Goal: Task Accomplishment & Management: Complete application form

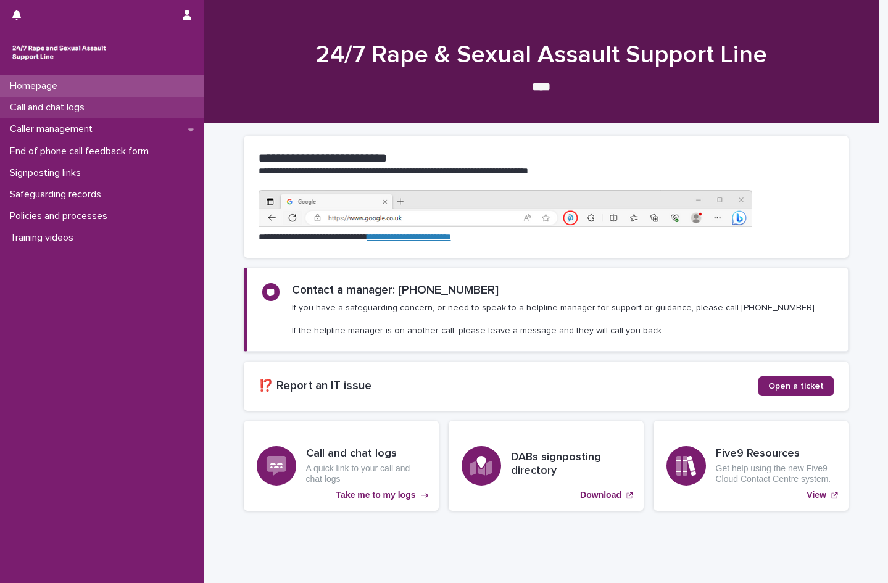
click at [55, 105] on p "Call and chat logs" at bounding box center [49, 108] width 89 height 12
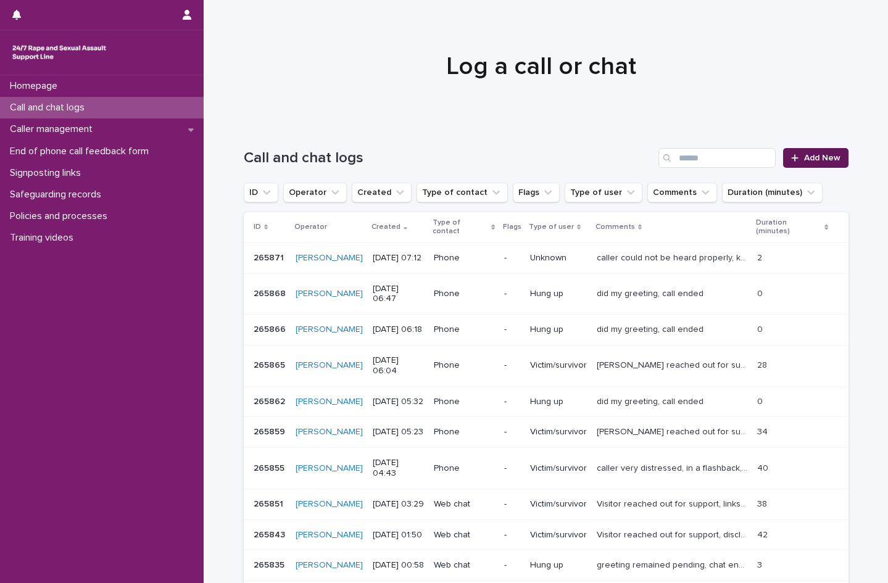
click at [811, 161] on span "Add New" at bounding box center [822, 158] width 36 height 9
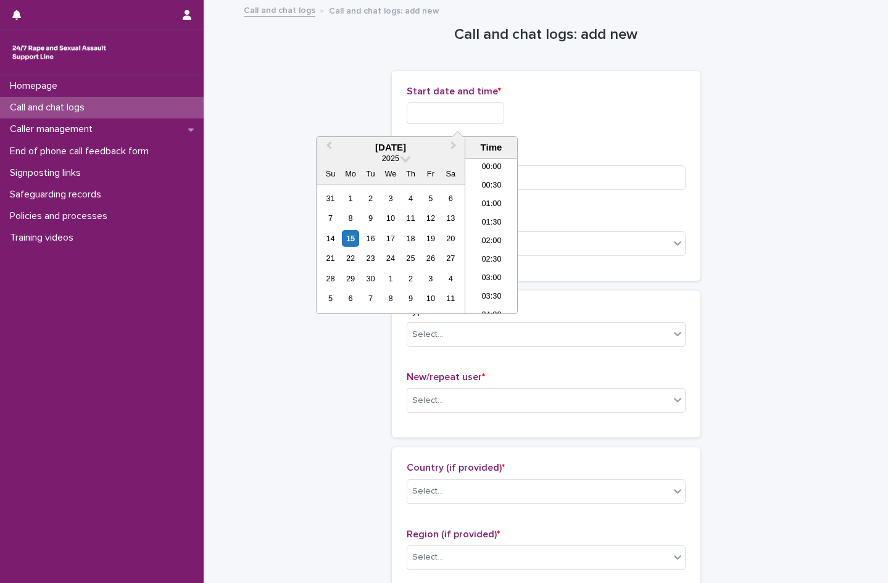
click at [442, 115] on input "text" at bounding box center [455, 113] width 97 height 22
click at [478, 167] on li "00:00" at bounding box center [491, 168] width 52 height 19
click at [487, 116] on input "**********" at bounding box center [455, 113] width 97 height 22
type input "**********"
click at [566, 94] on p "Start date and time *" at bounding box center [546, 92] width 279 height 12
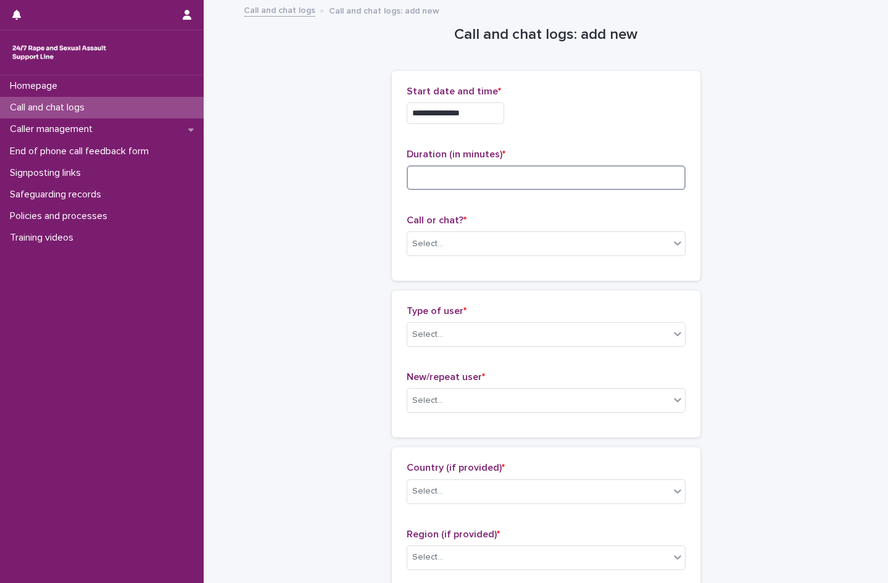
click at [430, 180] on input at bounding box center [546, 177] width 279 height 25
type input "**"
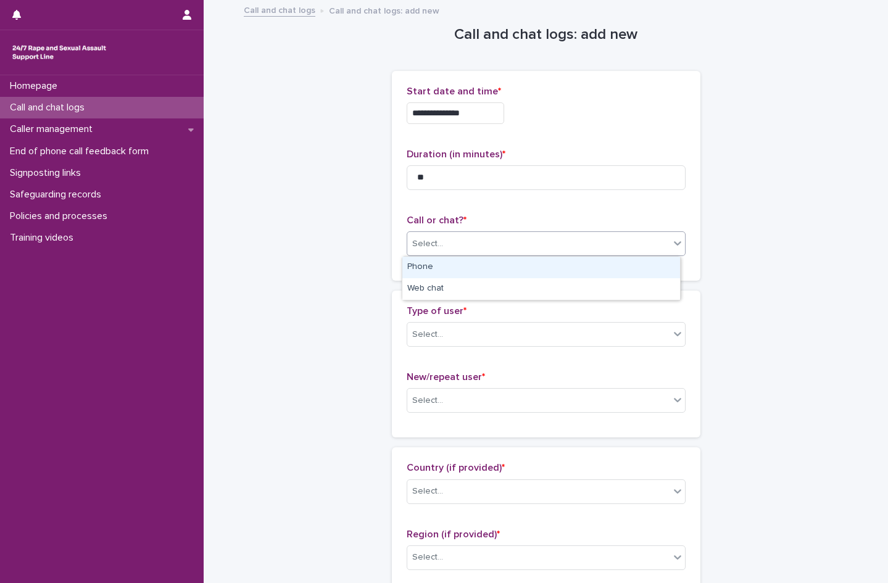
click at [428, 244] on div "Select..." at bounding box center [427, 244] width 31 height 13
click at [431, 273] on div "Phone" at bounding box center [541, 268] width 278 height 22
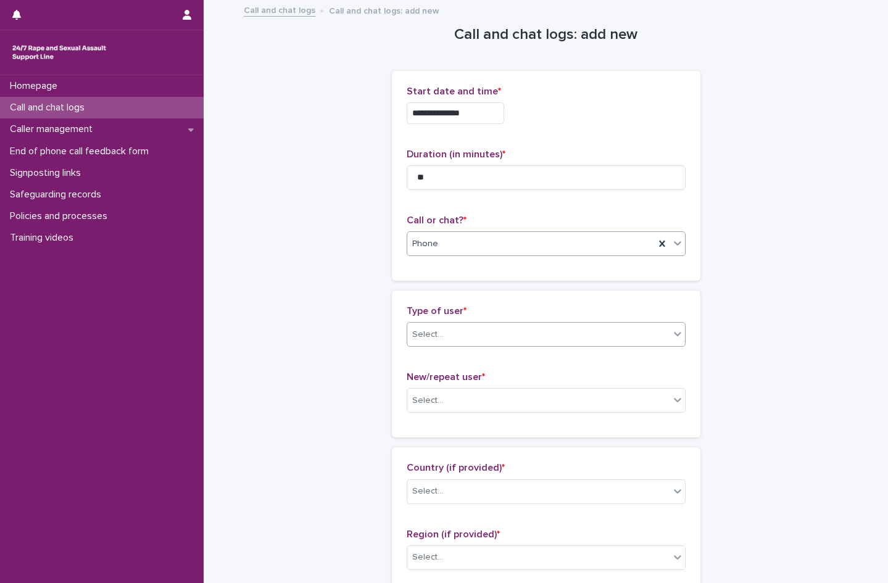
click at [439, 334] on div "Select..." at bounding box center [538, 335] width 262 height 20
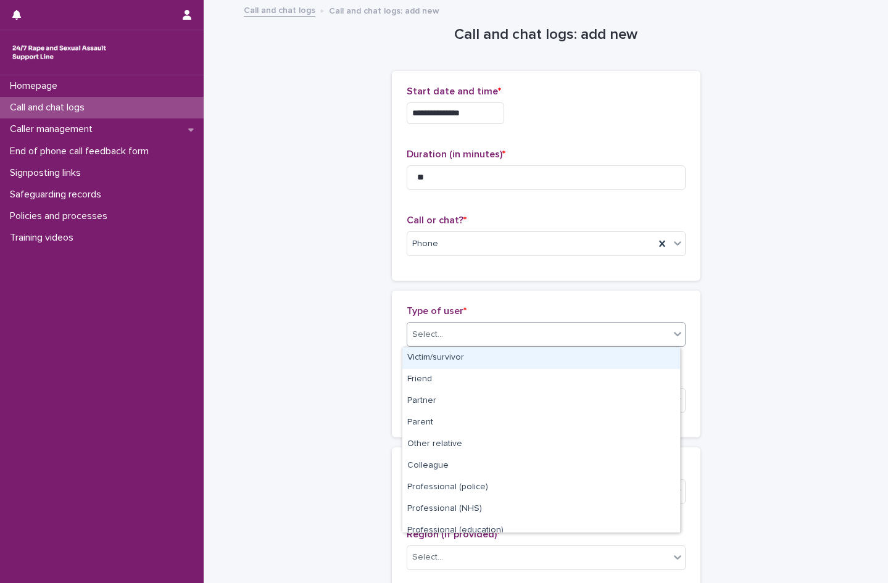
click at [433, 353] on div "Victim/survivor" at bounding box center [541, 358] width 278 height 22
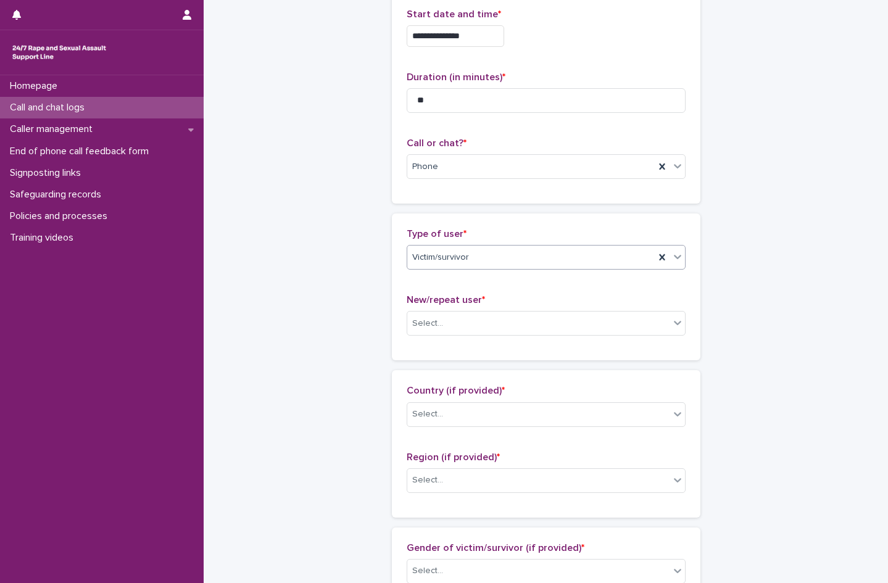
scroll to position [185, 0]
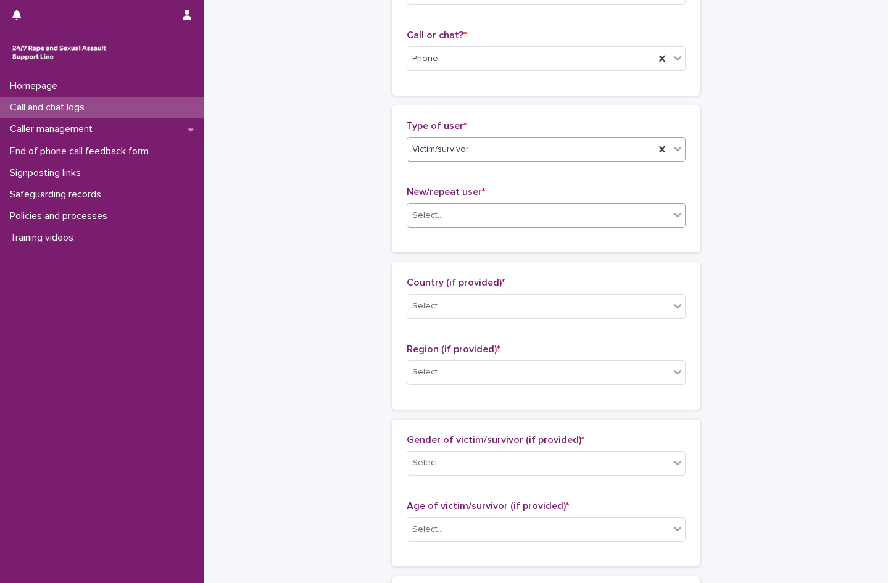
click at [437, 220] on div "Select..." at bounding box center [538, 215] width 262 height 20
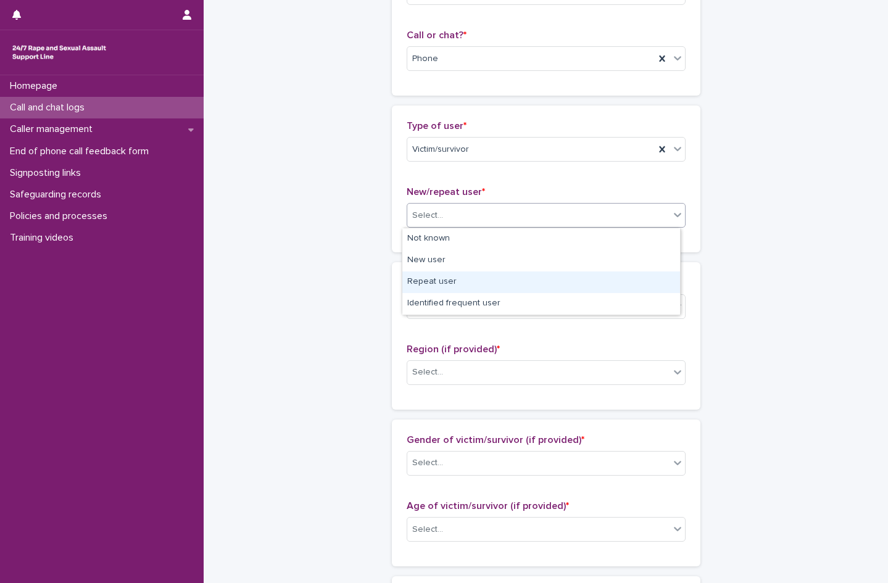
click at [427, 278] on div "Repeat user" at bounding box center [541, 283] width 278 height 22
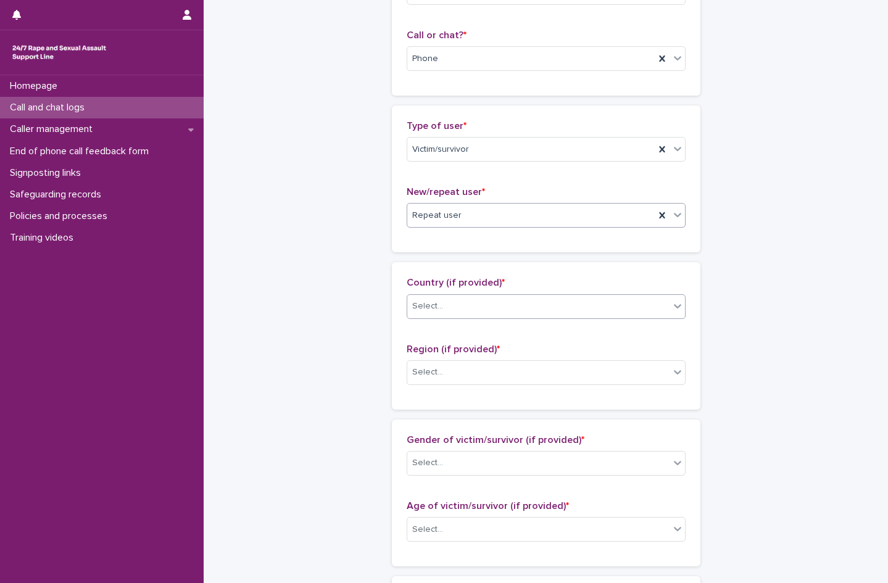
click at [428, 304] on div "Select..." at bounding box center [427, 306] width 31 height 13
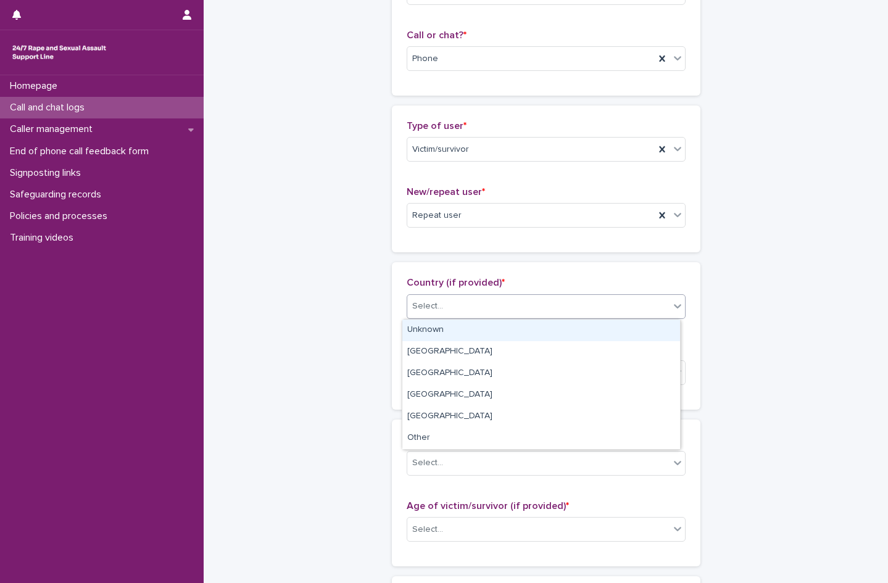
click at [432, 324] on div "Unknown" at bounding box center [541, 331] width 278 height 22
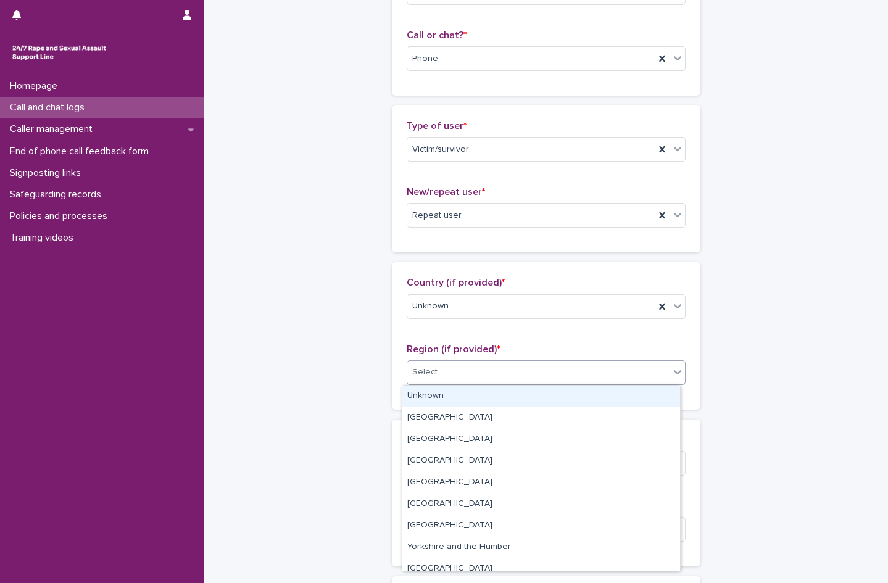
click at [440, 367] on div "Select..." at bounding box center [538, 372] width 262 height 20
click at [443, 399] on div "Unknown" at bounding box center [541, 397] width 278 height 22
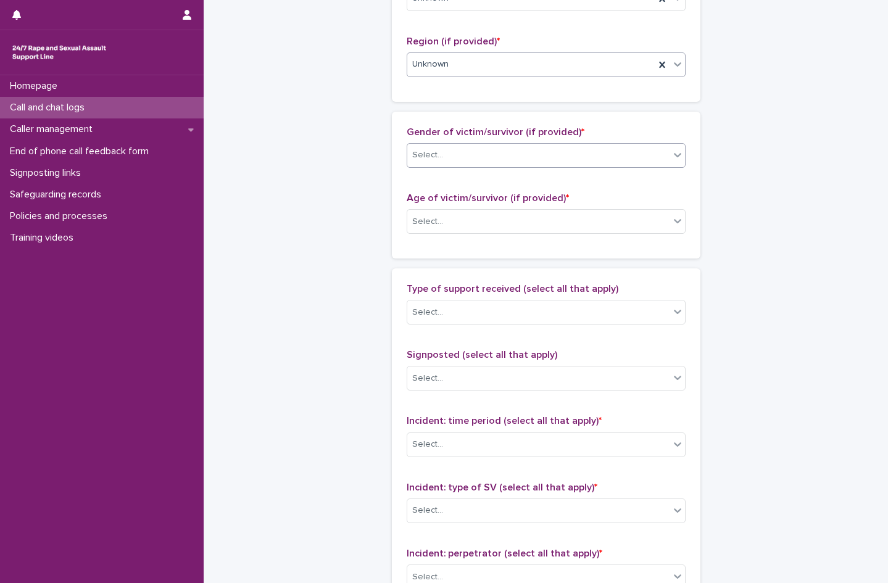
scroll to position [494, 0]
click at [476, 160] on div "Select..." at bounding box center [538, 154] width 262 height 20
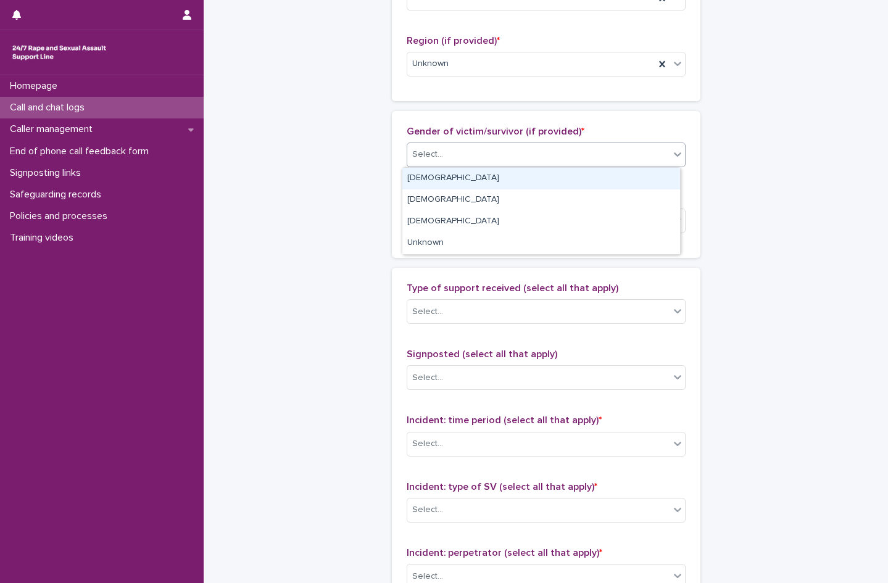
click at [445, 183] on div "[DEMOGRAPHIC_DATA]" at bounding box center [541, 179] width 278 height 22
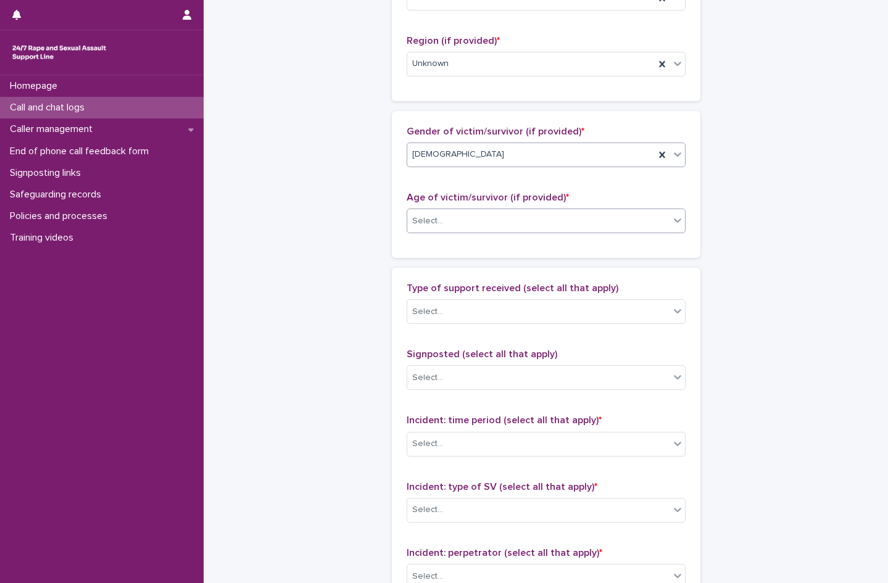
click at [442, 212] on div "Select..." at bounding box center [538, 221] width 262 height 20
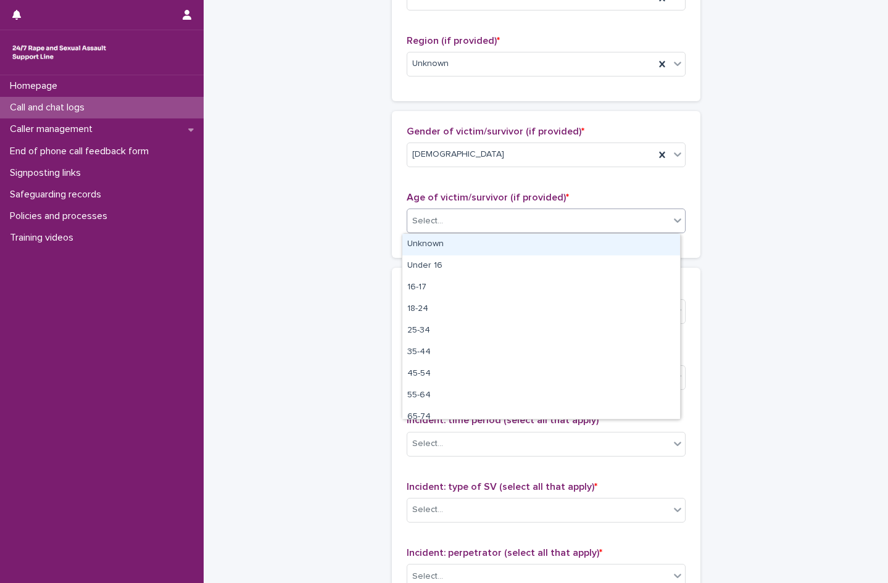
click at [447, 243] on div "Unknown" at bounding box center [541, 245] width 278 height 22
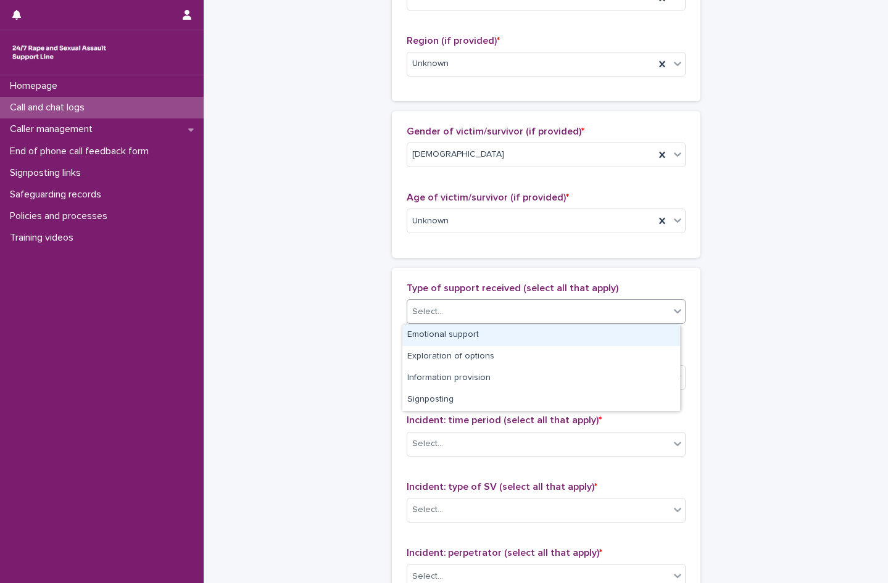
click at [449, 304] on div "Select..." at bounding box center [538, 312] width 262 height 20
click at [457, 334] on div "Emotional support" at bounding box center [541, 336] width 278 height 22
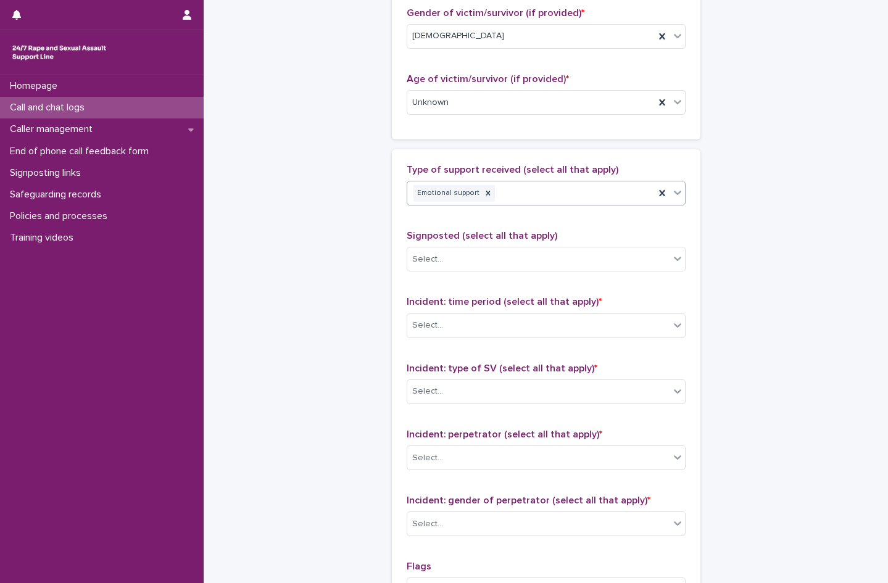
scroll to position [740, 0]
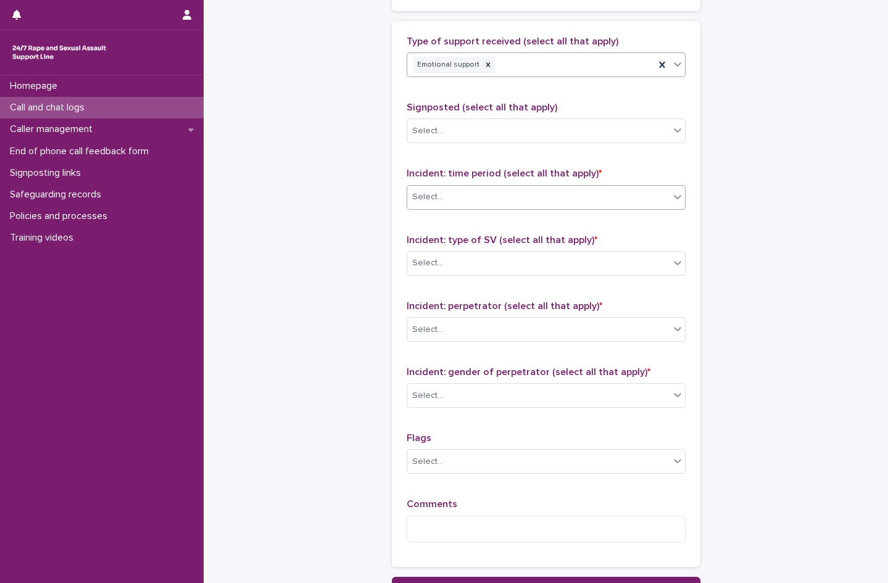
click at [423, 196] on div "Select..." at bounding box center [427, 197] width 31 height 13
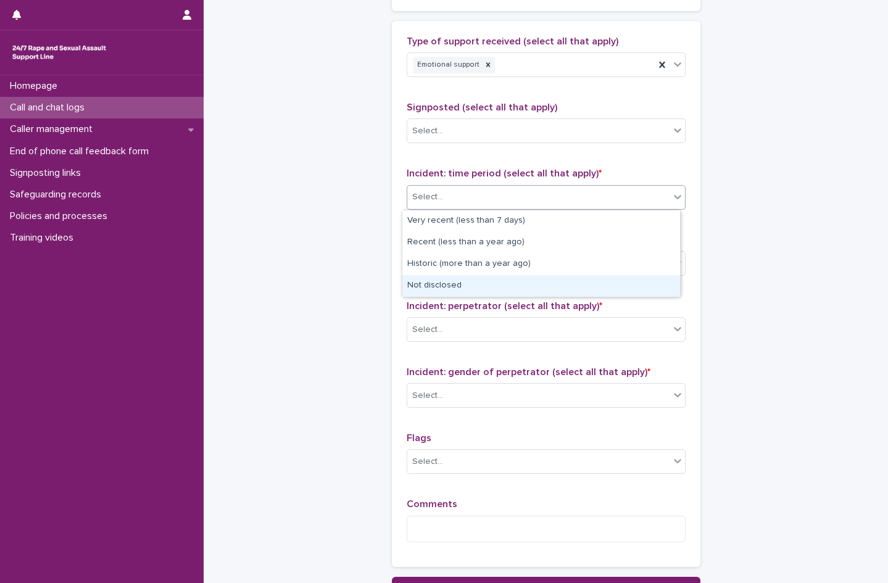
click at [439, 278] on div "Not disclosed" at bounding box center [541, 286] width 278 height 22
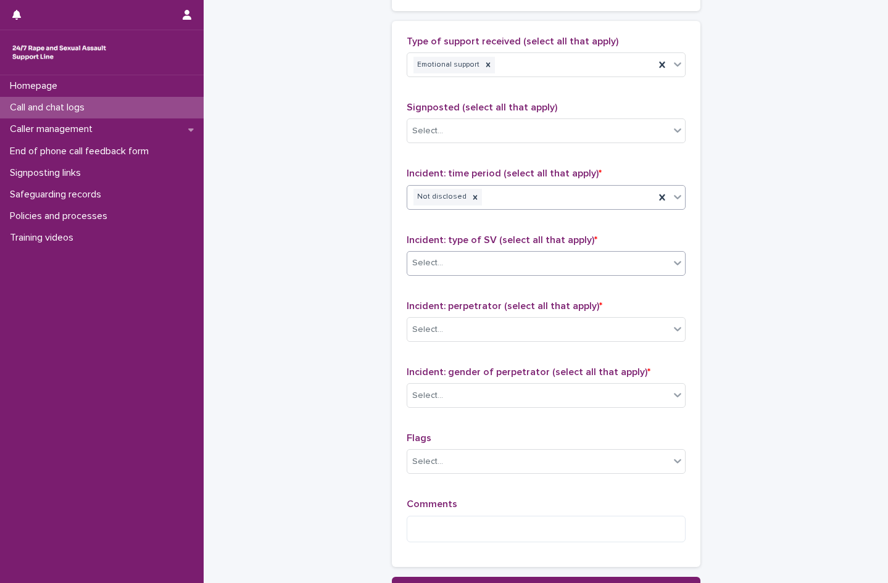
click at [439, 263] on div "Select..." at bounding box center [538, 263] width 262 height 20
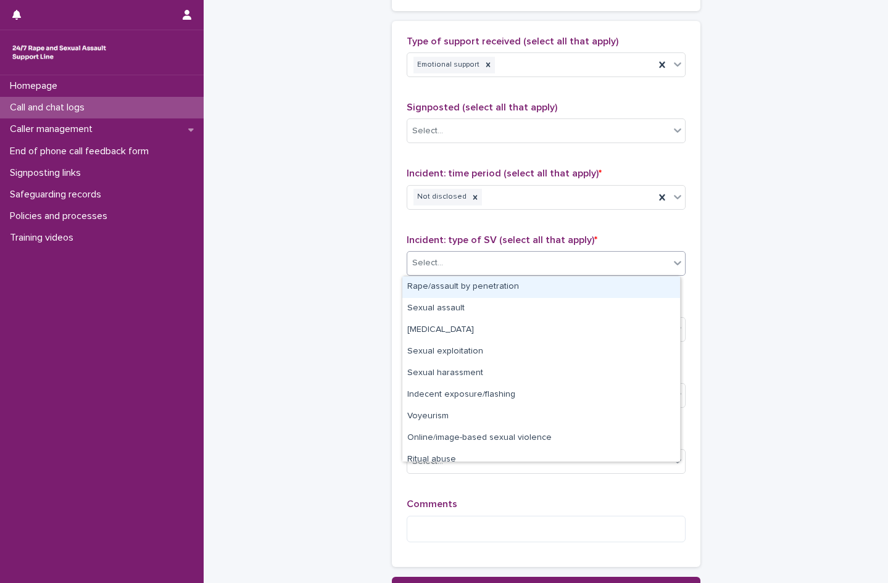
click at [436, 284] on div "Rape/assault by penetration" at bounding box center [541, 287] width 278 height 22
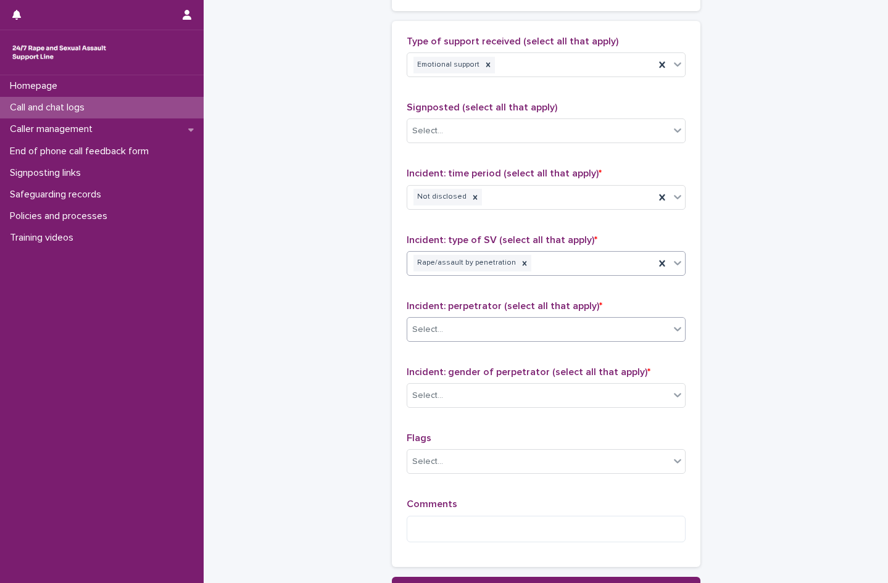
click at [444, 331] on input "text" at bounding box center [444, 330] width 1 height 10
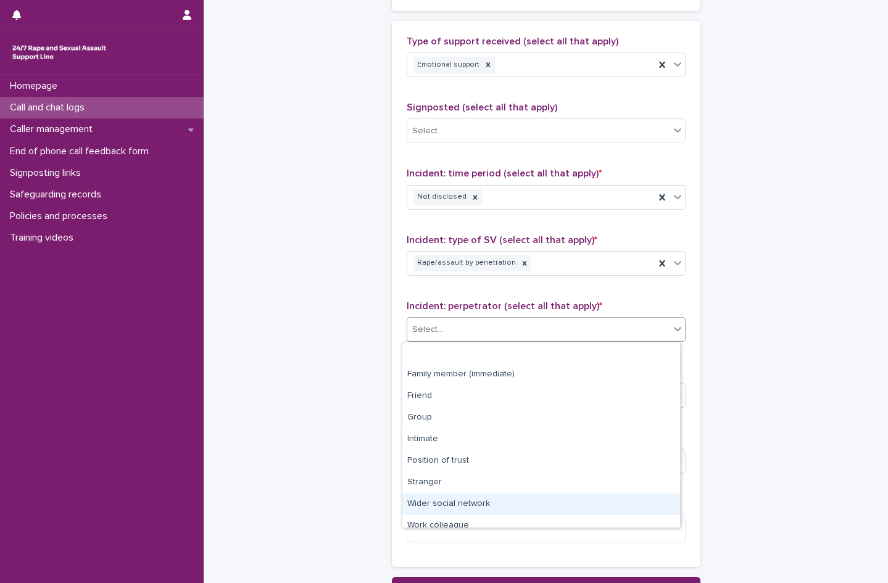
scroll to position [52, 0]
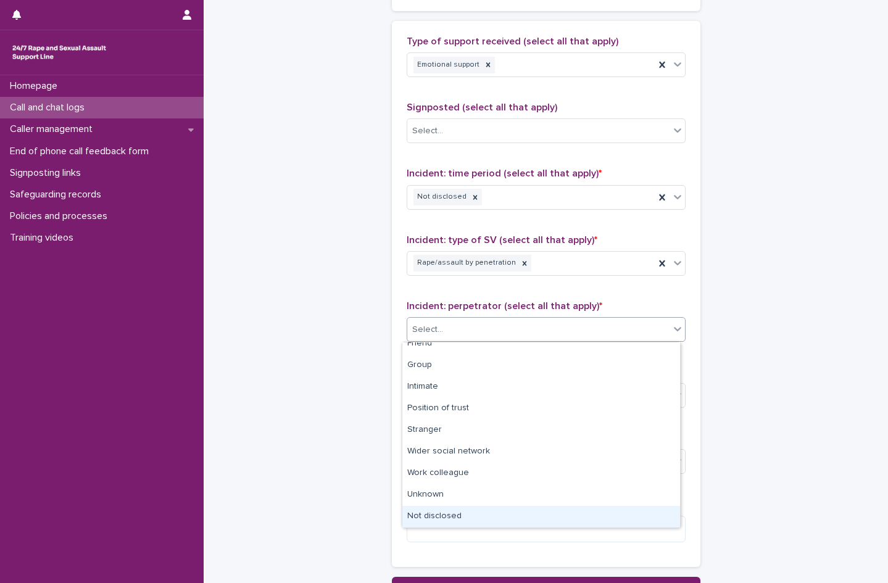
click at [449, 522] on div "Not disclosed" at bounding box center [541, 517] width 278 height 22
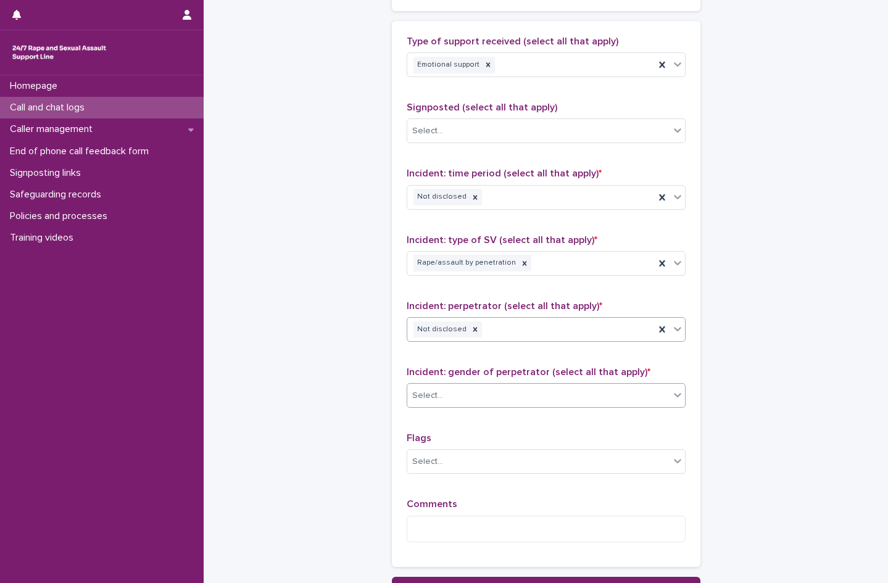
click at [468, 391] on div "Select..." at bounding box center [538, 396] width 262 height 20
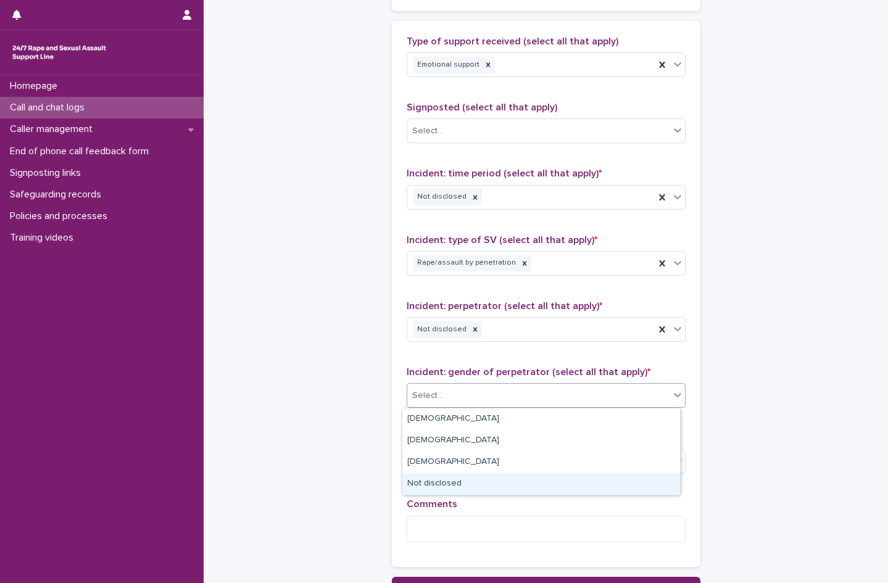
click at [438, 485] on div "Not disclosed" at bounding box center [541, 484] width 278 height 22
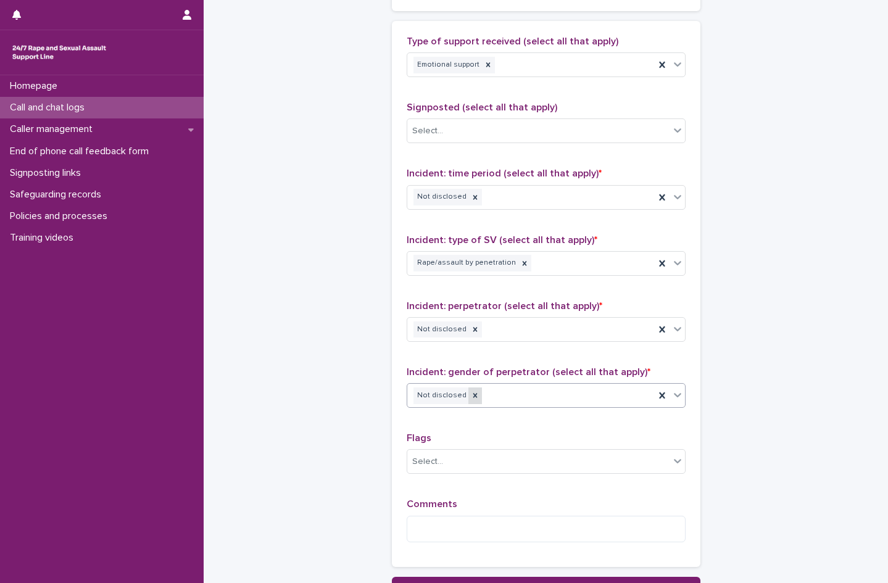
click at [471, 393] on icon at bounding box center [475, 395] width 9 height 9
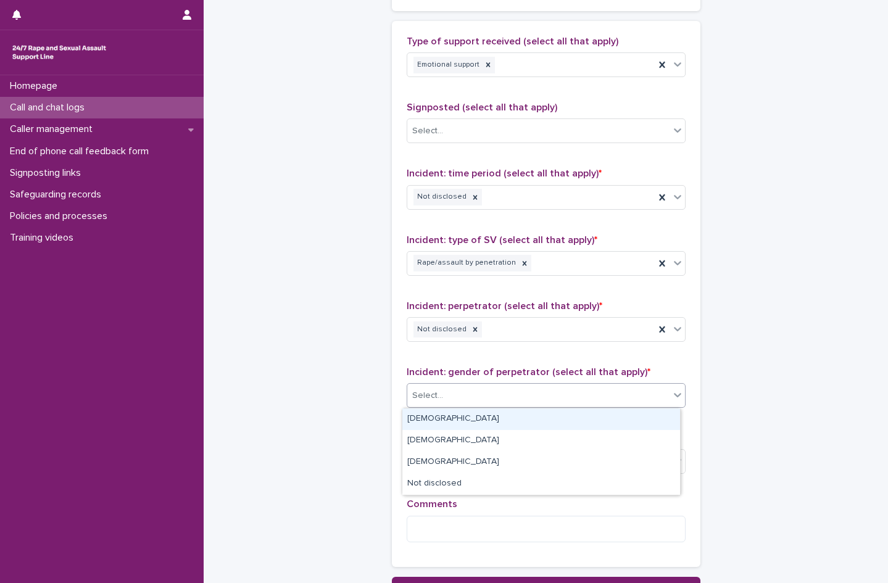
click at [483, 396] on div "Select..." at bounding box center [538, 396] width 262 height 20
click at [445, 418] on div "[DEMOGRAPHIC_DATA]" at bounding box center [541, 420] width 278 height 22
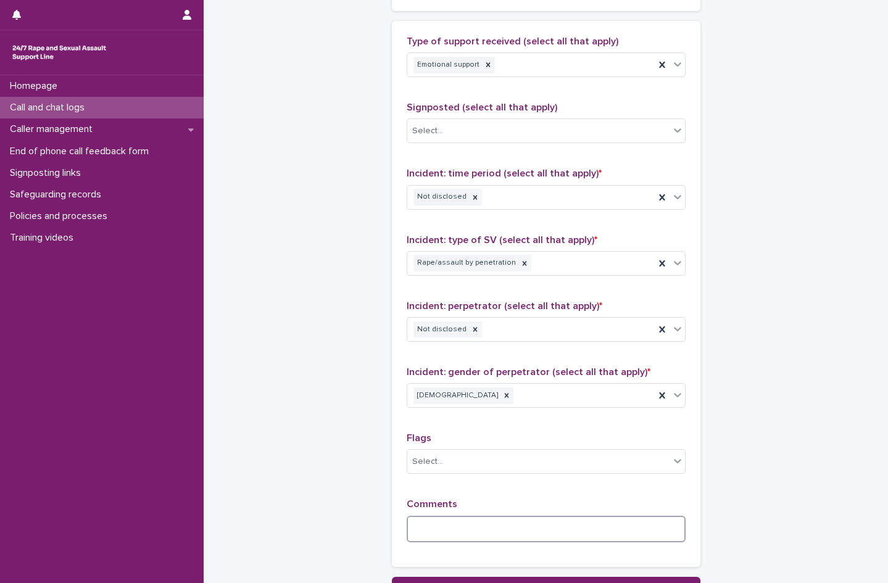
click at [452, 539] on textarea at bounding box center [546, 529] width 279 height 27
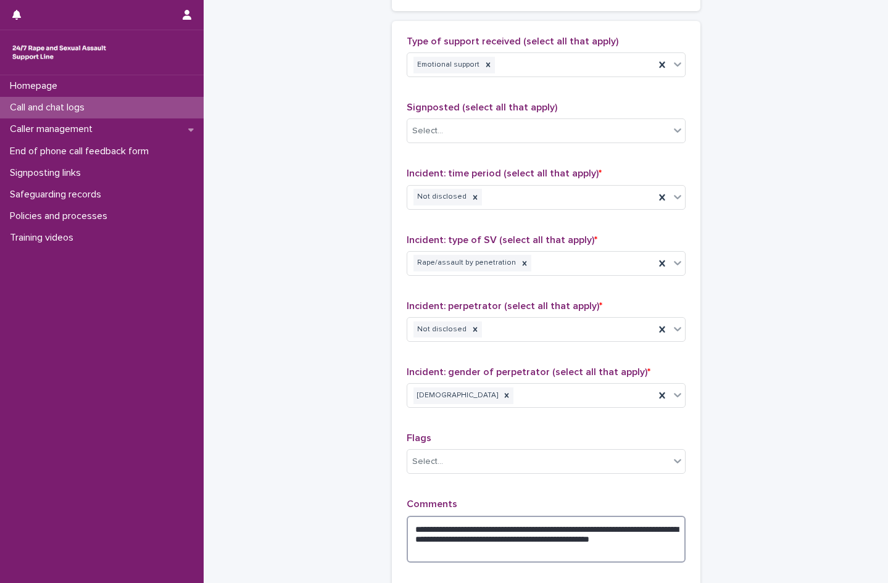
click at [446, 539] on textarea "**********" at bounding box center [546, 539] width 279 height 47
drag, startPoint x: 471, startPoint y: 563, endPoint x: 399, endPoint y: 523, distance: 83.1
click at [399, 523] on div "**********" at bounding box center [546, 309] width 309 height 577
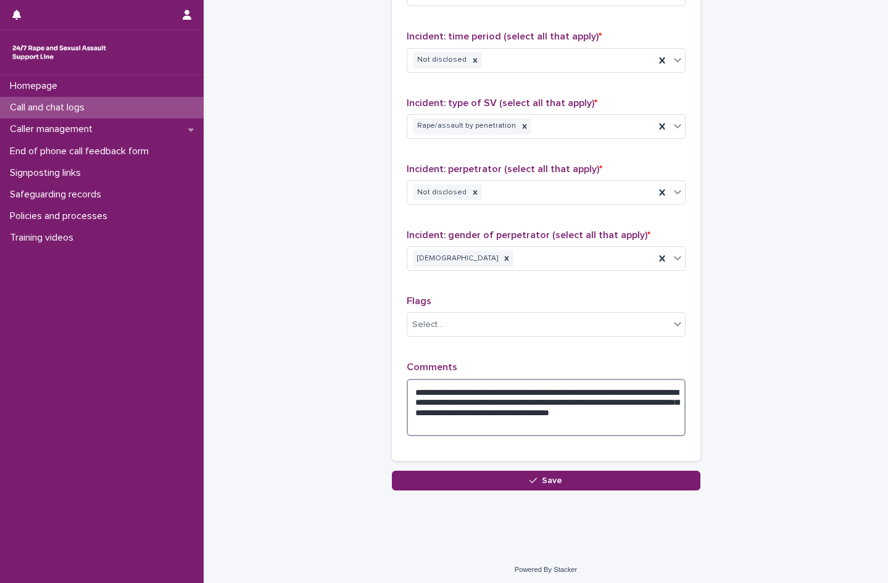
scroll to position [881, 0]
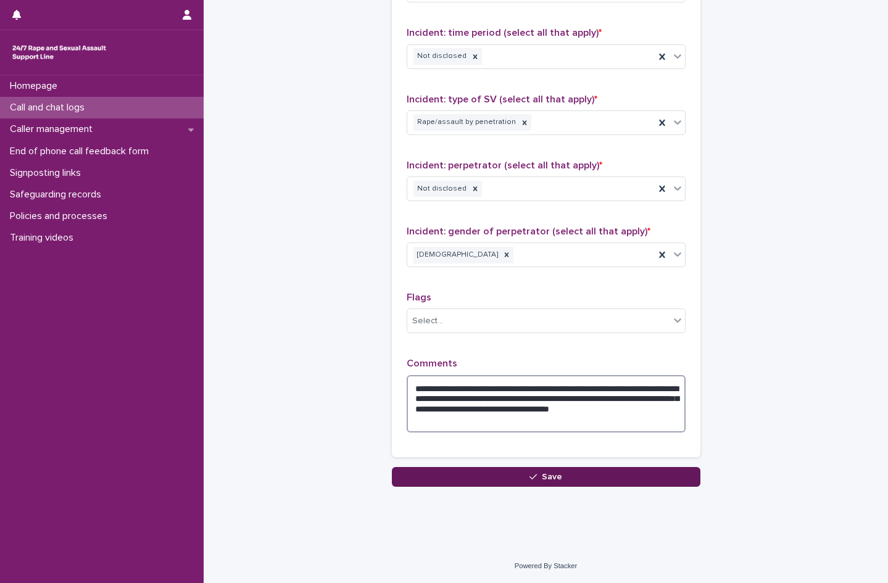
type textarea "**********"
click at [521, 479] on button "Save" at bounding box center [546, 477] width 309 height 20
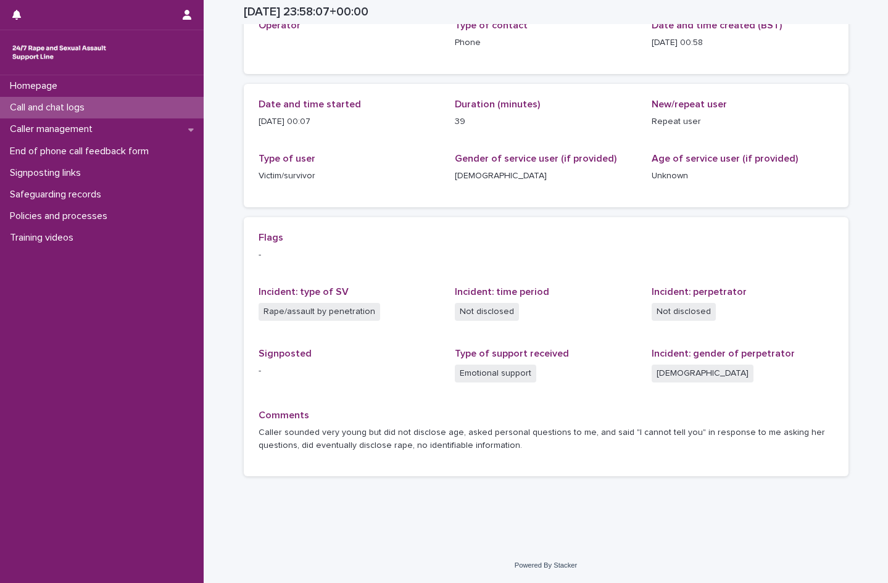
scroll to position [85, 0]
click at [65, 104] on p "Call and chat logs" at bounding box center [49, 108] width 89 height 12
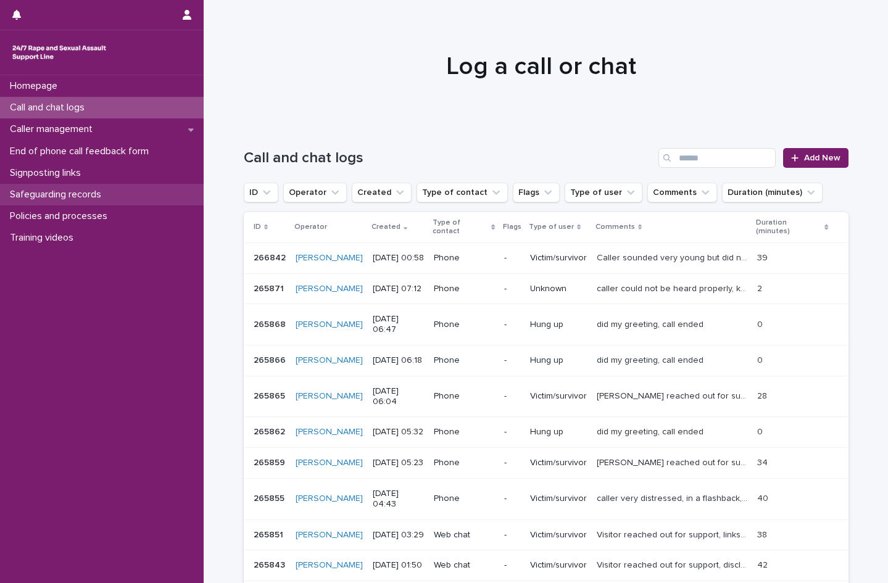
click at [49, 192] on p "Safeguarding records" at bounding box center [58, 195] width 106 height 12
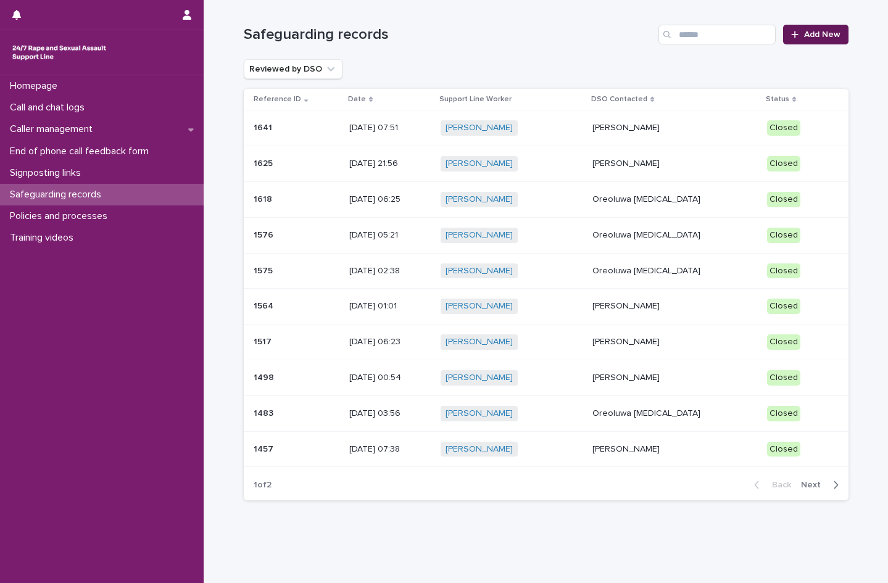
click at [808, 37] on span "Add New" at bounding box center [822, 34] width 36 height 9
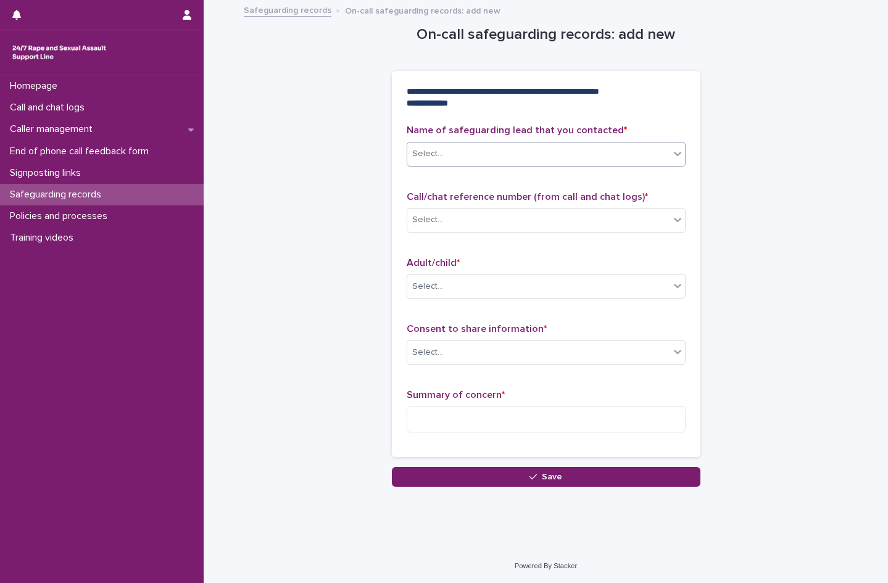
click at [452, 160] on div "Select..." at bounding box center [538, 154] width 262 height 20
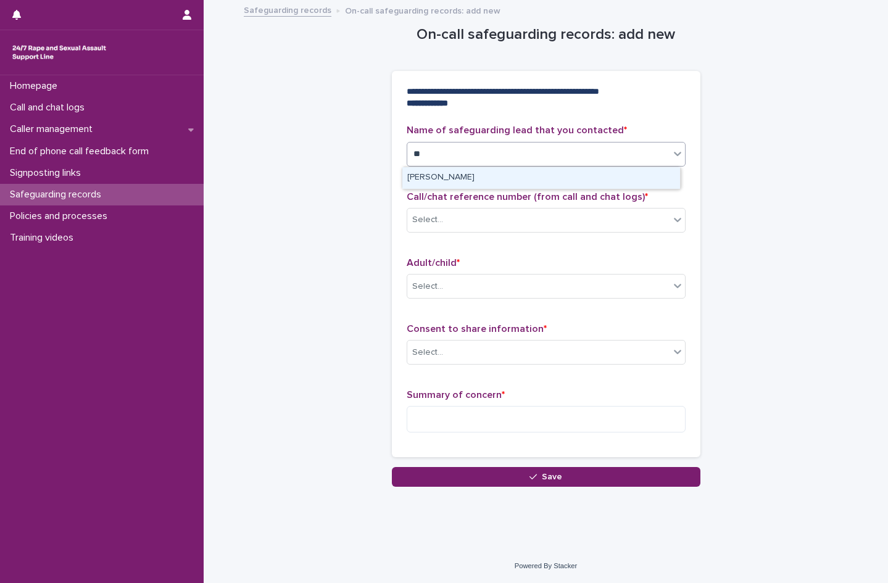
type input "*"
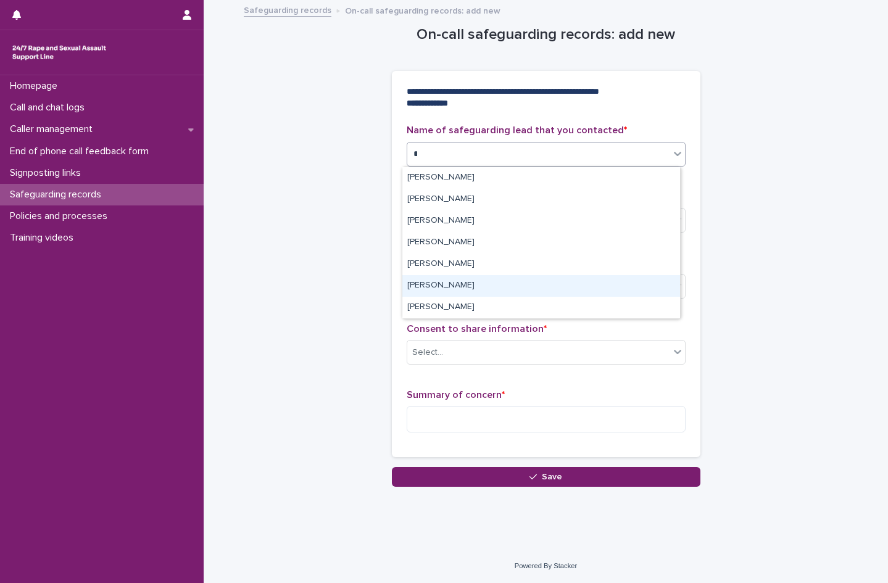
click at [470, 287] on div "[PERSON_NAME]" at bounding box center [541, 286] width 278 height 22
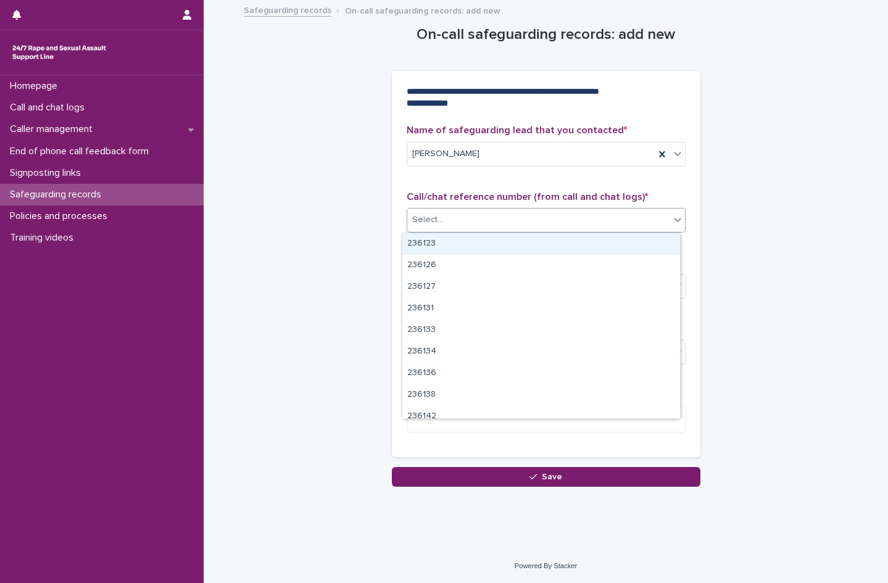
click at [455, 225] on div "Select..." at bounding box center [538, 220] width 262 height 20
click at [422, 218] on div "Select..." at bounding box center [427, 220] width 31 height 13
type input "***"
click at [440, 246] on div "266842" at bounding box center [541, 244] width 278 height 22
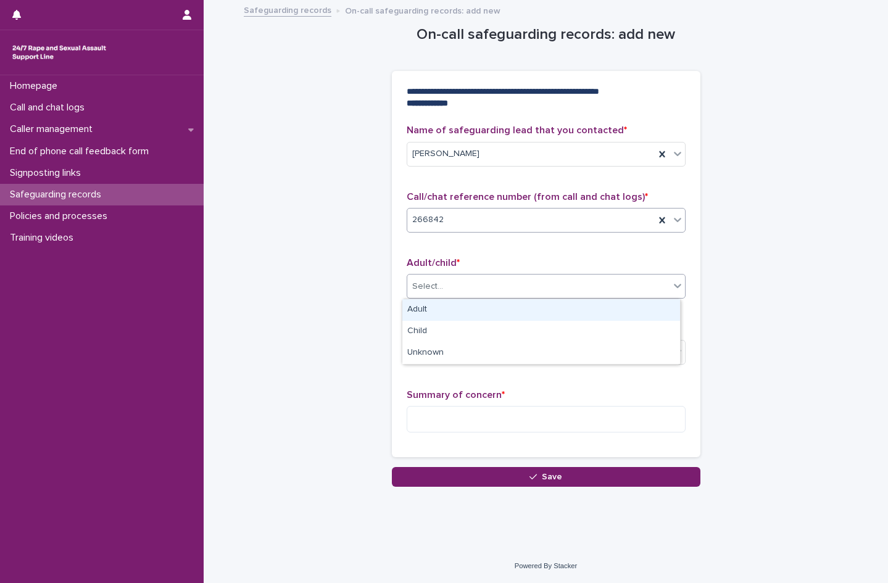
click at [442, 297] on div "Select..." at bounding box center [546, 286] width 279 height 25
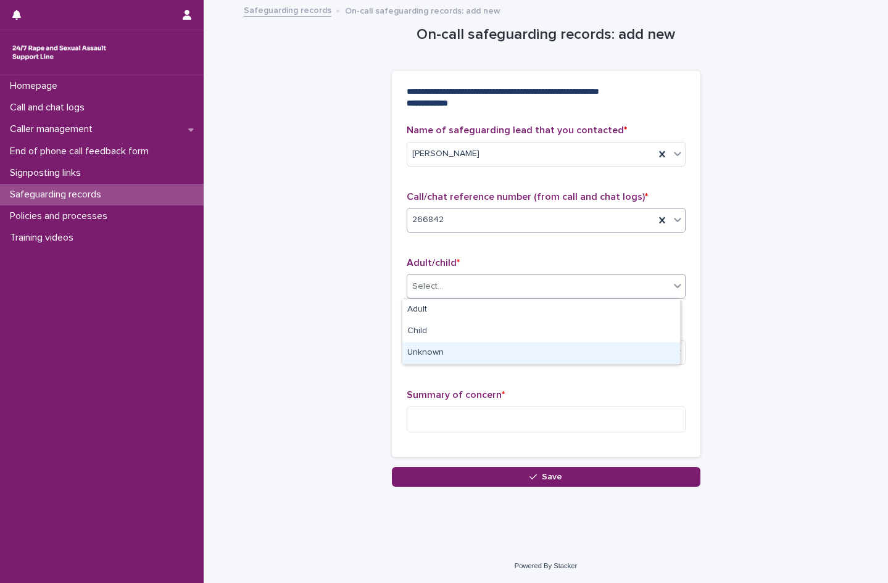
click at [445, 352] on div "Unknown" at bounding box center [541, 353] width 278 height 22
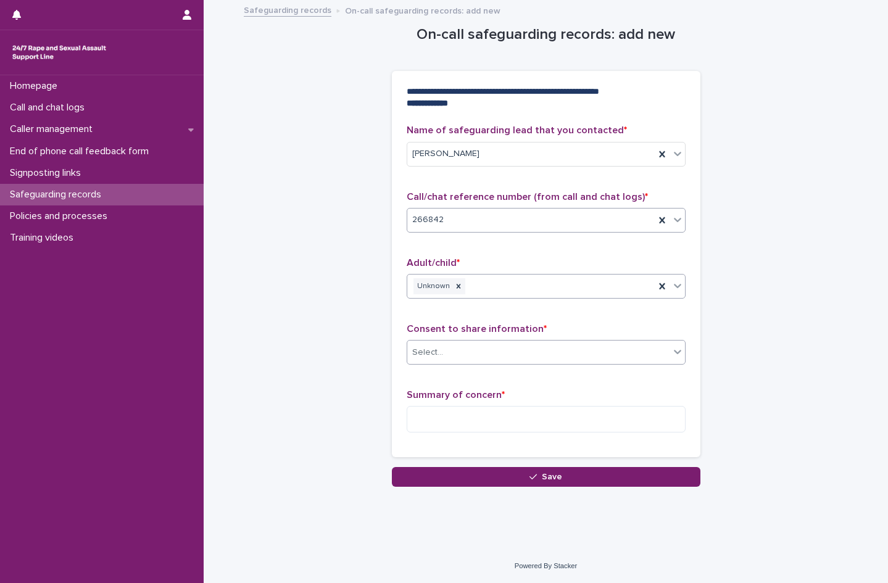
click at [446, 351] on div "Select..." at bounding box center [538, 352] width 262 height 20
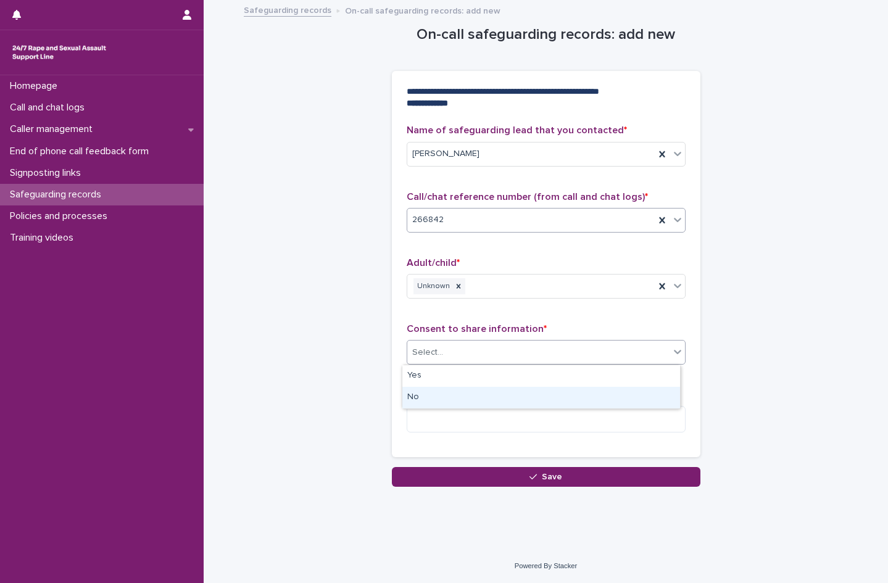
click at [449, 399] on div "No" at bounding box center [541, 398] width 278 height 22
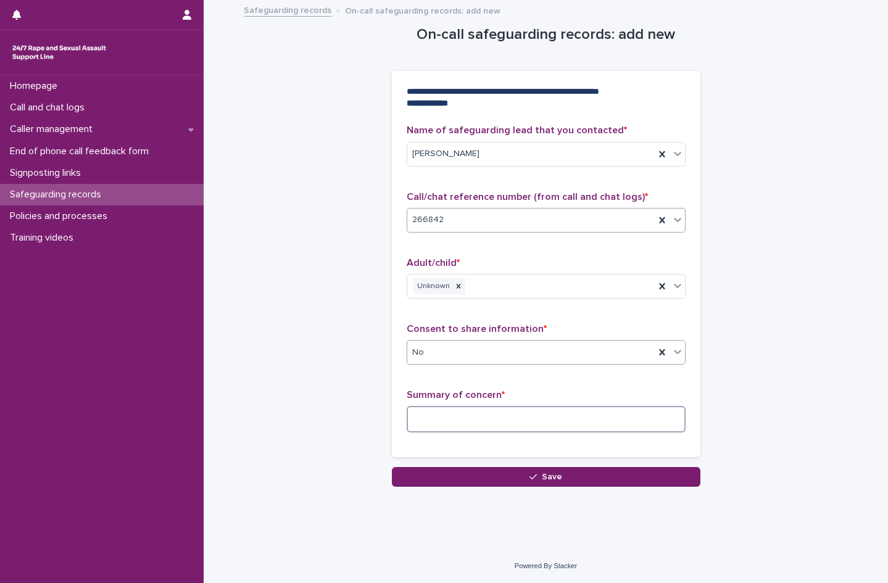
click at [461, 421] on textarea at bounding box center [546, 419] width 279 height 27
paste textarea "**********"
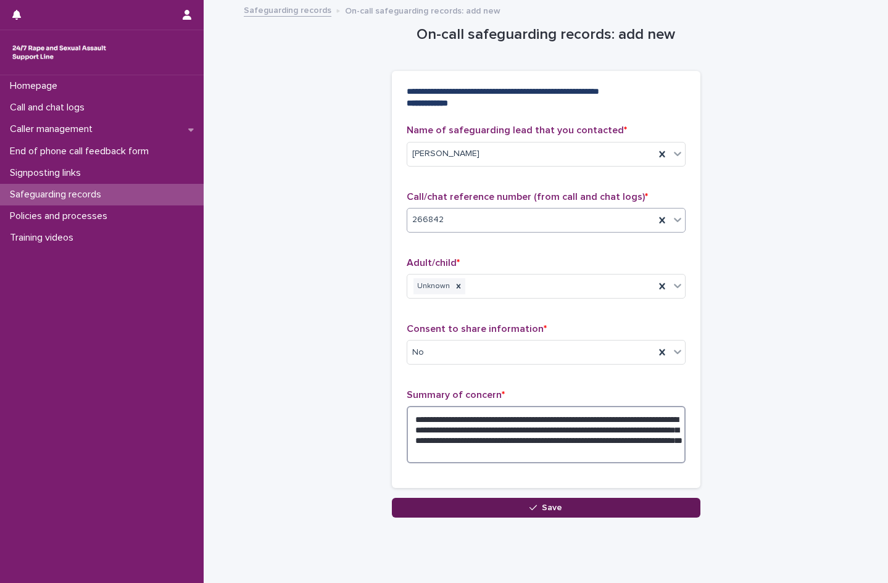
type textarea "**********"
click at [476, 512] on button "Save" at bounding box center [546, 508] width 309 height 20
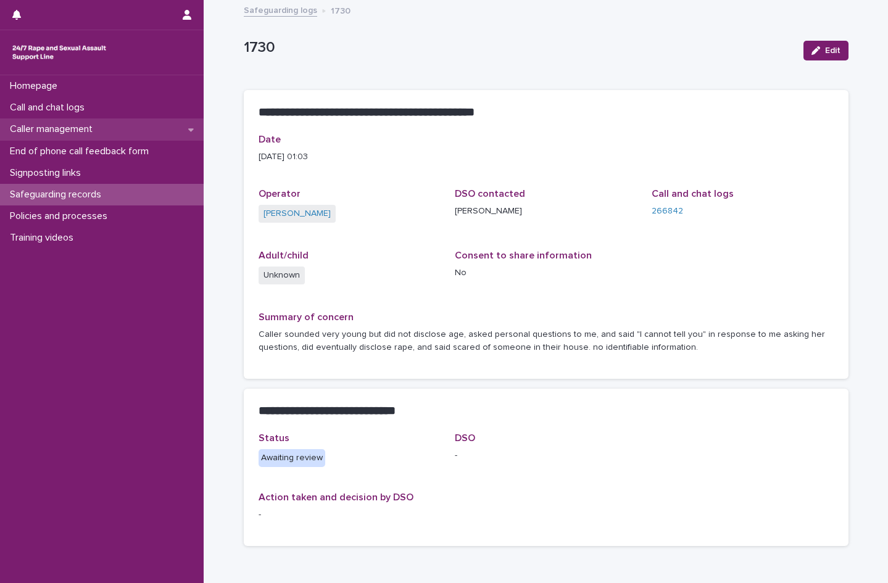
click at [35, 130] on p "Caller management" at bounding box center [53, 129] width 97 height 12
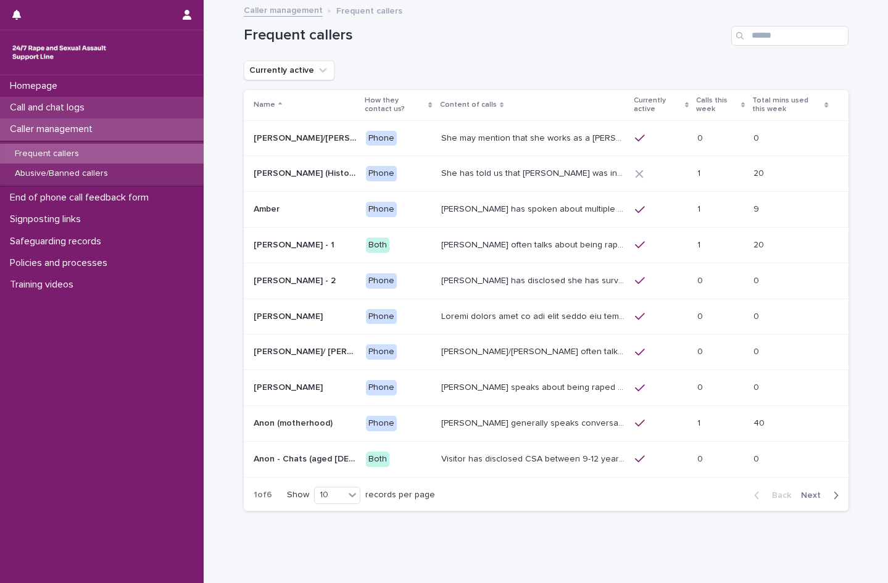
click at [79, 106] on p "Call and chat logs" at bounding box center [49, 108] width 89 height 12
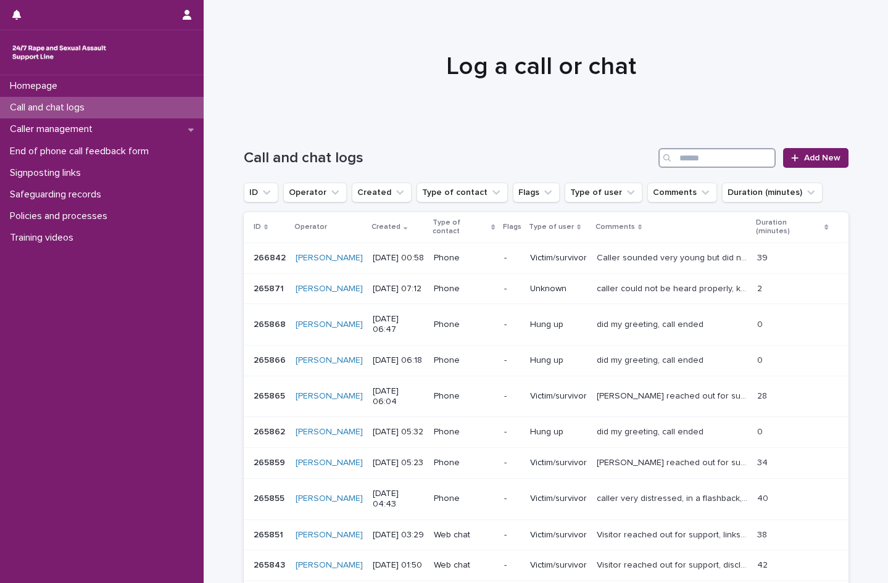
click at [682, 156] on input "Search" at bounding box center [716, 158] width 117 height 20
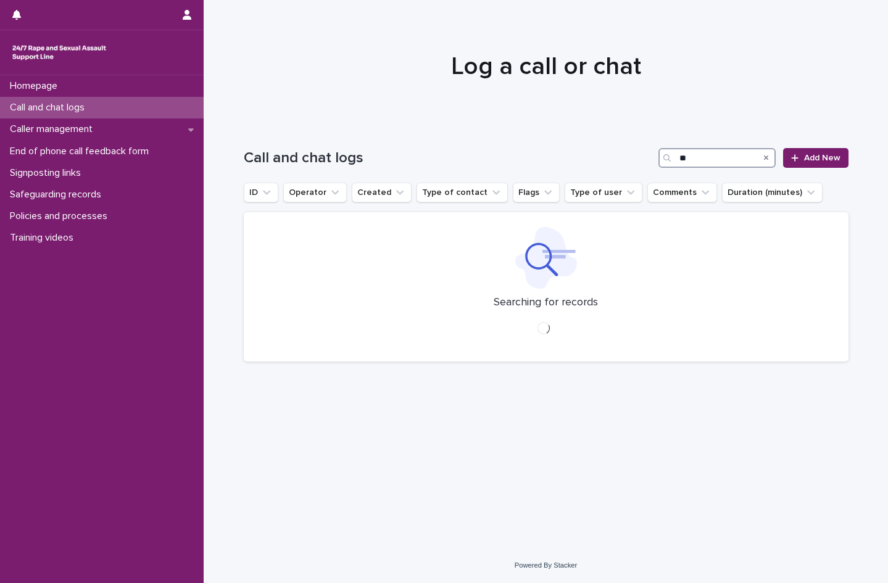
type input "*"
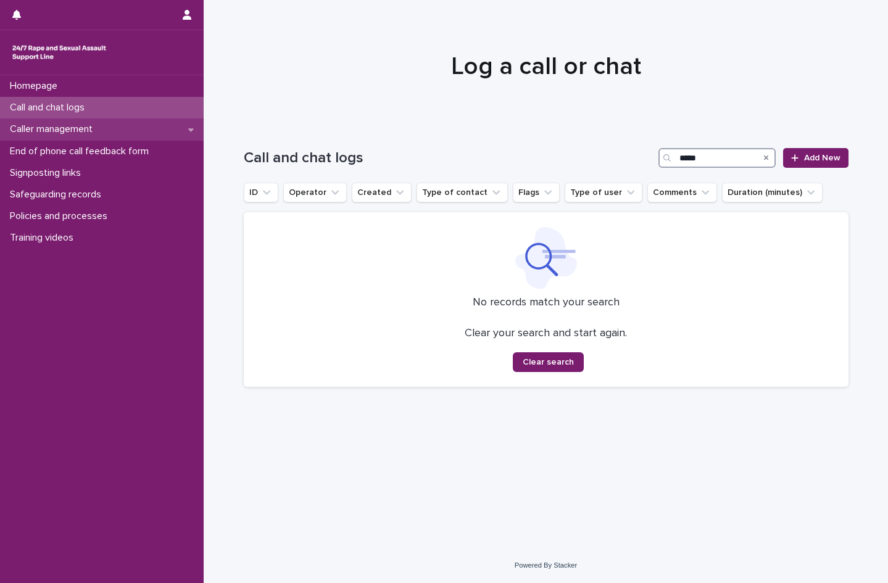
type input "*****"
click at [78, 131] on p "Caller management" at bounding box center [53, 129] width 97 height 12
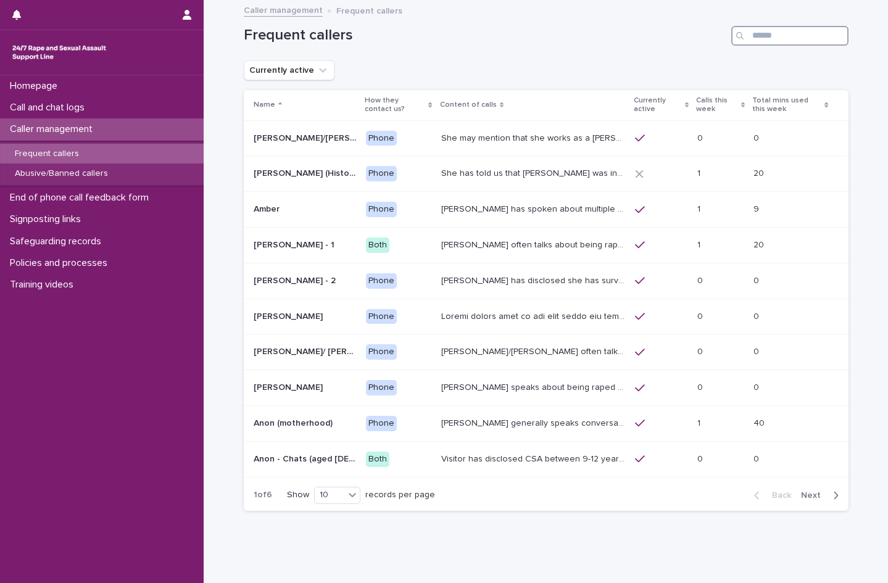
click at [767, 36] on input "Search" at bounding box center [789, 36] width 117 height 20
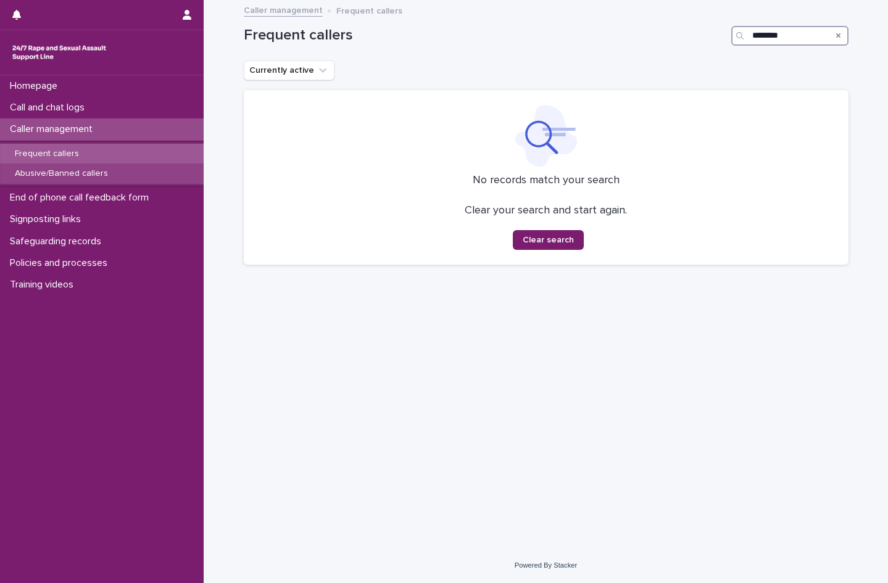
type input "********"
click at [72, 169] on p "Abusive/Banned callers" at bounding box center [61, 173] width 113 height 10
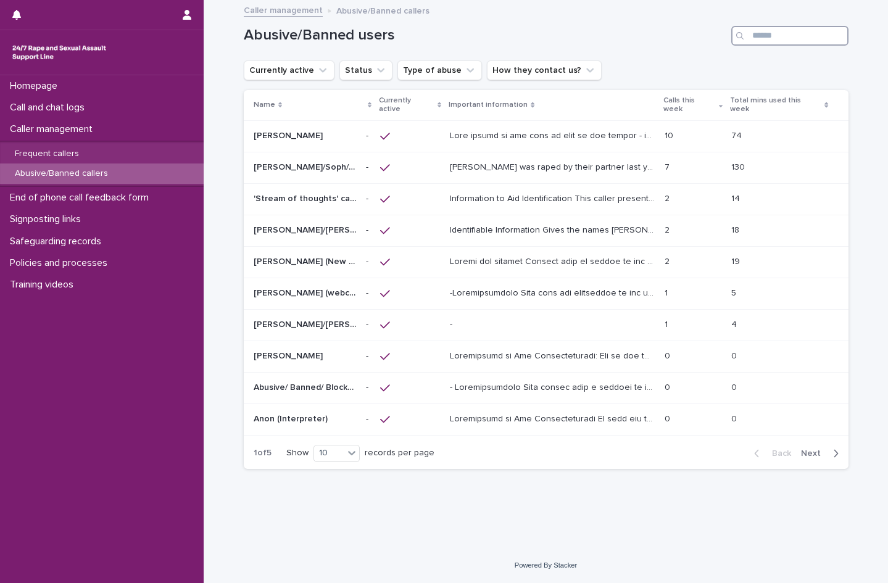
click at [776, 39] on input "Search" at bounding box center [789, 36] width 117 height 20
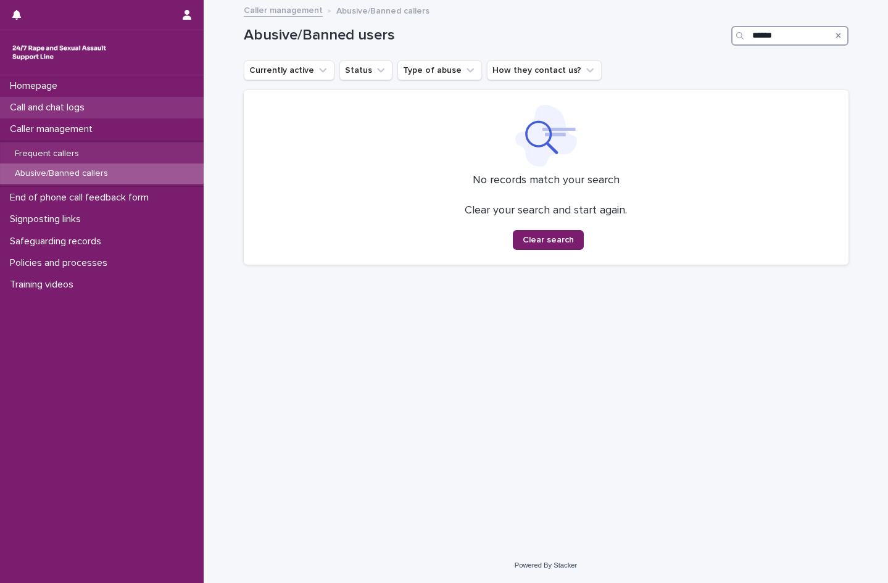
type input "******"
click at [41, 106] on p "Call and chat logs" at bounding box center [49, 108] width 89 height 12
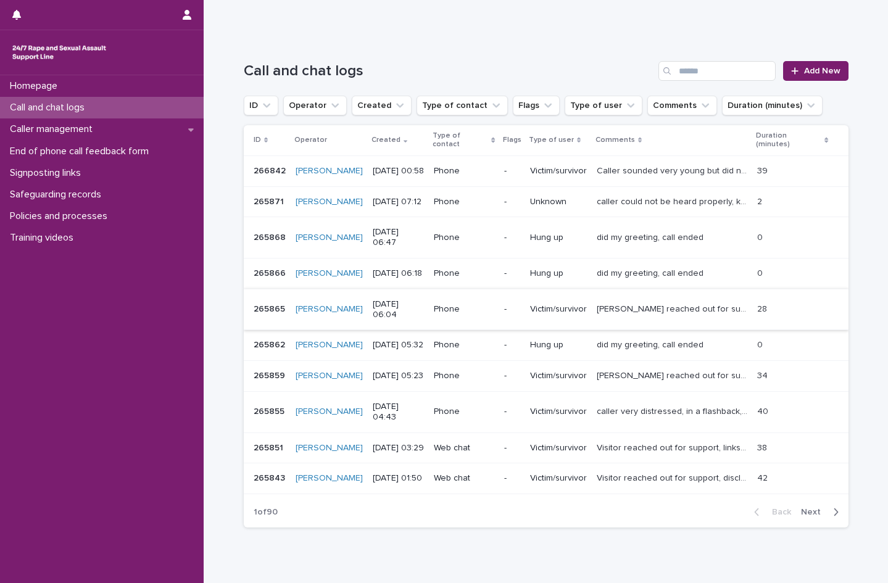
scroll to position [98, 0]
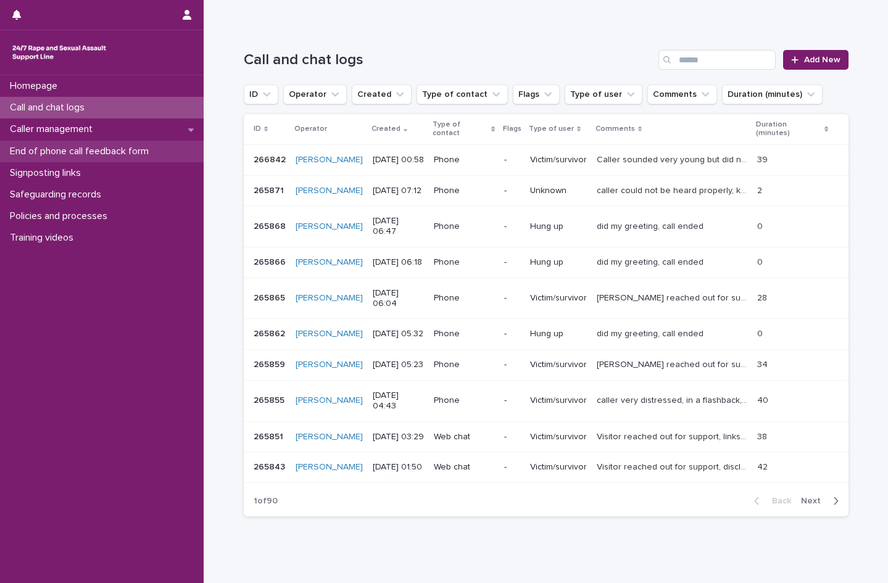
click at [76, 151] on p "End of phone call feedback form" at bounding box center [82, 152] width 154 height 12
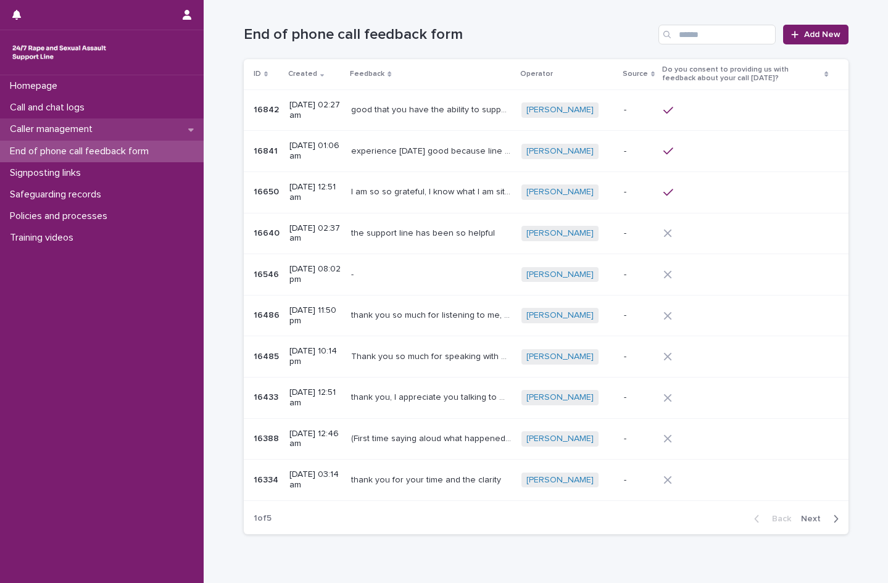
click at [107, 136] on div "Caller management" at bounding box center [102, 129] width 204 height 22
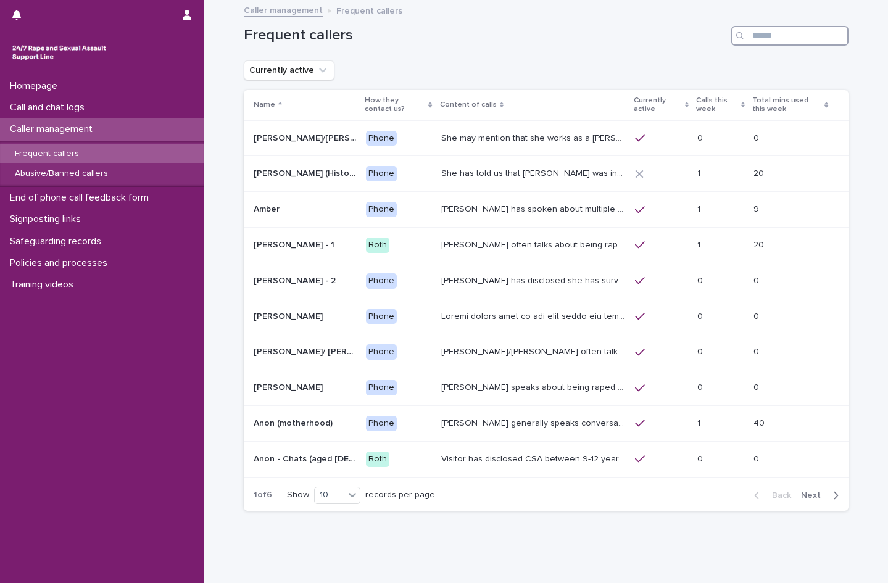
click at [819, 38] on input "Search" at bounding box center [789, 36] width 117 height 20
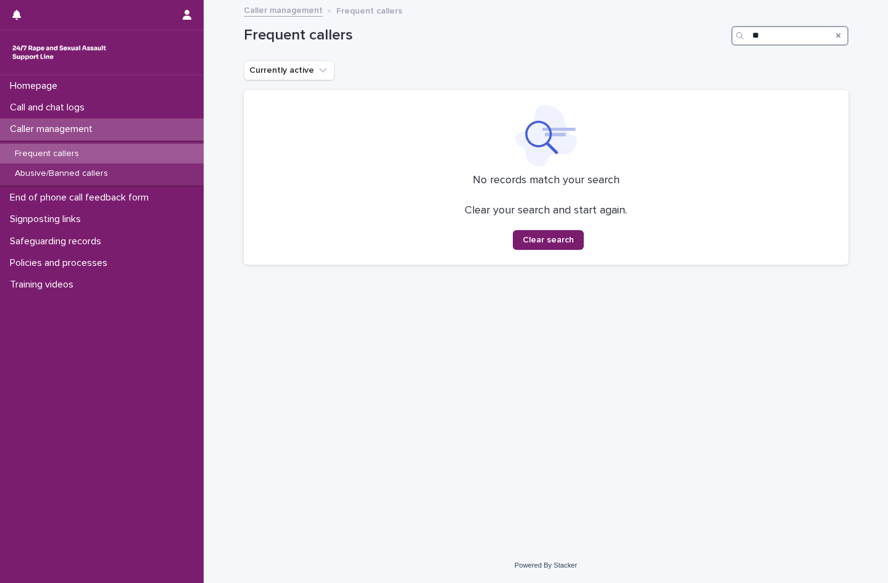
type input "*"
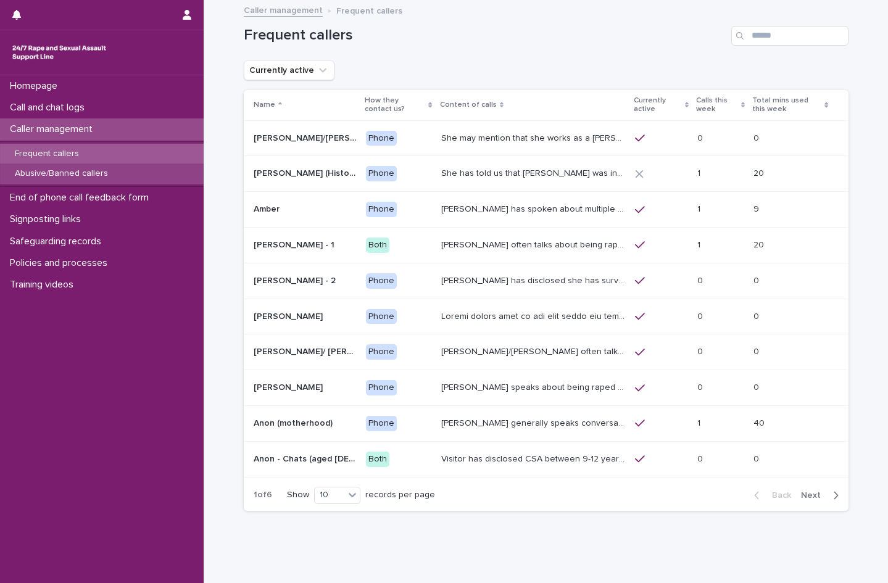
click at [81, 178] on p "Abusive/Banned callers" at bounding box center [61, 173] width 113 height 10
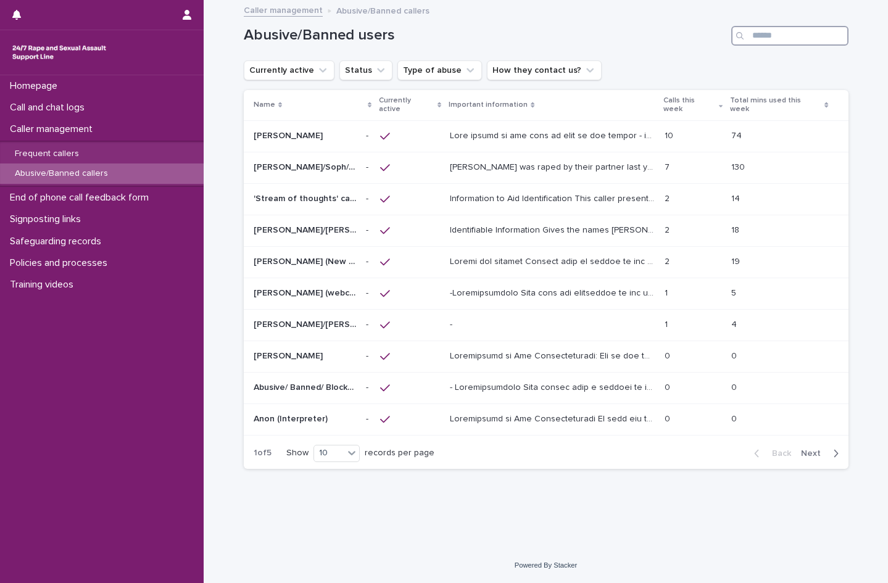
click at [787, 43] on input "Search" at bounding box center [789, 36] width 117 height 20
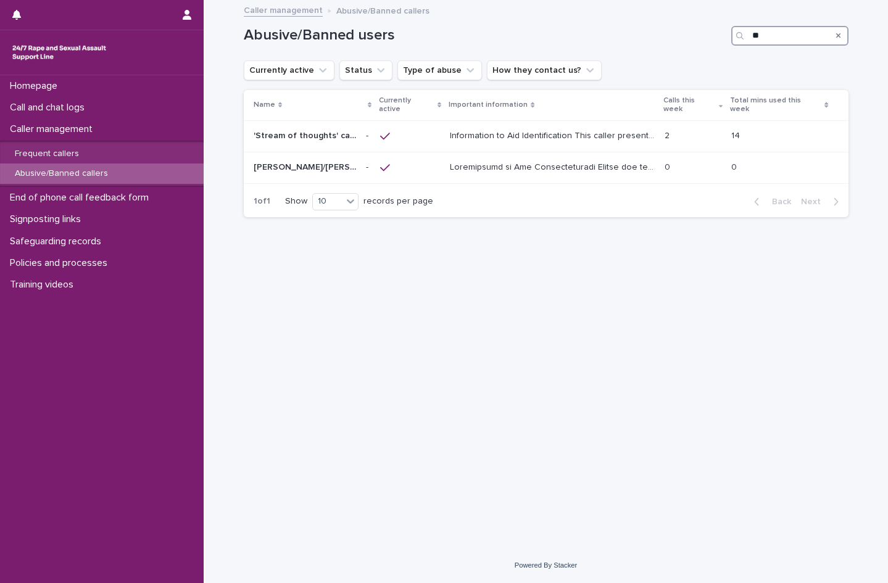
type input "*"
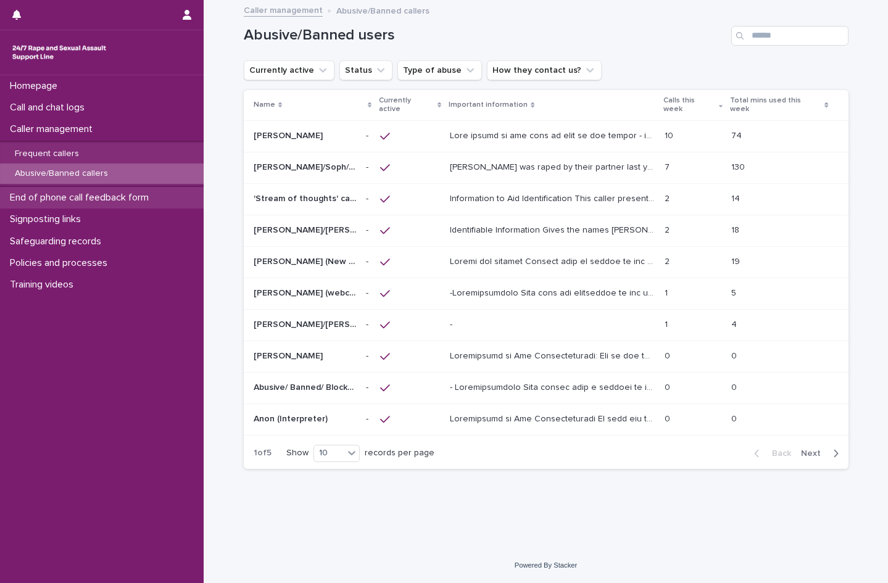
click at [106, 196] on p "End of phone call feedback form" at bounding box center [82, 198] width 154 height 12
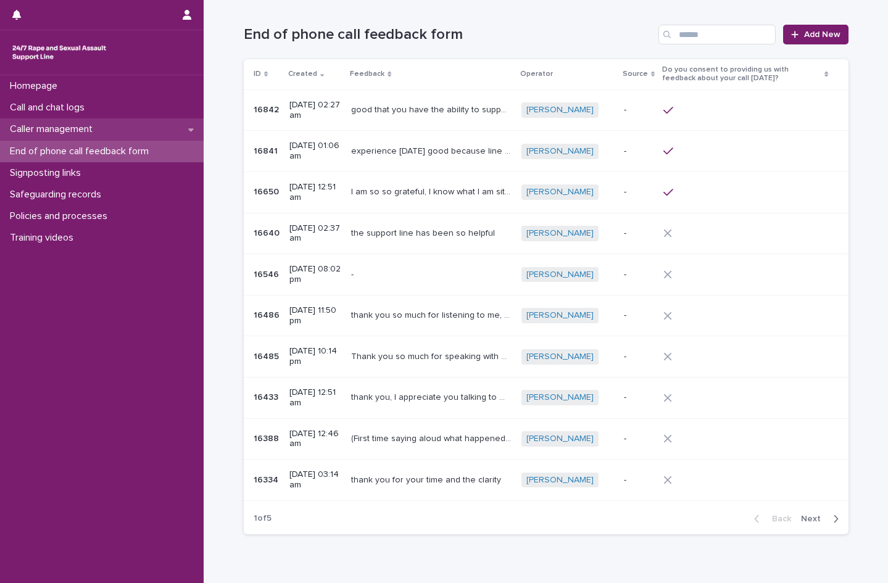
click at [47, 128] on p "Caller management" at bounding box center [53, 129] width 97 height 12
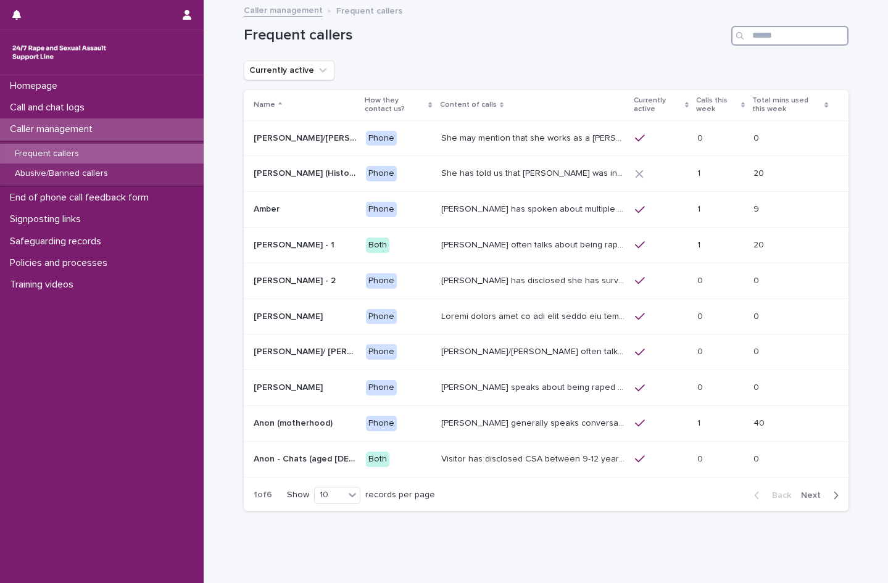
click at [773, 35] on input "Search" at bounding box center [789, 36] width 117 height 20
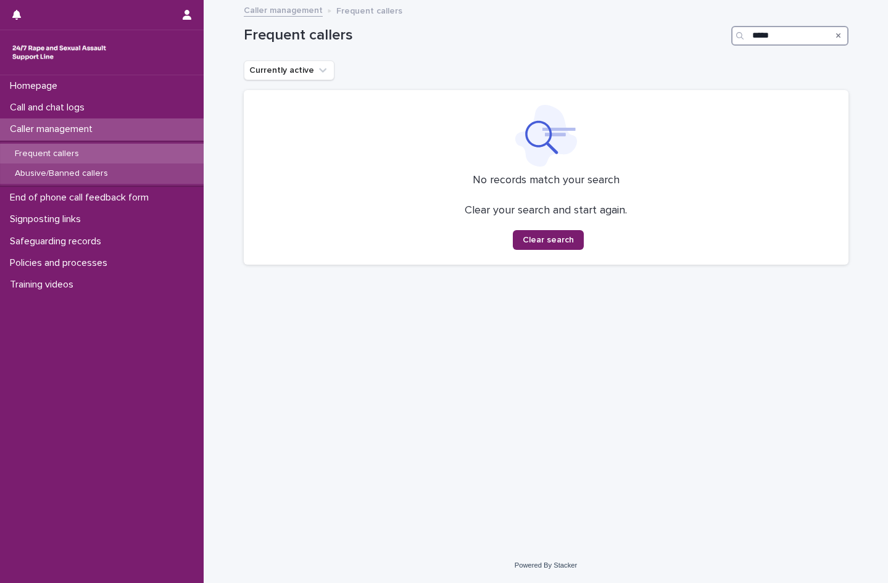
type input "*****"
click at [46, 170] on p "Abusive/Banned callers" at bounding box center [61, 173] width 113 height 10
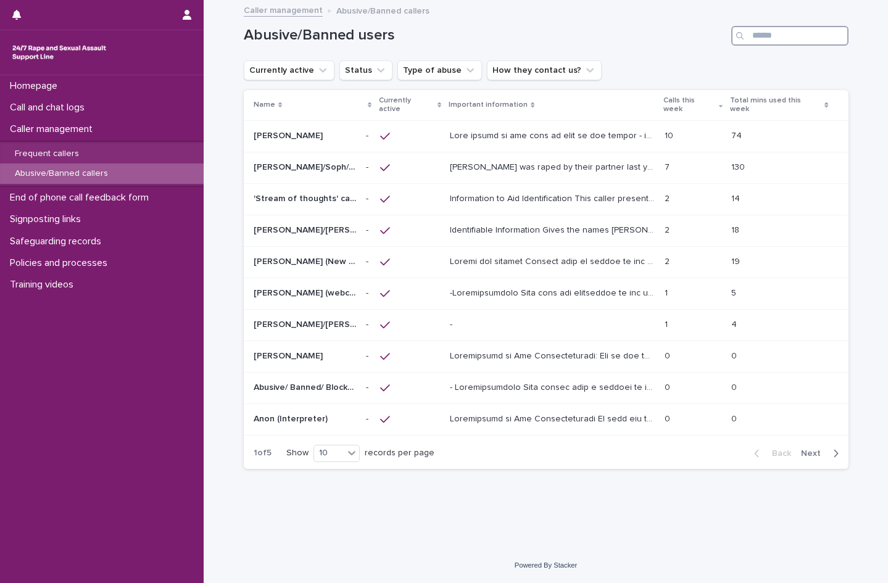
click at [769, 35] on input "Search" at bounding box center [789, 36] width 117 height 20
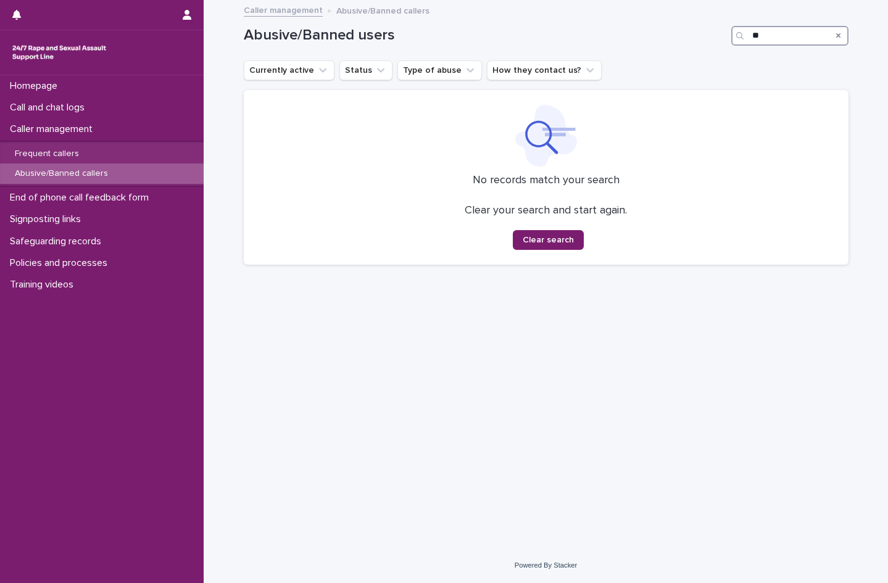
type input "*"
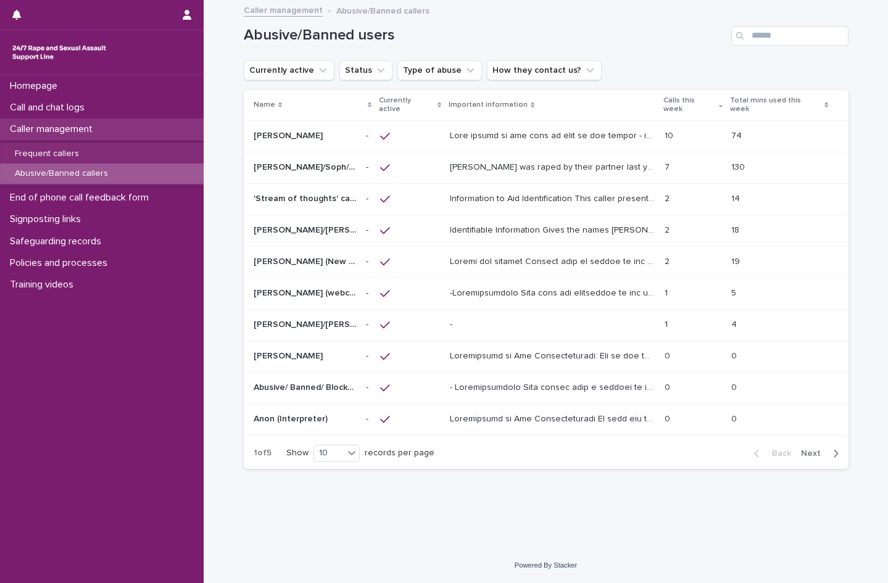
click at [88, 120] on div "Caller management" at bounding box center [102, 129] width 204 height 22
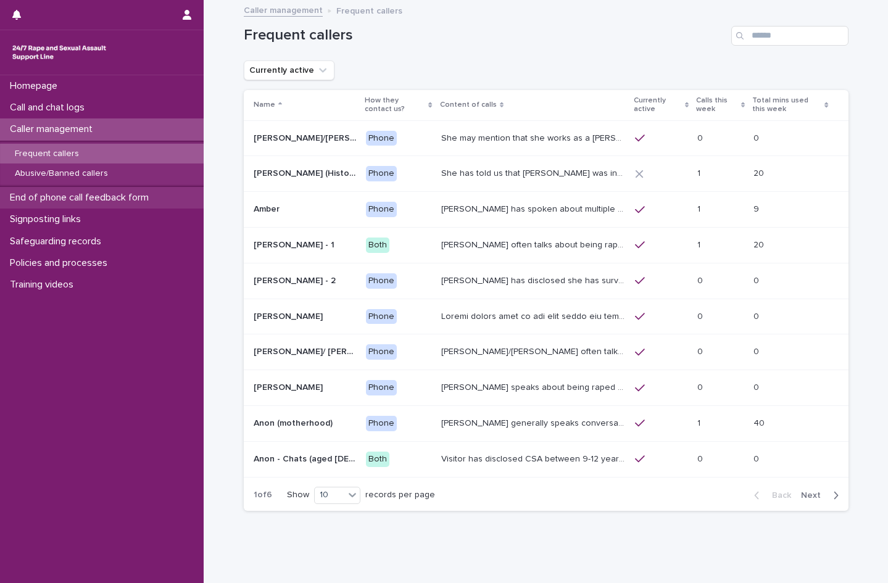
click at [93, 187] on div "End of phone call feedback form" at bounding box center [102, 198] width 204 height 22
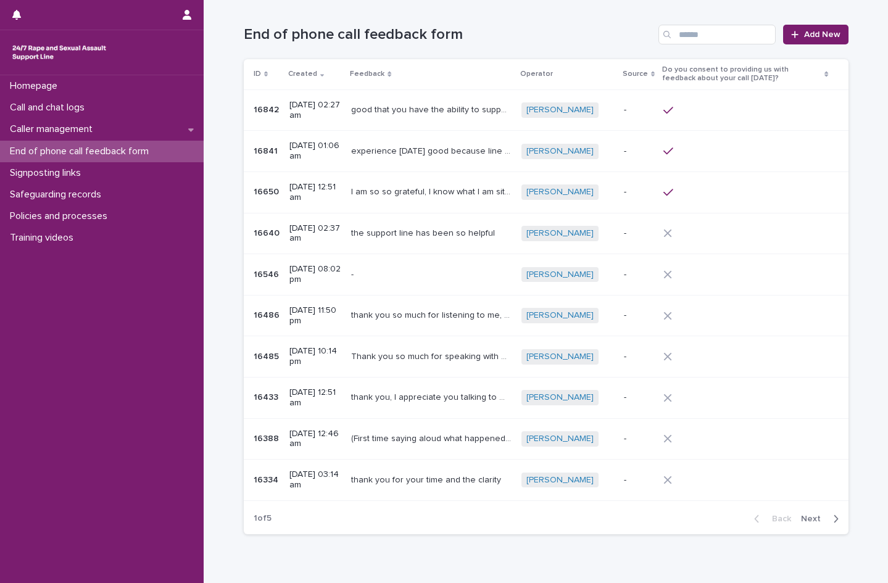
click at [101, 152] on p "End of phone call feedback form" at bounding box center [82, 152] width 154 height 12
click at [42, 197] on p "Safeguarding records" at bounding box center [58, 195] width 106 height 12
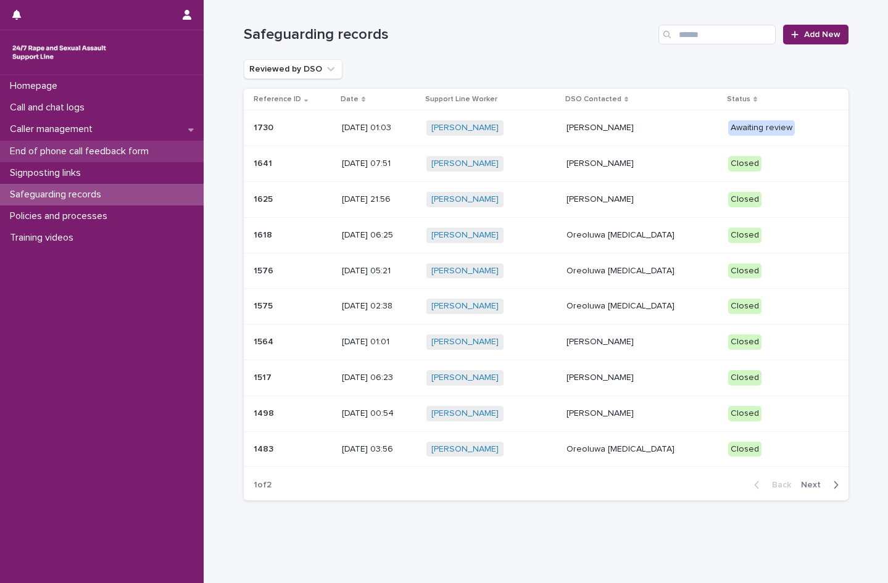
click at [90, 146] on p "End of phone call feedback form" at bounding box center [82, 152] width 154 height 12
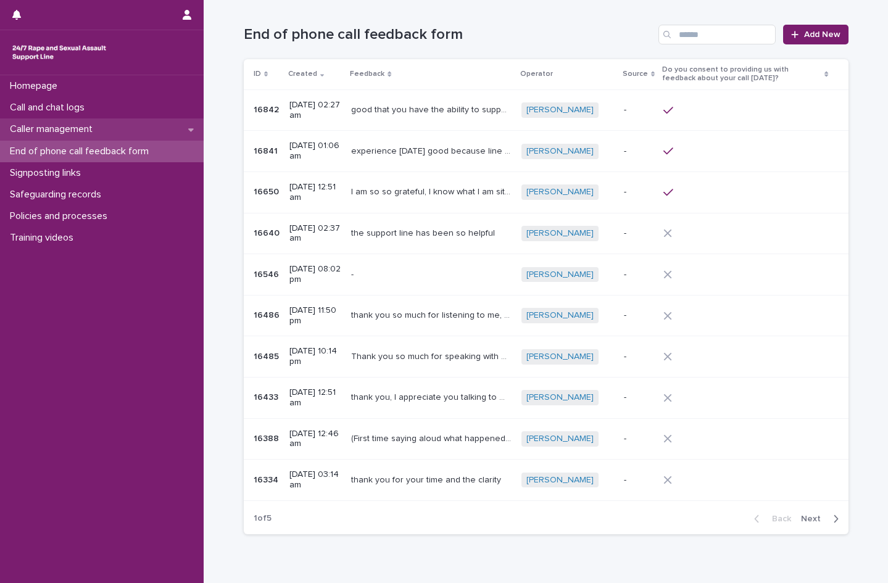
click at [92, 122] on div "Caller management" at bounding box center [102, 129] width 204 height 22
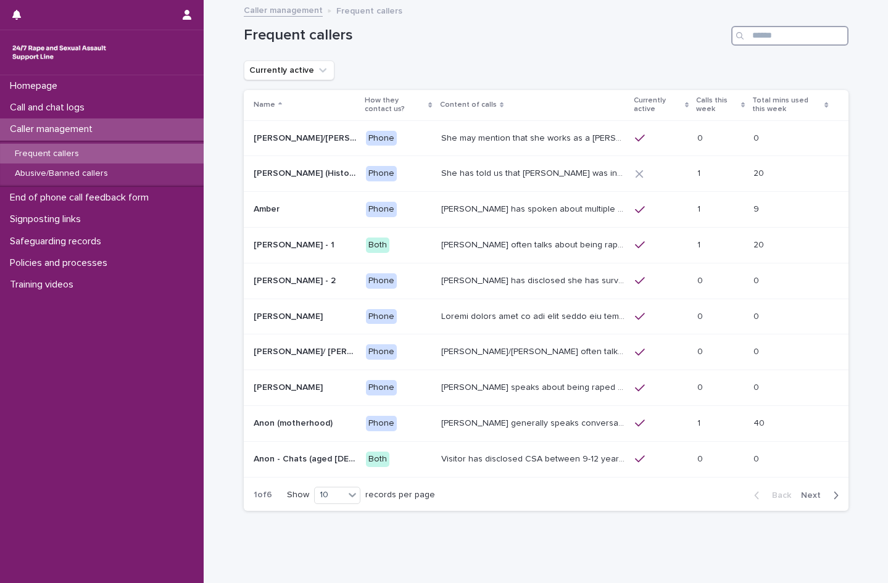
click at [778, 31] on input "Search" at bounding box center [789, 36] width 117 height 20
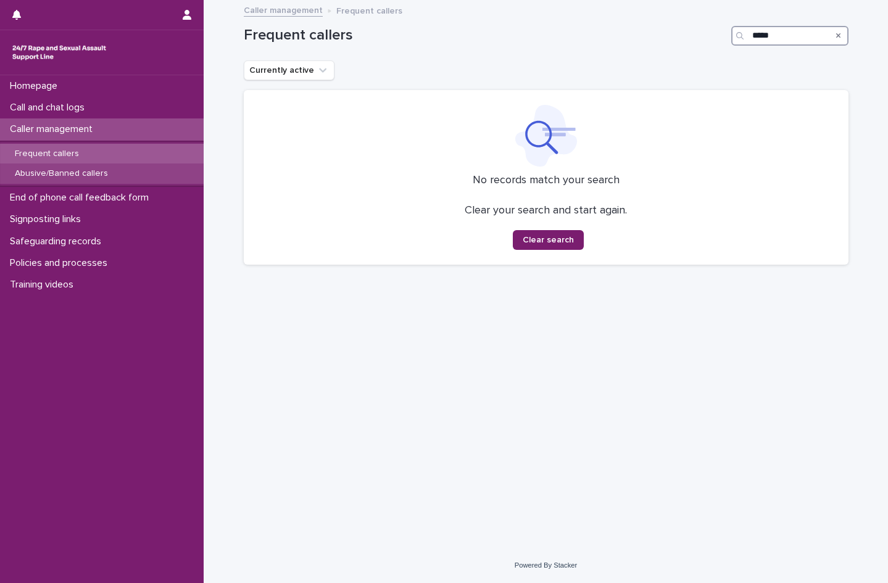
type input "*****"
click at [80, 175] on p "Abusive/Banned callers" at bounding box center [61, 173] width 113 height 10
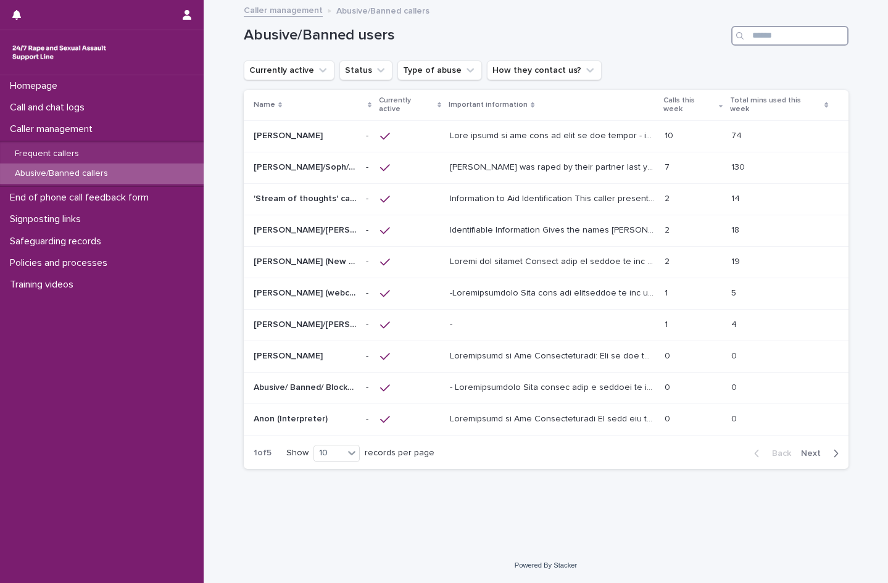
click at [809, 35] on input "Search" at bounding box center [789, 36] width 117 height 20
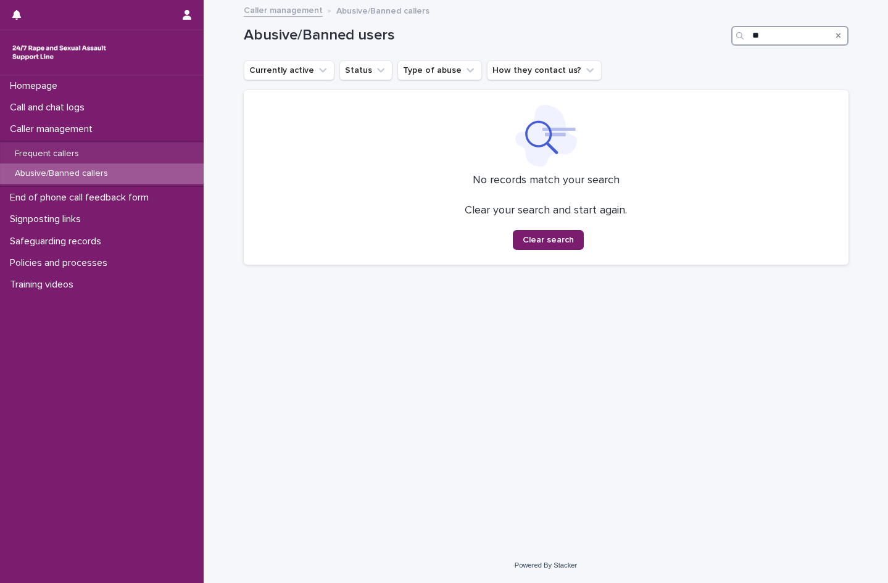
type input "*"
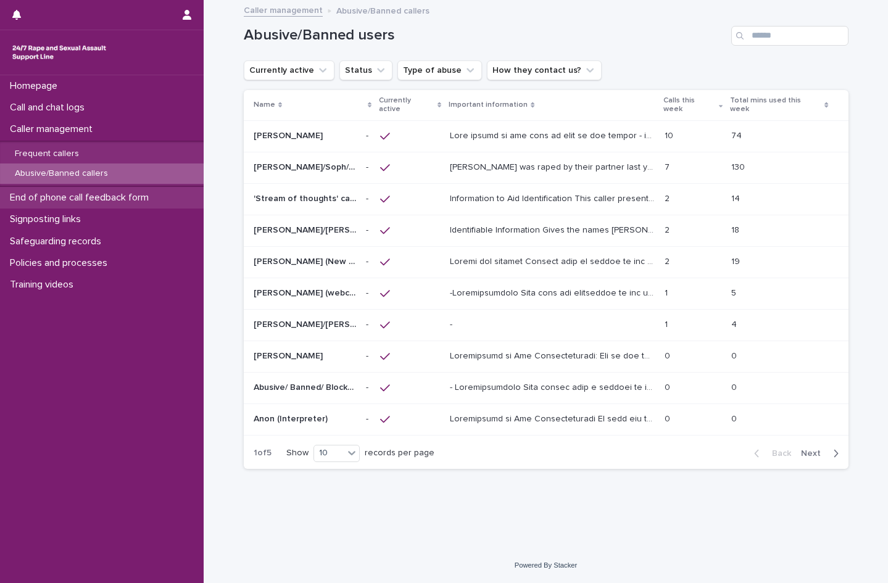
click at [115, 198] on p "End of phone call feedback form" at bounding box center [82, 198] width 154 height 12
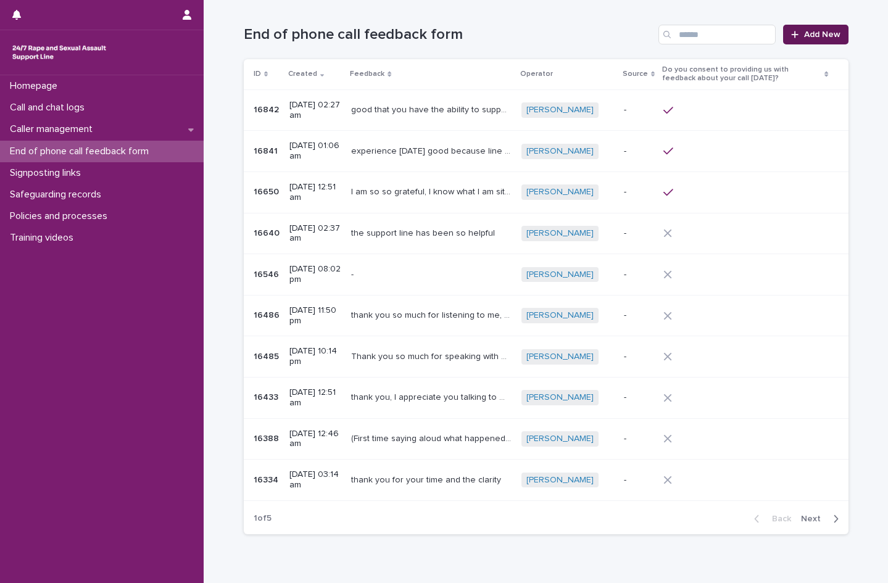
click at [795, 37] on div at bounding box center [797, 34] width 12 height 9
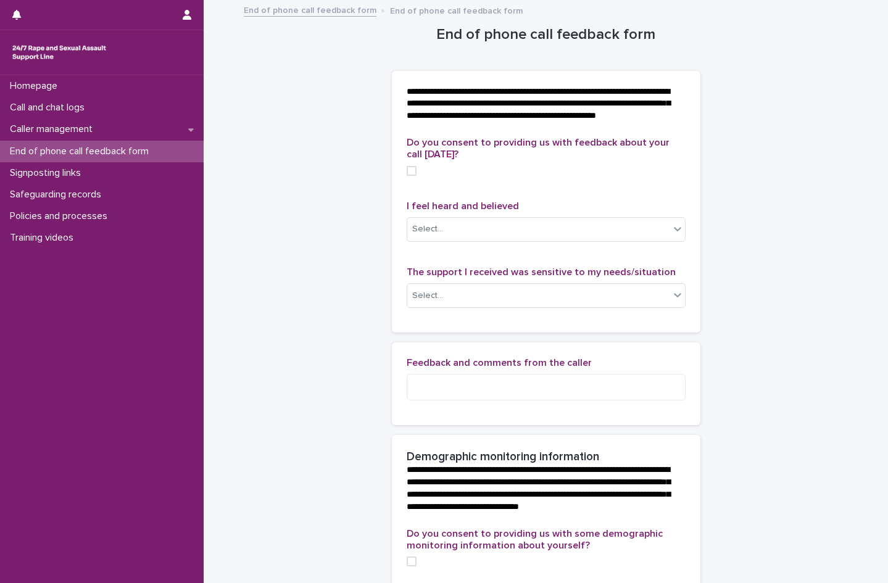
click at [407, 176] on span at bounding box center [412, 171] width 10 height 10
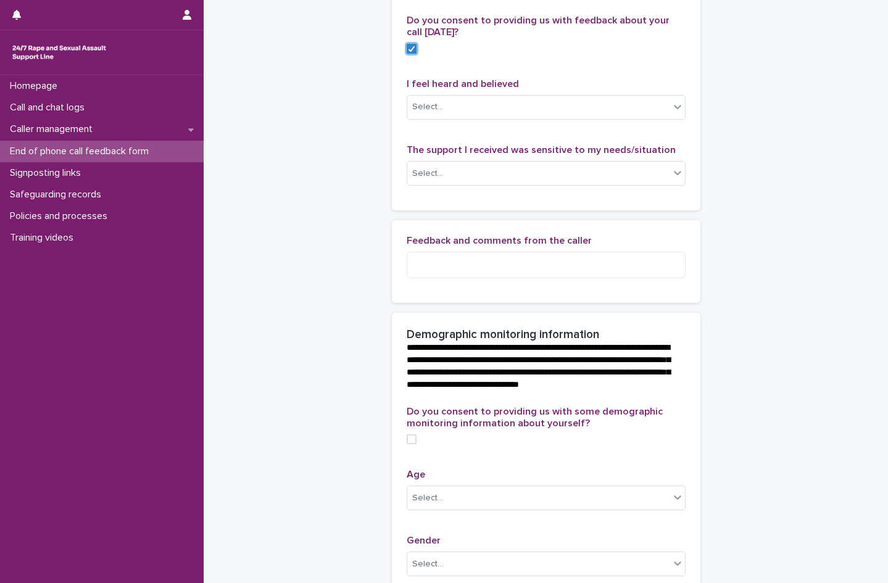
scroll to position [123, 0]
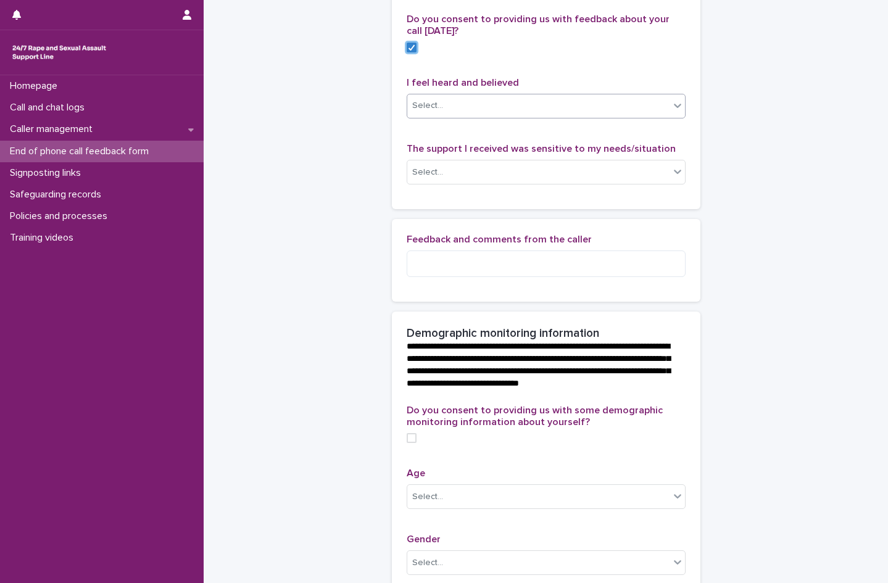
click at [677, 112] on icon at bounding box center [677, 105] width 12 height 12
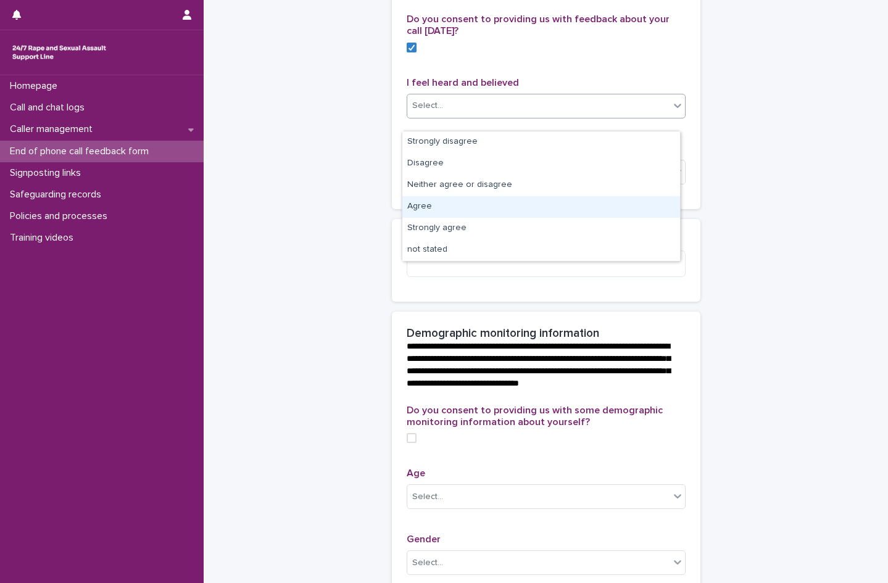
click at [465, 205] on div "Agree" at bounding box center [541, 207] width 278 height 22
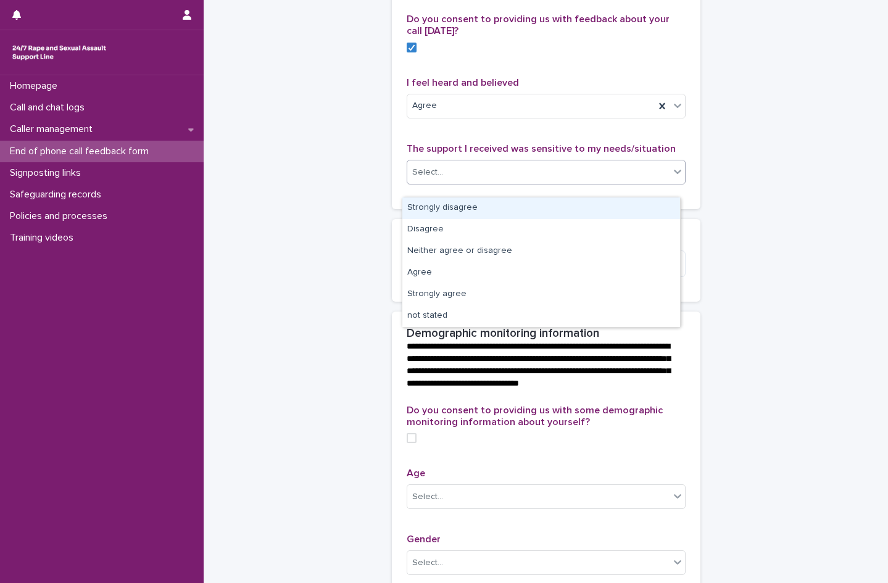
click at [463, 180] on div "Select..." at bounding box center [538, 172] width 262 height 20
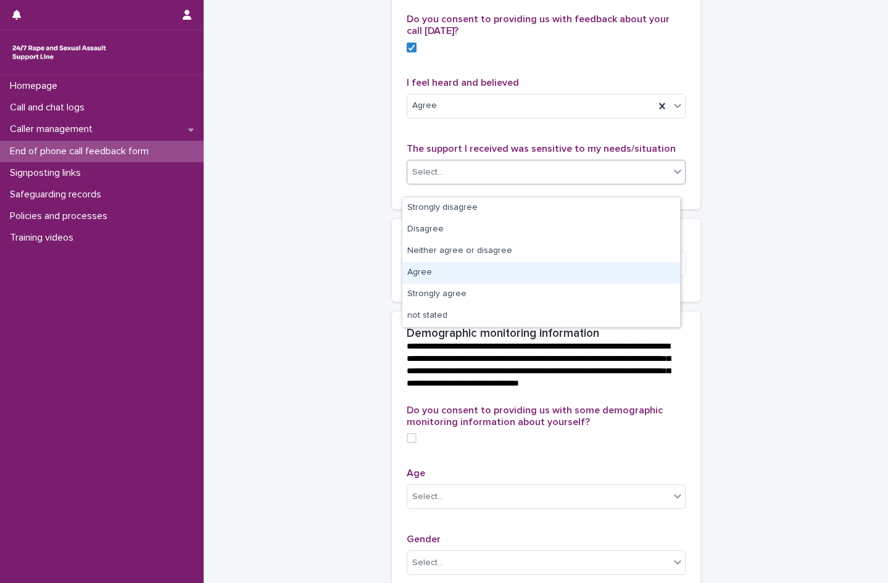
click at [446, 275] on div "Agree" at bounding box center [541, 273] width 278 height 22
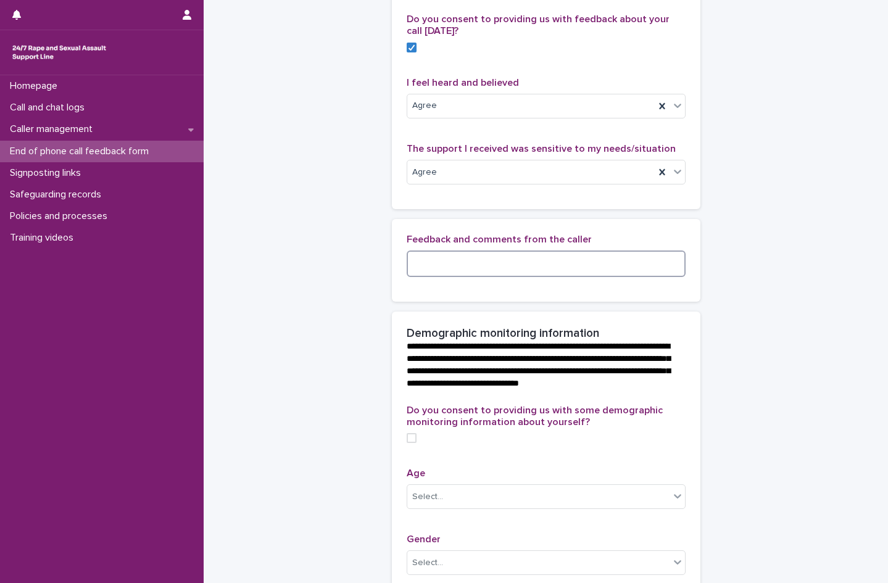
click at [446, 275] on textarea at bounding box center [546, 264] width 279 height 27
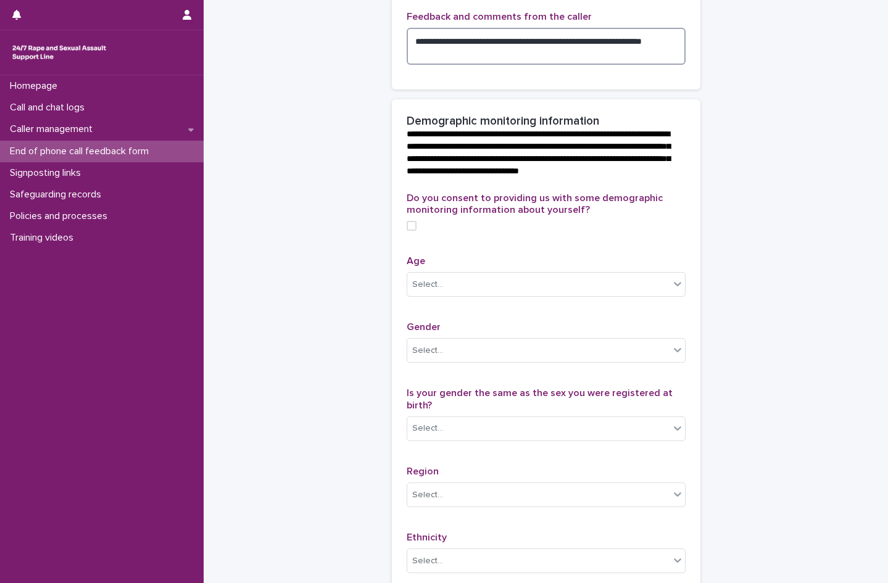
scroll to position [370, 0]
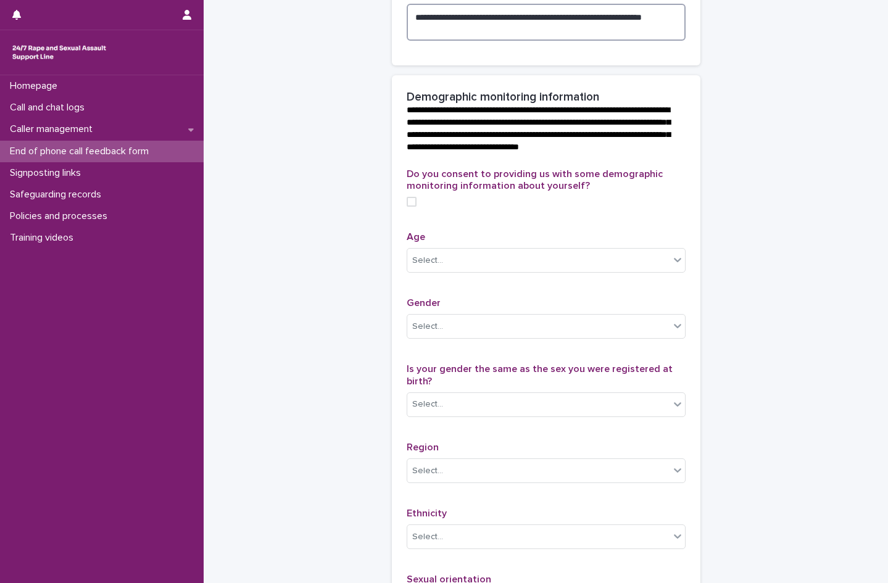
click at [407, 207] on span at bounding box center [412, 202] width 10 height 10
click at [439, 271] on div "Select..." at bounding box center [538, 261] width 262 height 20
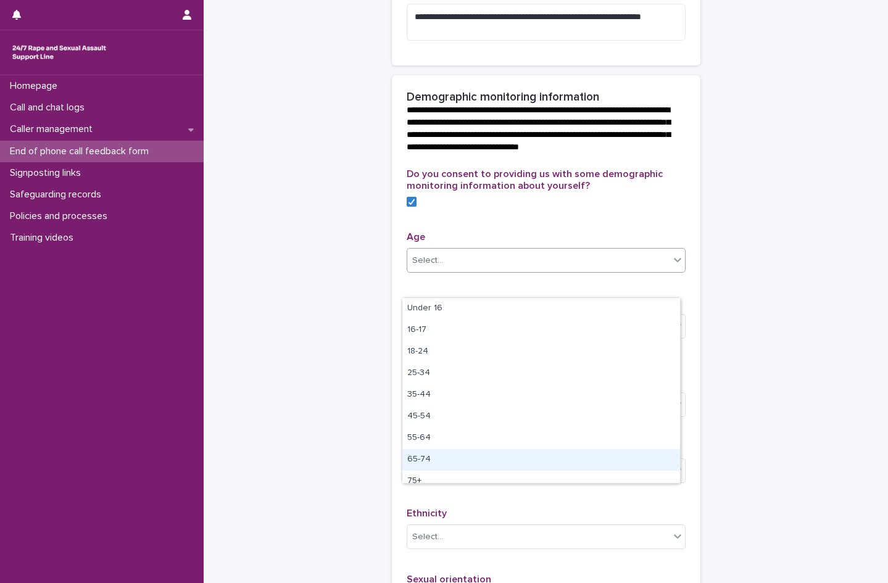
click at [431, 459] on div "65-74" at bounding box center [541, 460] width 278 height 22
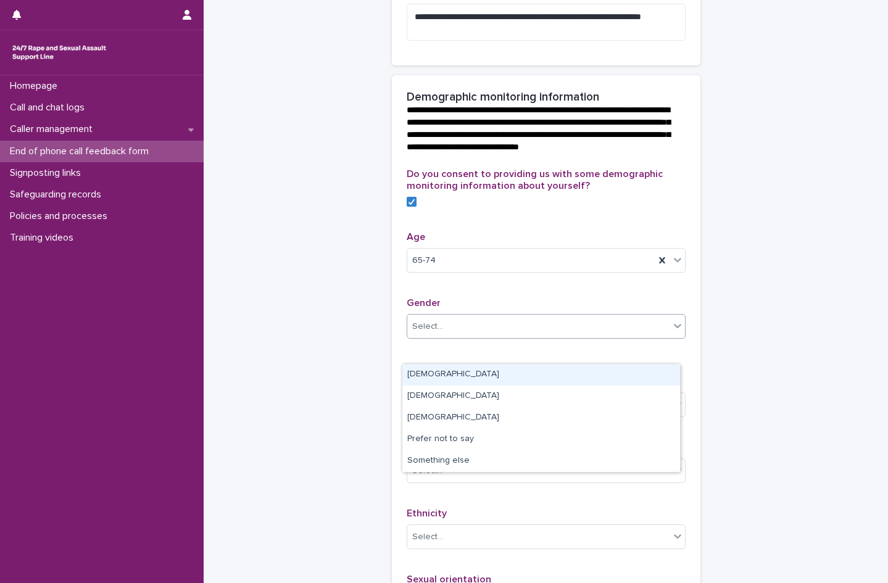
click at [441, 337] on div "Select..." at bounding box center [538, 327] width 262 height 20
click at [434, 375] on div "[DEMOGRAPHIC_DATA]" at bounding box center [541, 375] width 278 height 22
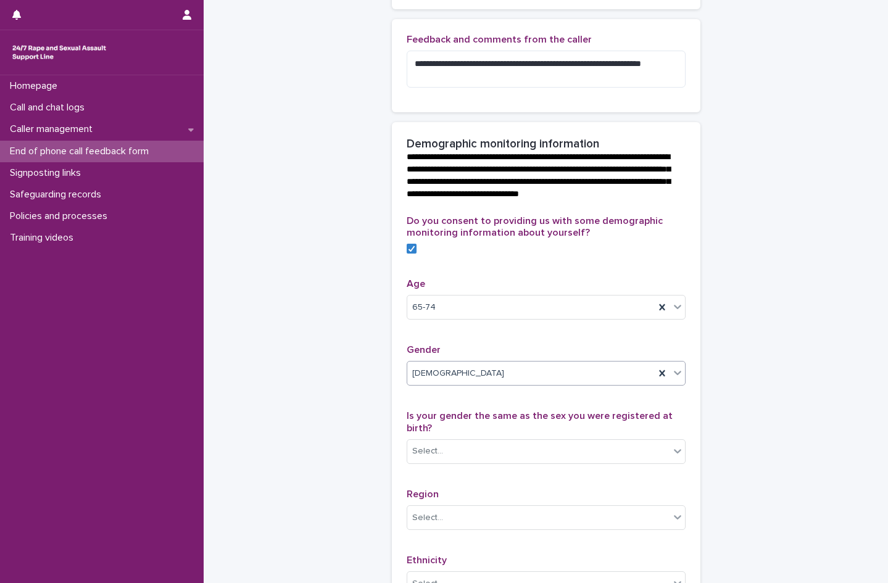
scroll to position [274, 0]
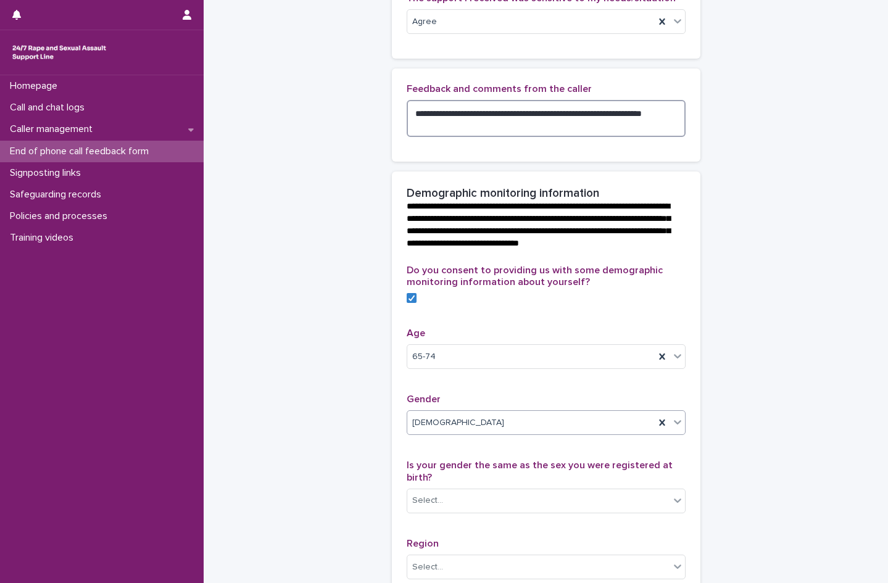
click at [439, 137] on textarea "**********" at bounding box center [546, 118] width 279 height 37
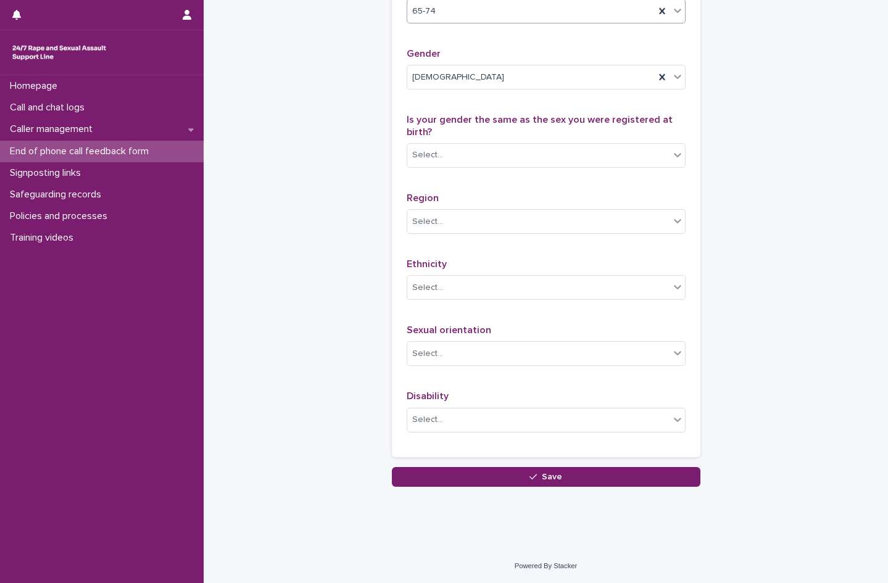
scroll to position [644, 0]
type textarea "**********"
click at [431, 151] on div "Select..." at bounding box center [427, 155] width 31 height 13
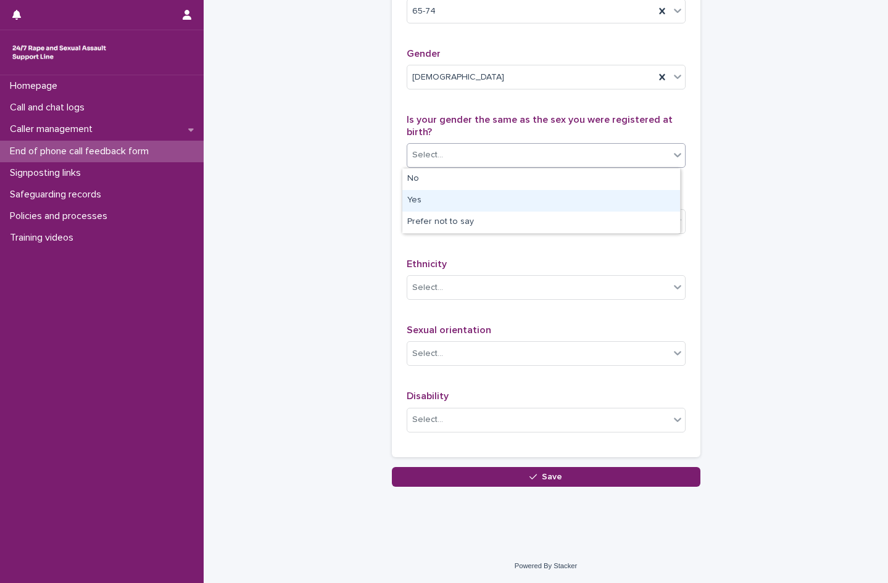
click at [423, 200] on div "Yes" at bounding box center [541, 201] width 278 height 22
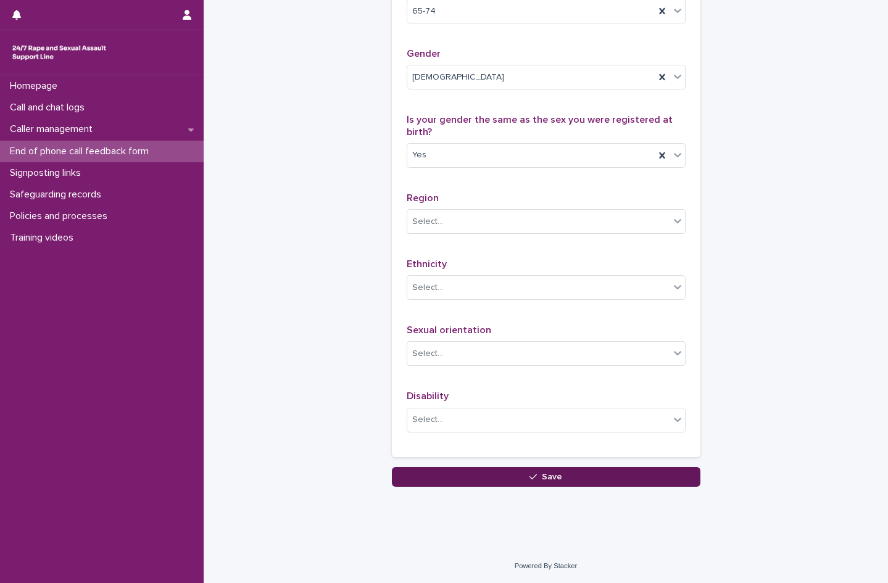
click at [506, 480] on button "Save" at bounding box center [546, 477] width 309 height 20
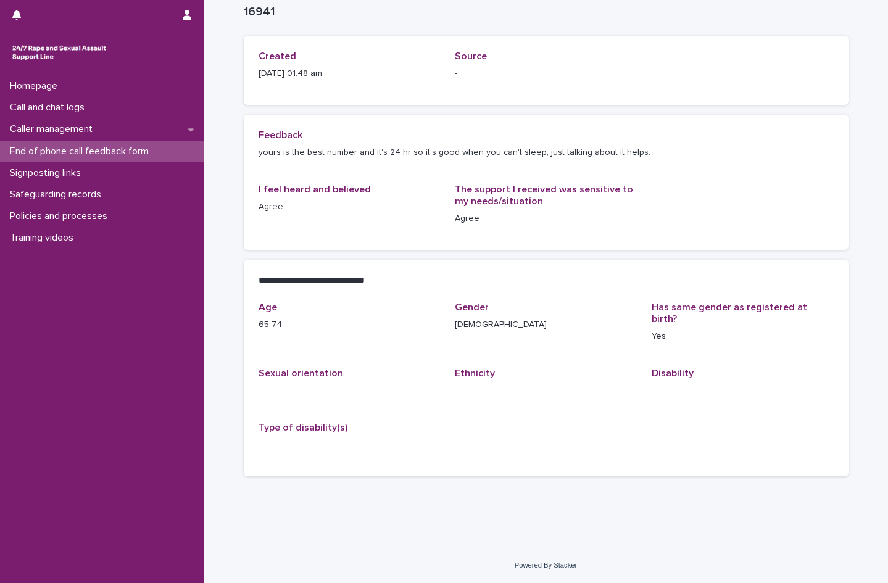
scroll to position [43, 0]
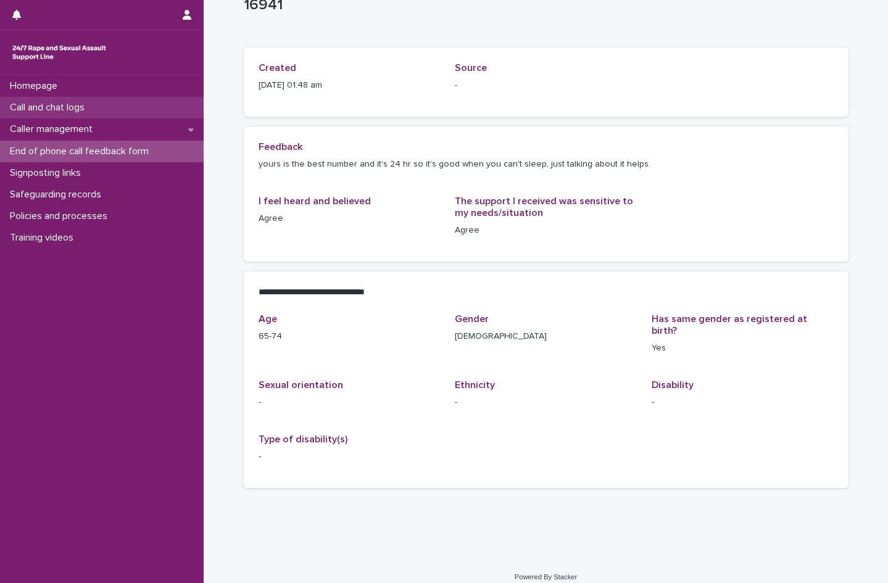
click at [60, 112] on p "Call and chat logs" at bounding box center [49, 108] width 89 height 12
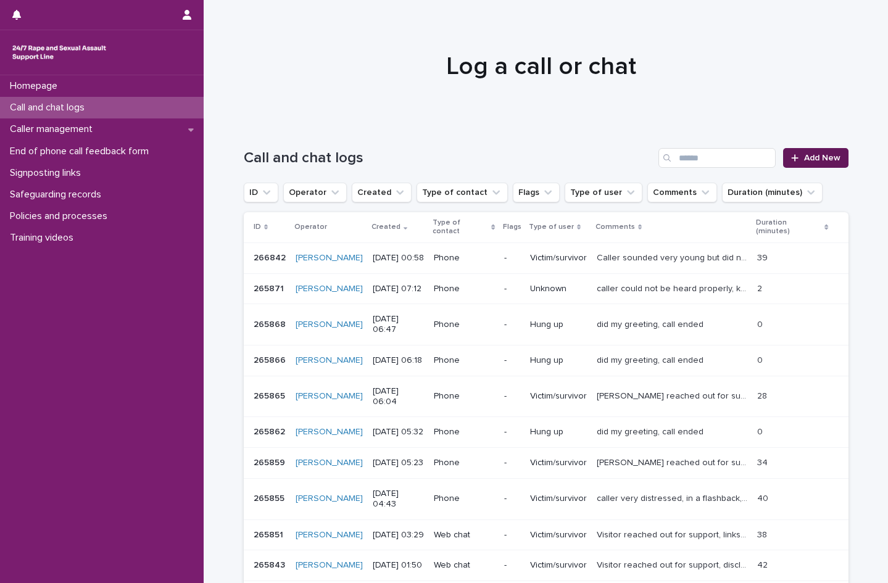
click at [812, 164] on link "Add New" at bounding box center [815, 158] width 65 height 20
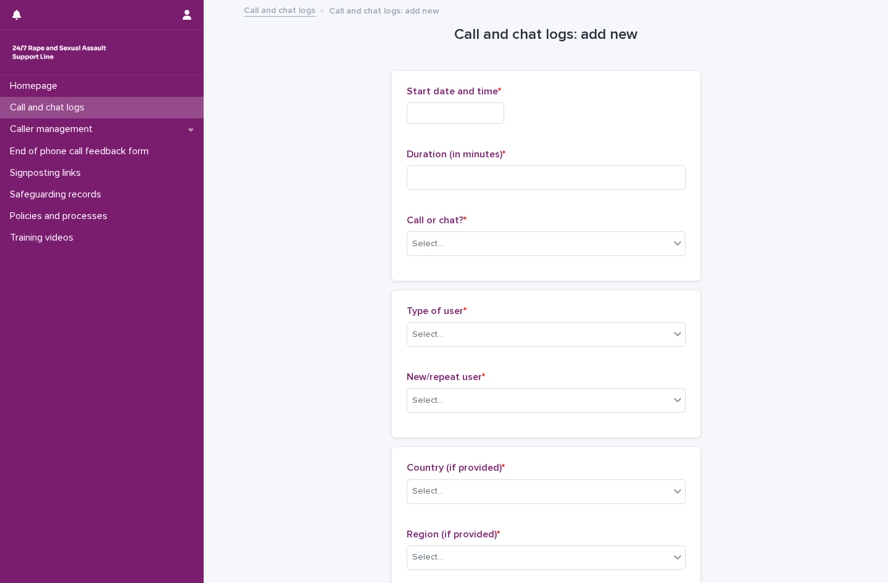
click at [446, 110] on input "text" at bounding box center [455, 113] width 97 height 22
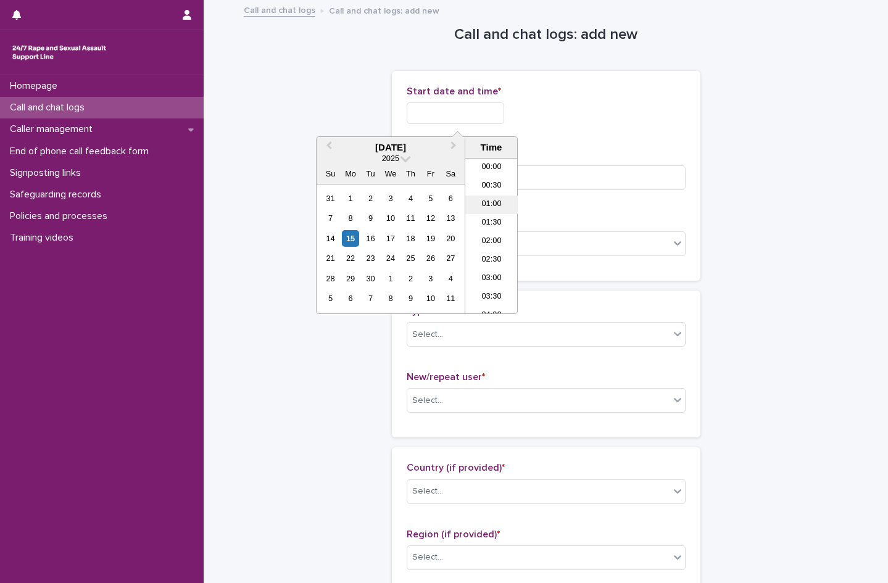
click at [500, 209] on li "01:00" at bounding box center [491, 205] width 52 height 19
click at [489, 118] on input "**********" at bounding box center [455, 113] width 97 height 22
type input "**********"
click at [563, 177] on input at bounding box center [546, 177] width 279 height 25
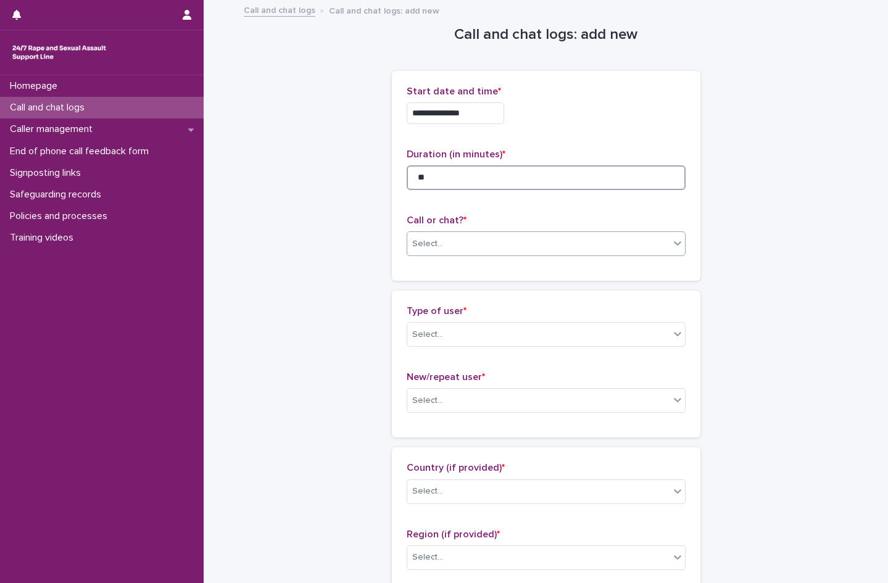
type input "**"
click at [453, 238] on div "Select..." at bounding box center [538, 244] width 262 height 20
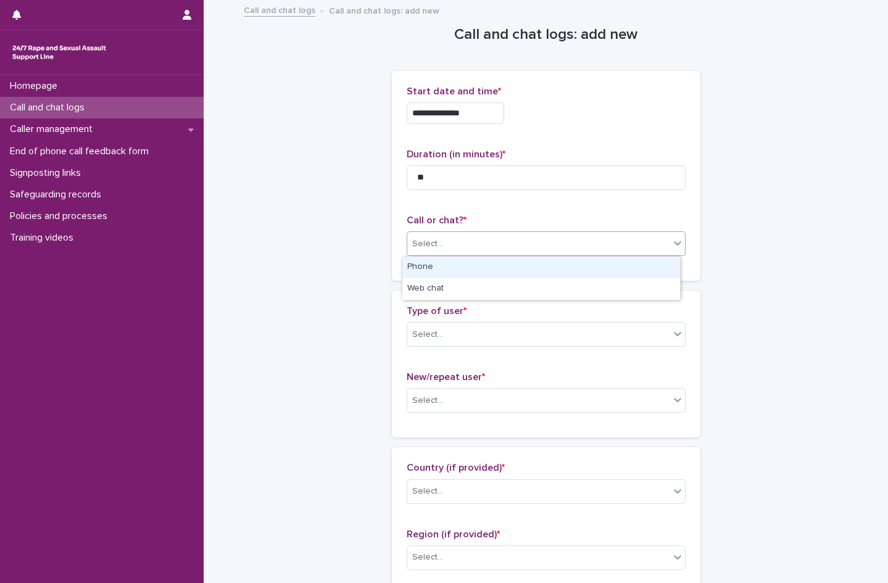
drag, startPoint x: 436, startPoint y: 260, endPoint x: 437, endPoint y: 266, distance: 6.2
click at [436, 260] on div "Phone" at bounding box center [541, 268] width 278 height 22
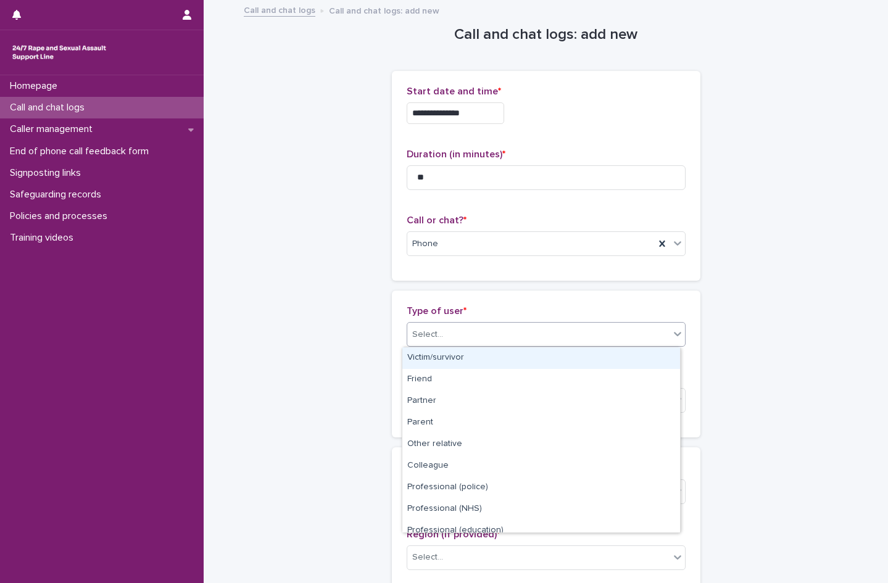
click at [451, 334] on div "Select..." at bounding box center [538, 335] width 262 height 20
click at [444, 359] on div "Victim/survivor" at bounding box center [541, 358] width 278 height 22
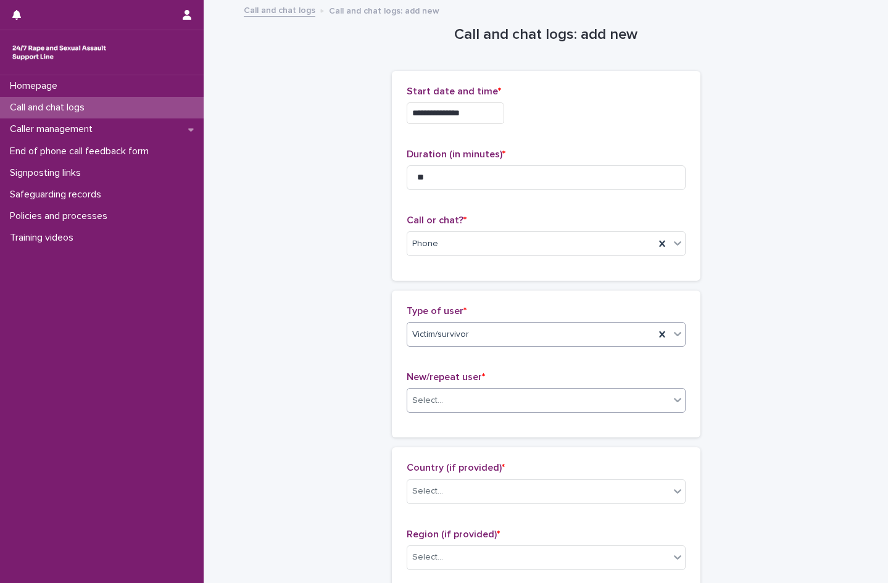
click at [441, 401] on div "Select..." at bounding box center [538, 401] width 262 height 20
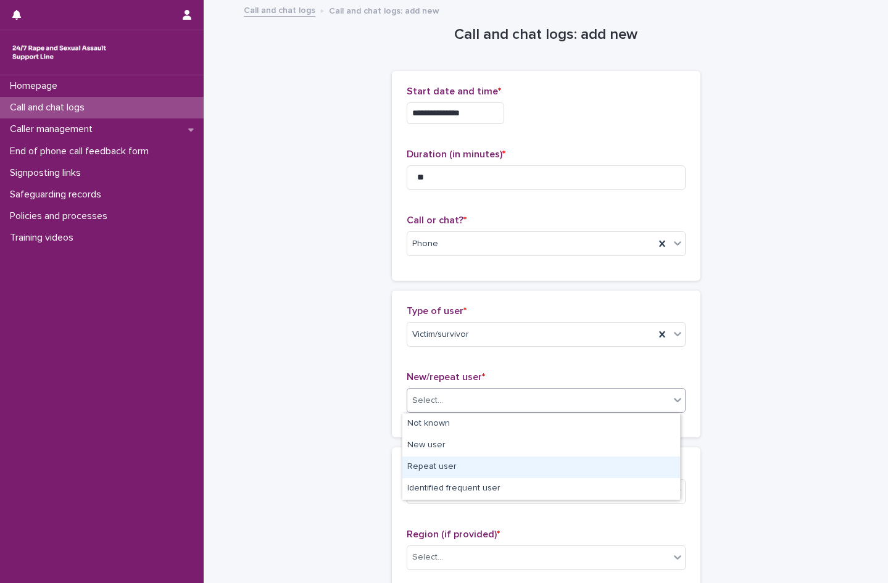
click at [438, 467] on div "Repeat user" at bounding box center [541, 468] width 278 height 22
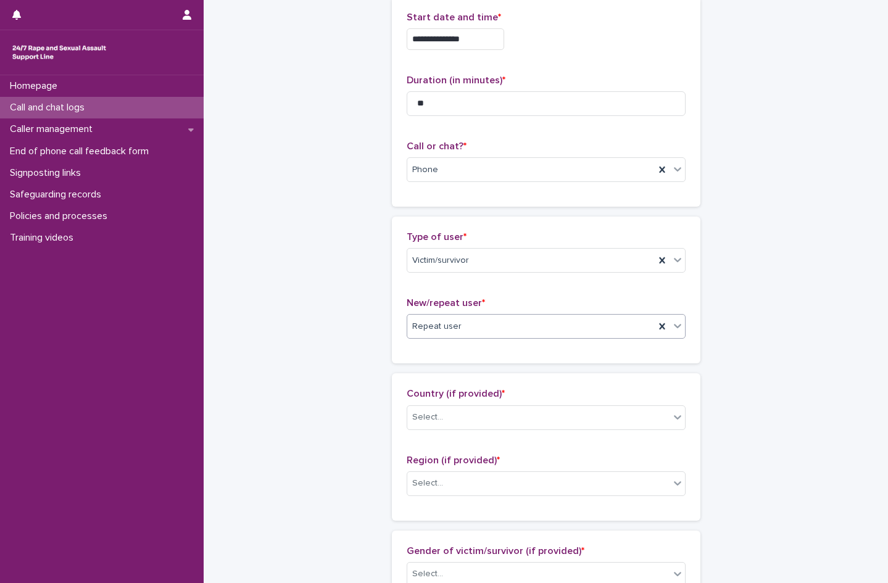
scroll to position [247, 0]
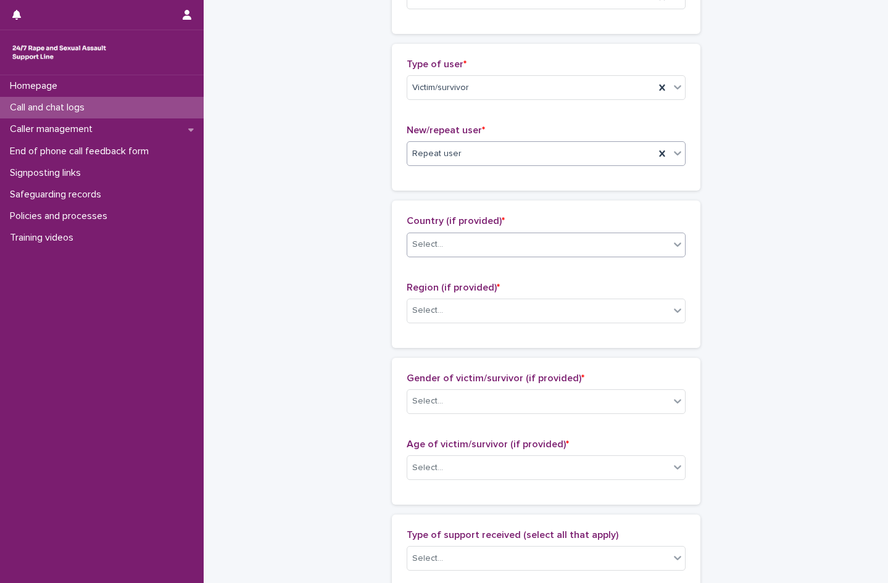
click at [441, 243] on div "Select..." at bounding box center [538, 244] width 262 height 20
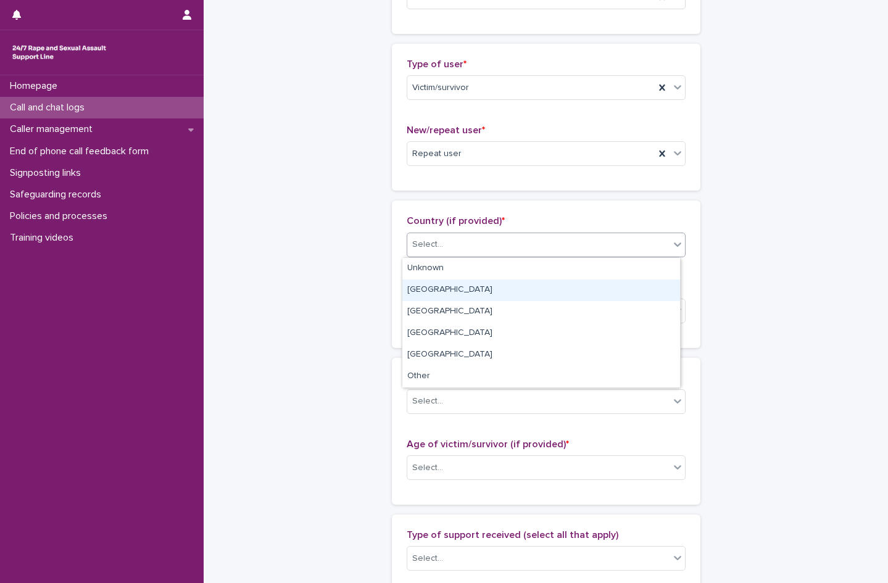
click at [442, 288] on div "[GEOGRAPHIC_DATA]" at bounding box center [541, 291] width 278 height 22
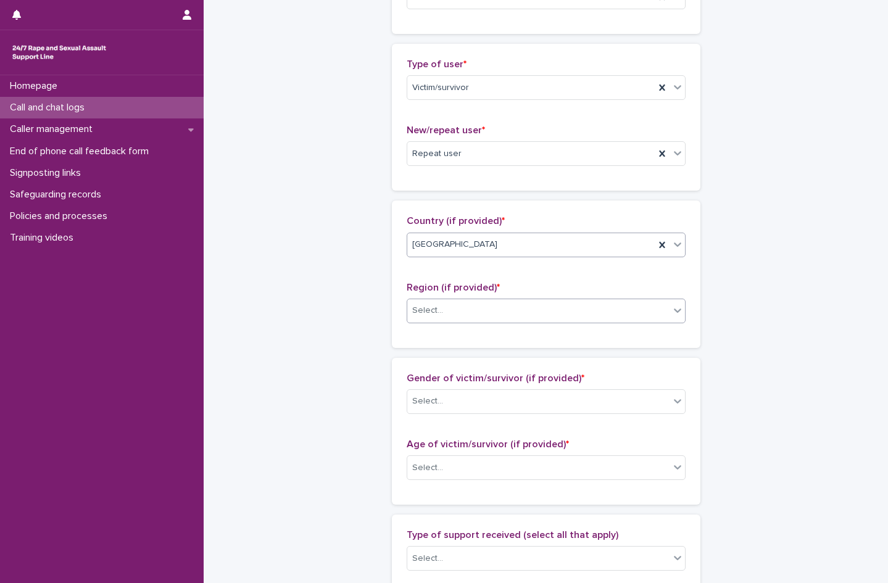
click at [442, 308] on div "Select..." at bounding box center [538, 311] width 262 height 20
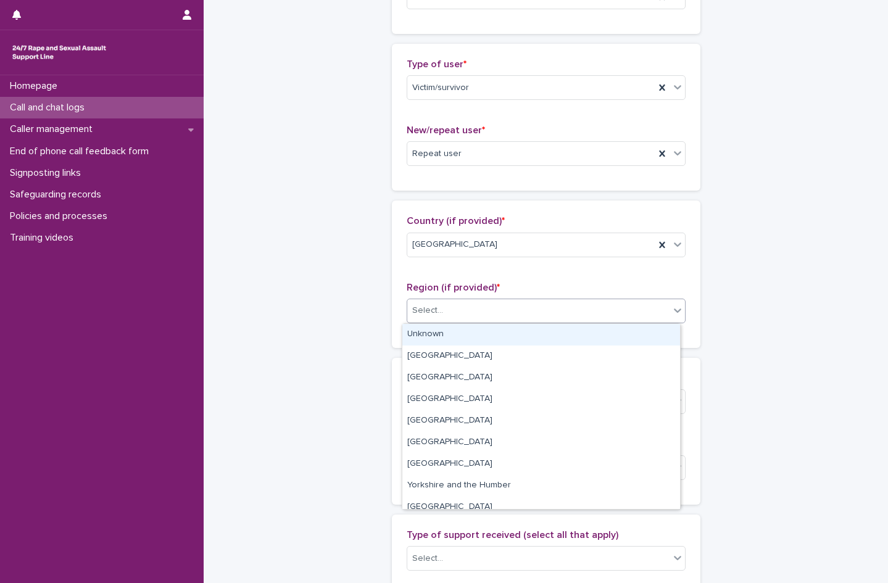
click at [442, 332] on div "Unknown" at bounding box center [541, 335] width 278 height 22
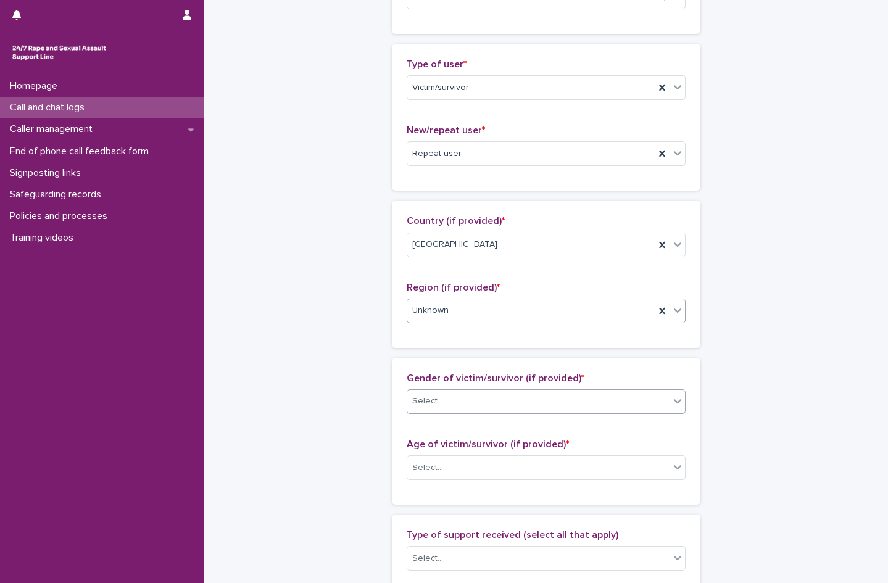
click at [442, 406] on div "Select..." at bounding box center [538, 401] width 262 height 20
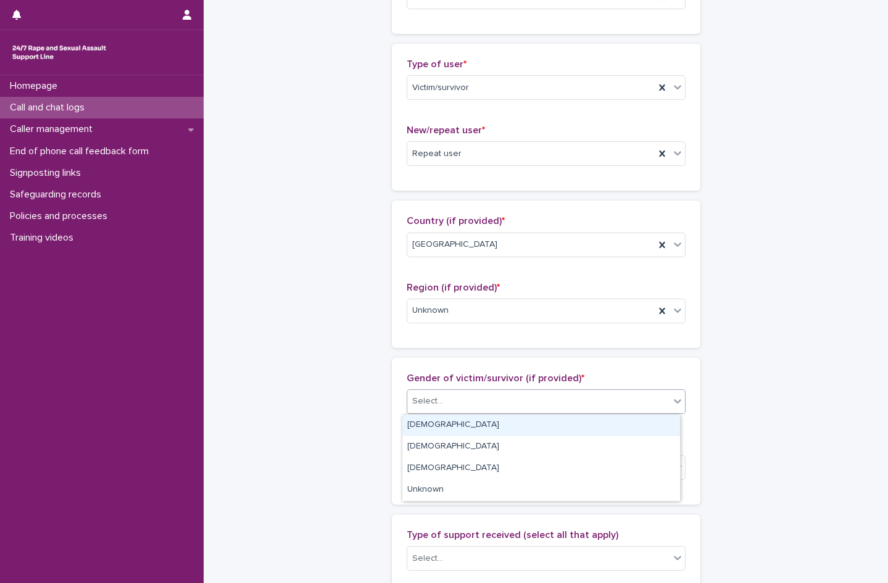
click at [442, 423] on div "[DEMOGRAPHIC_DATA]" at bounding box center [541, 426] width 278 height 22
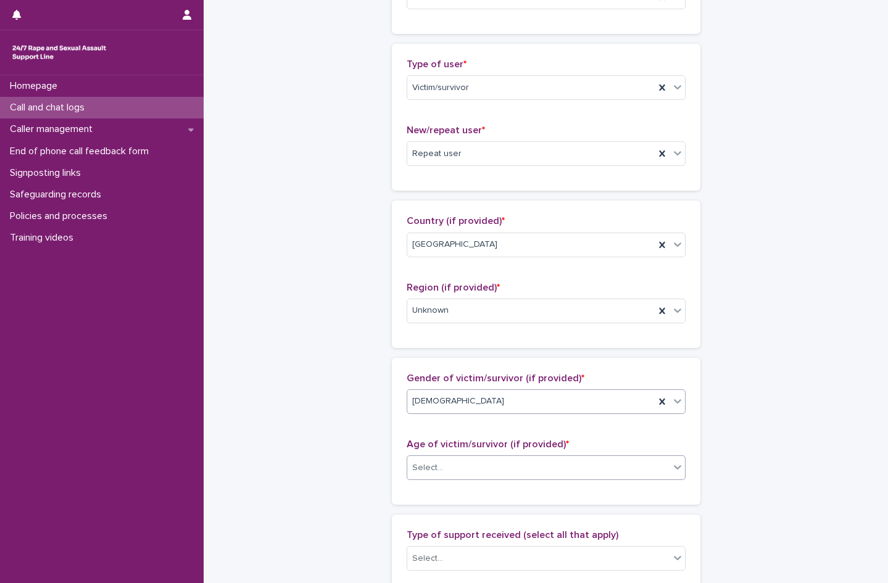
click at [445, 475] on div "Select..." at bounding box center [538, 468] width 262 height 20
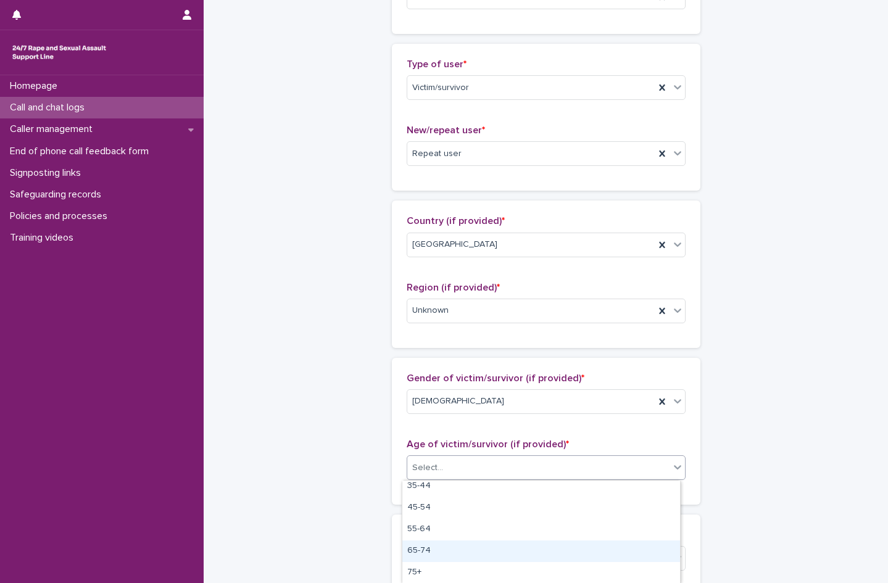
click at [437, 547] on div "65-74" at bounding box center [541, 552] width 278 height 22
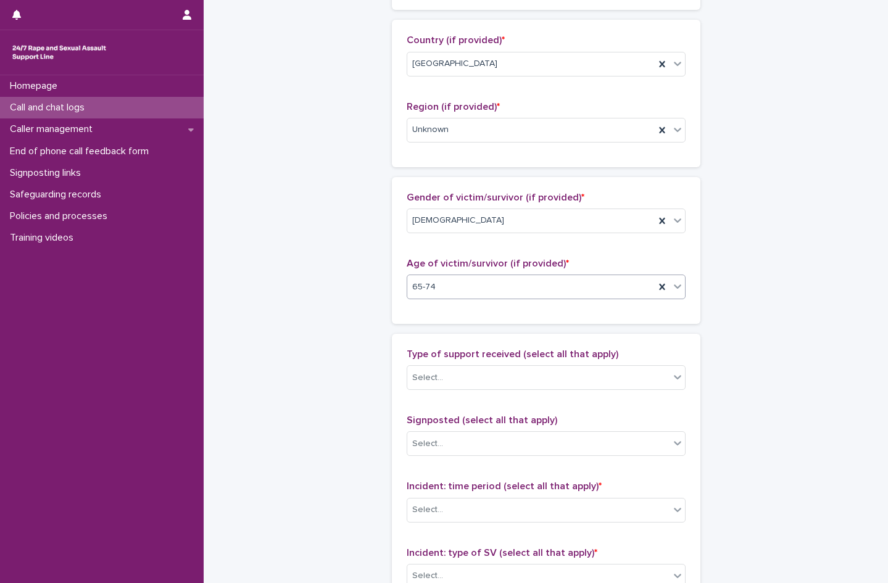
scroll to position [432, 0]
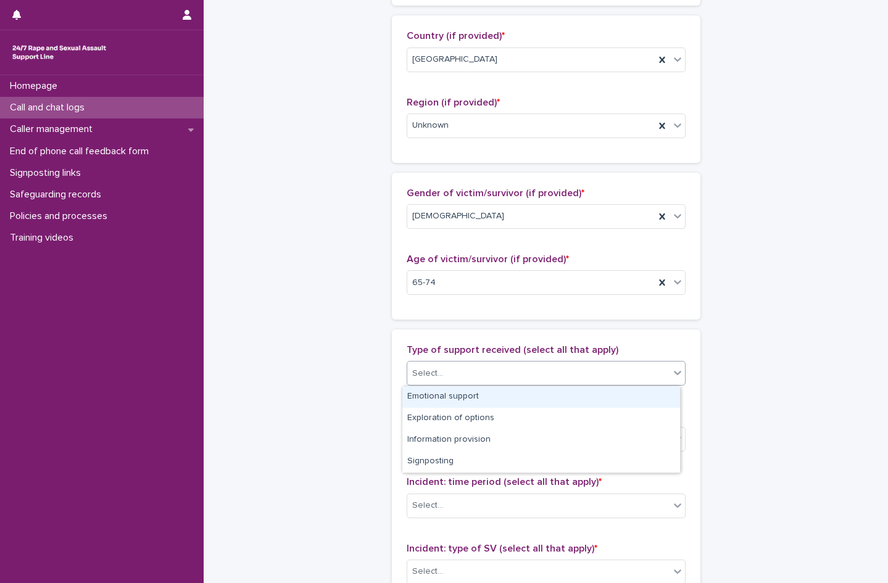
click at [491, 367] on div "Select..." at bounding box center [538, 373] width 262 height 20
click at [457, 393] on div "Emotional support" at bounding box center [541, 397] width 278 height 22
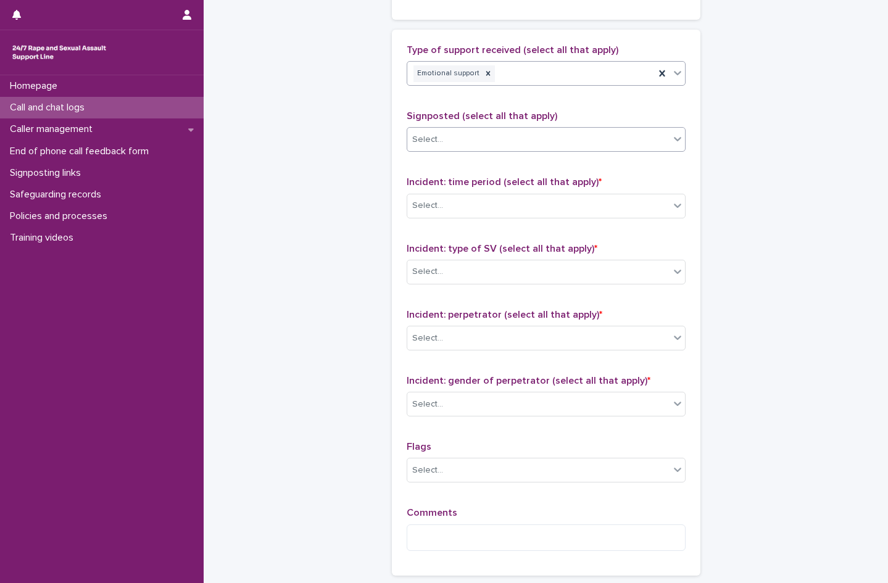
scroll to position [802, 0]
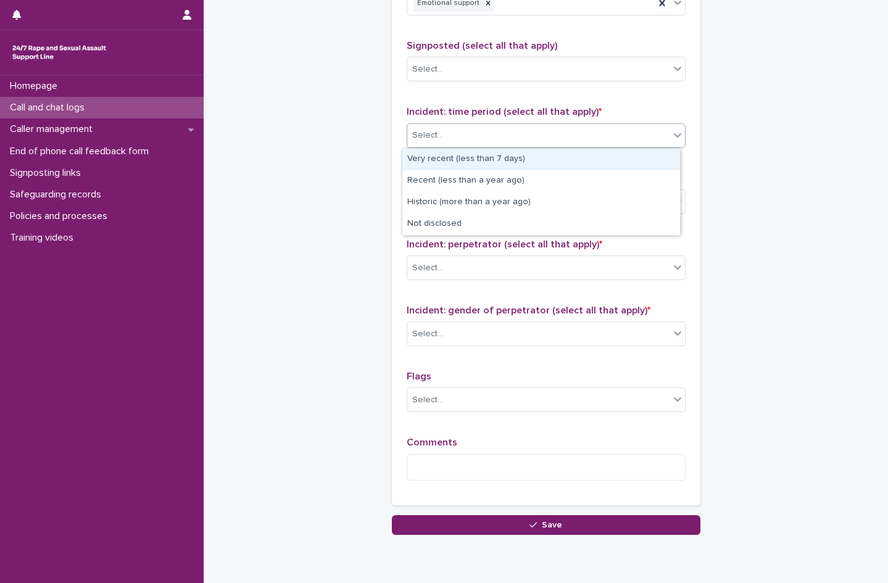
click at [441, 132] on div "Select..." at bounding box center [538, 135] width 262 height 20
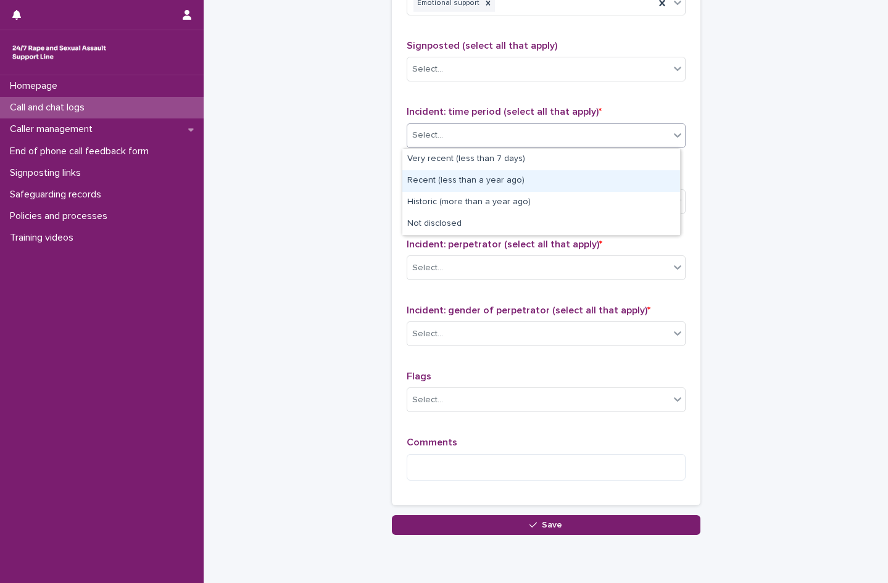
click at [454, 181] on div "Recent (less than a year ago)" at bounding box center [541, 181] width 278 height 22
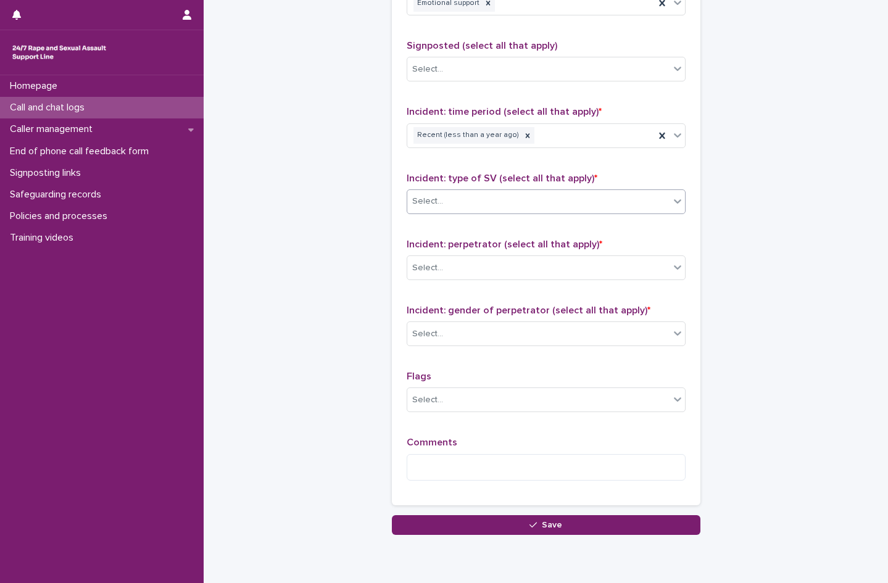
click at [452, 204] on div "Select..." at bounding box center [538, 201] width 262 height 20
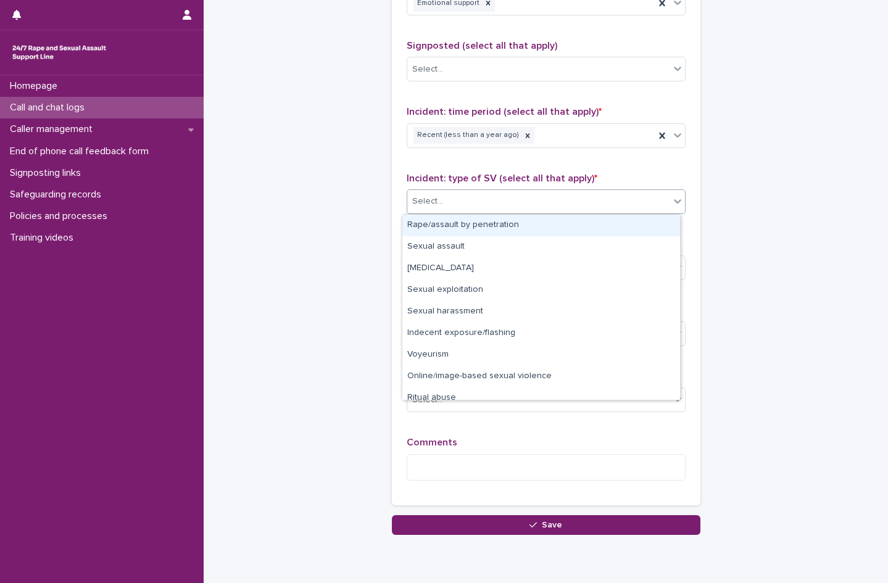
click at [442, 229] on div "Rape/assault by penetration" at bounding box center [541, 226] width 278 height 22
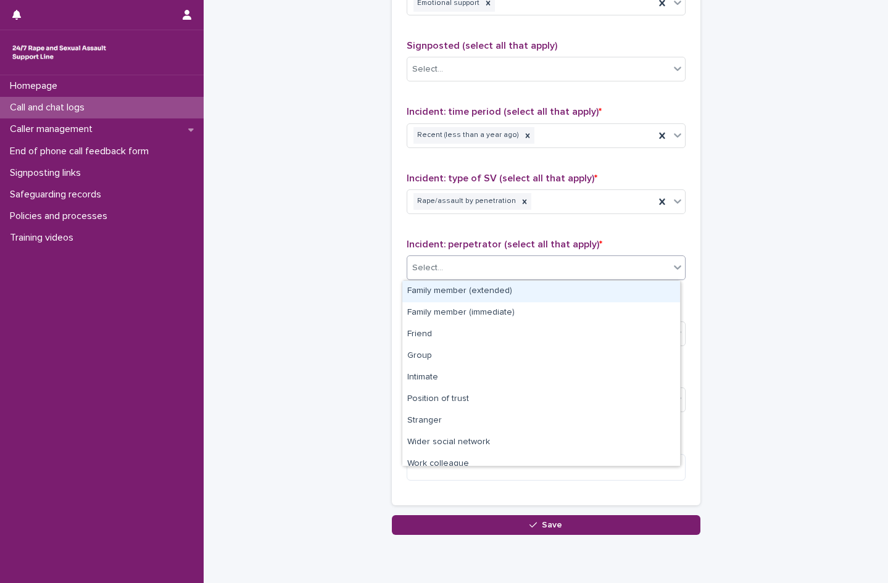
click at [456, 268] on div "Select..." at bounding box center [538, 268] width 262 height 20
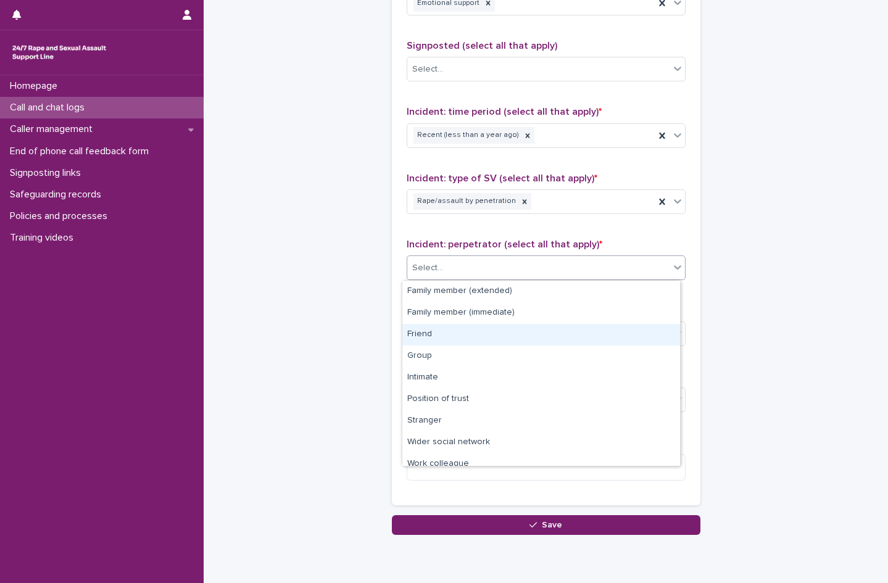
click at [443, 332] on div "Friend" at bounding box center [541, 335] width 278 height 22
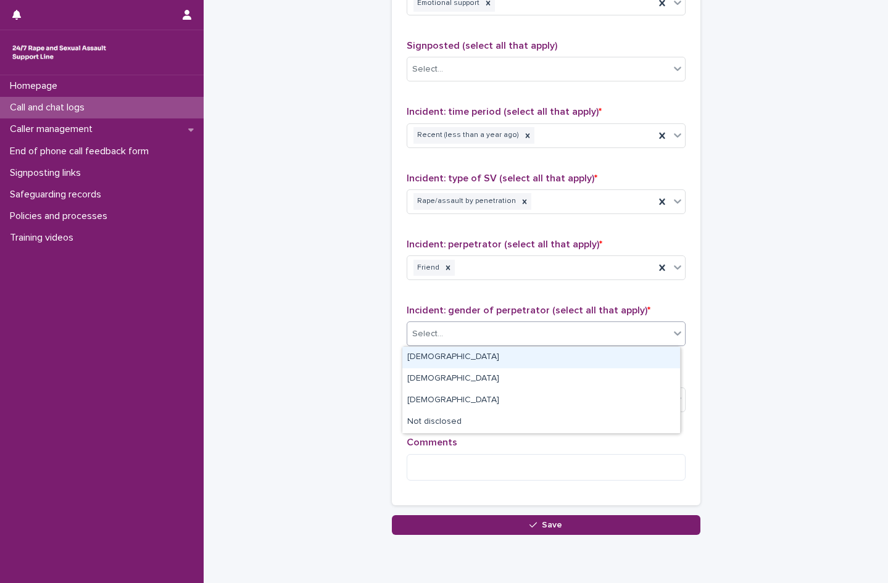
click at [447, 330] on div "Select..." at bounding box center [538, 334] width 262 height 20
click at [421, 358] on div "[DEMOGRAPHIC_DATA]" at bounding box center [541, 358] width 278 height 22
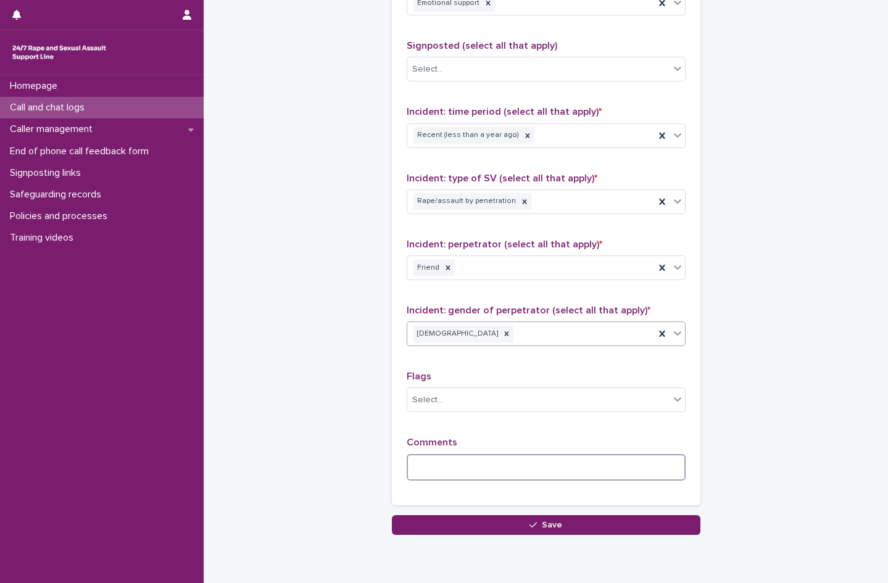
click at [450, 462] on textarea at bounding box center [546, 467] width 279 height 27
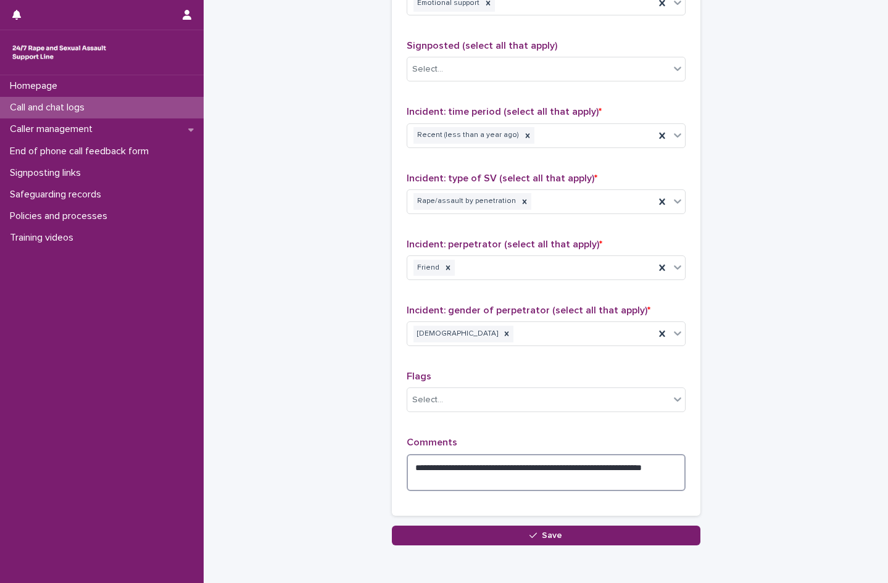
click at [515, 466] on textarea "**********" at bounding box center [546, 472] width 279 height 37
click at [663, 477] on textarea "**********" at bounding box center [546, 472] width 279 height 37
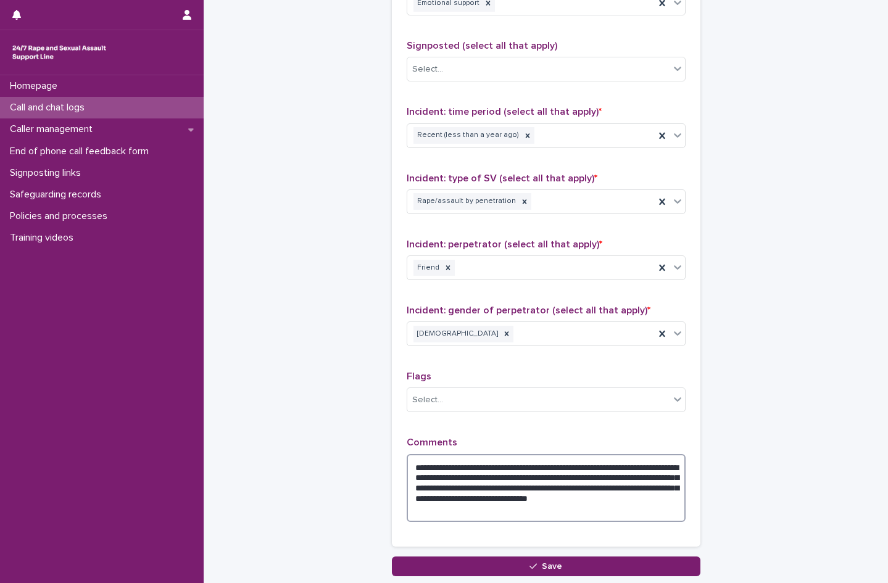
click at [598, 468] on textarea "**********" at bounding box center [546, 488] width 279 height 68
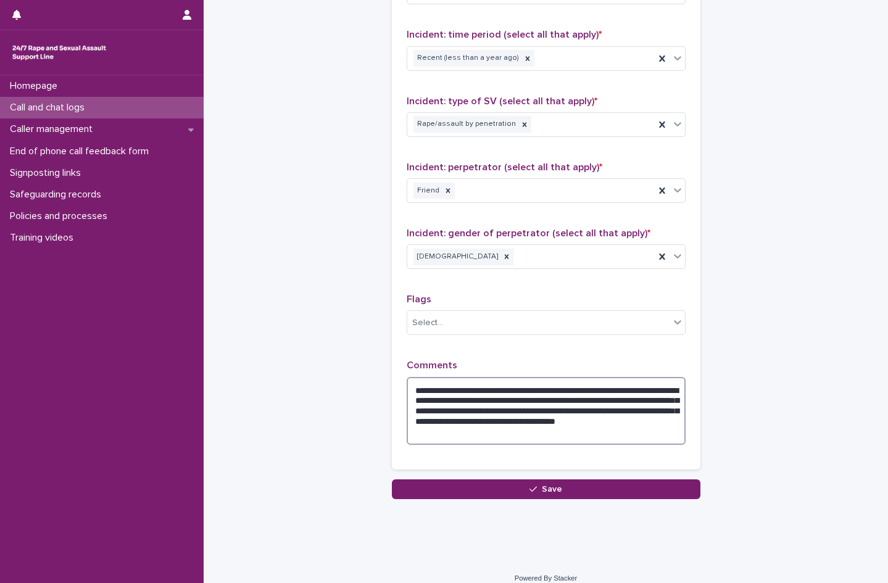
scroll to position [892, 0]
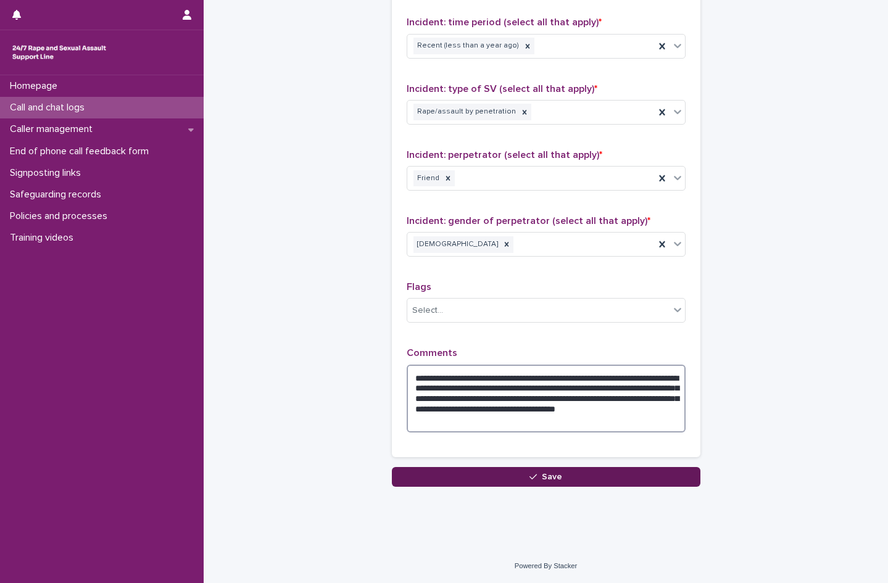
type textarea "**********"
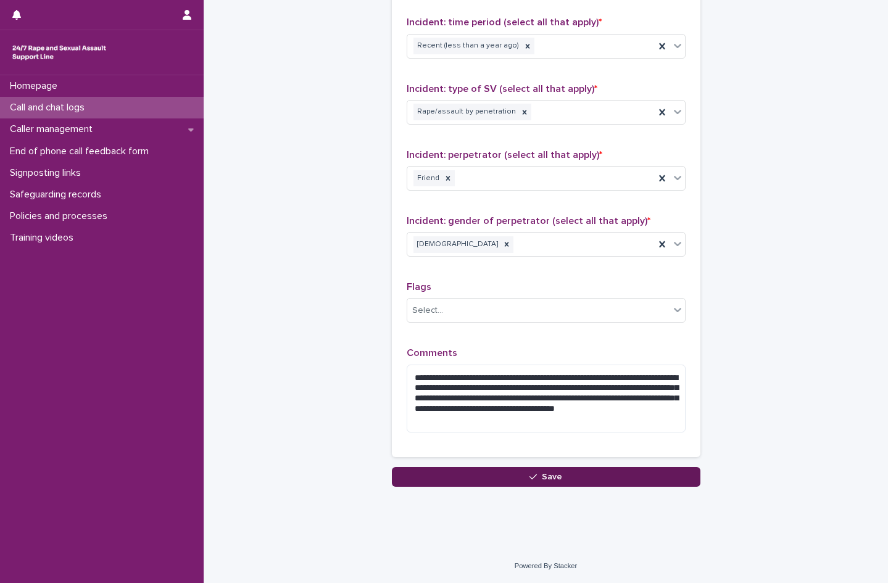
click at [514, 475] on button "Save" at bounding box center [546, 477] width 309 height 20
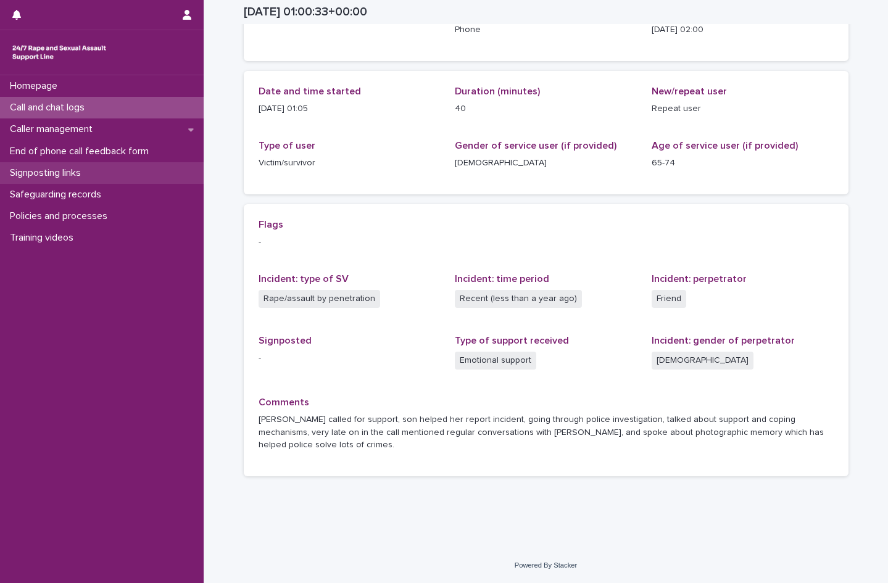
scroll to position [85, 0]
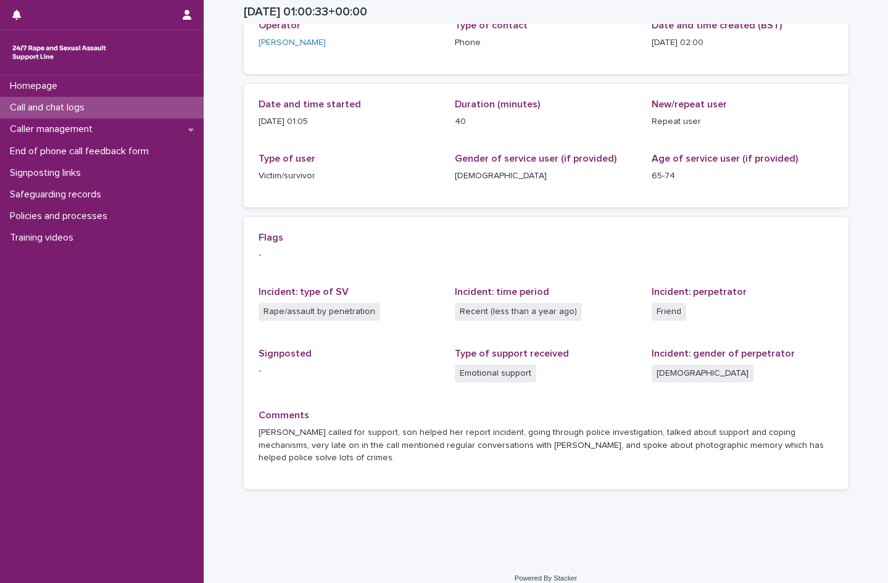
click at [65, 104] on p "Call and chat logs" at bounding box center [49, 108] width 89 height 12
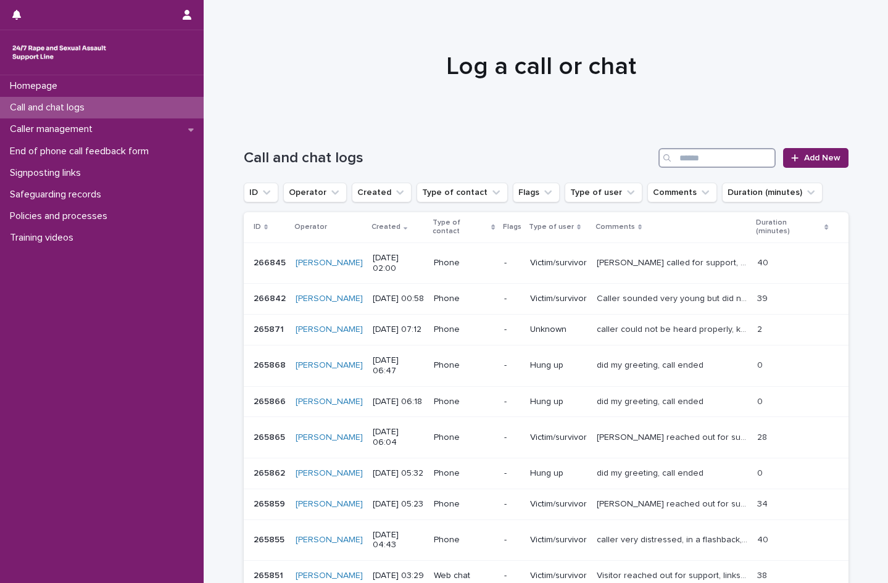
click at [686, 162] on input "Search" at bounding box center [716, 158] width 117 height 20
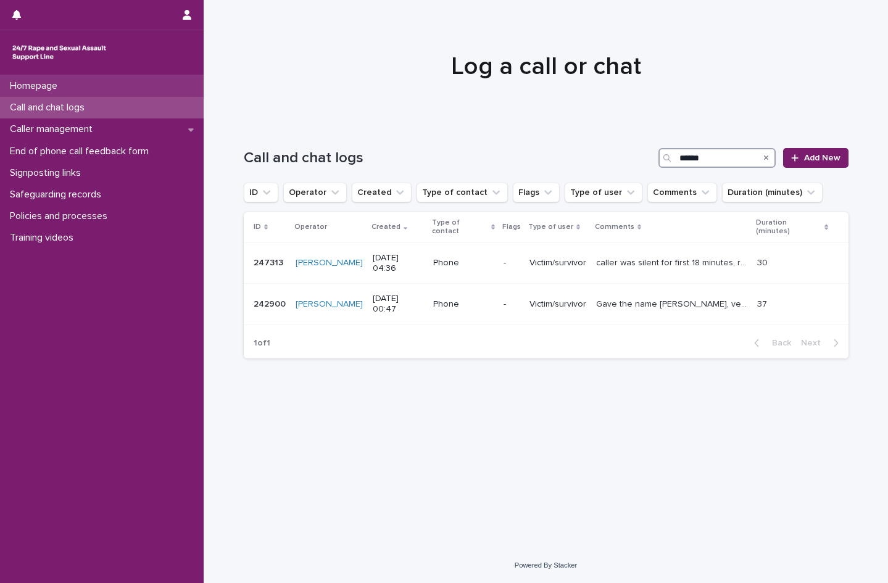
type input "******"
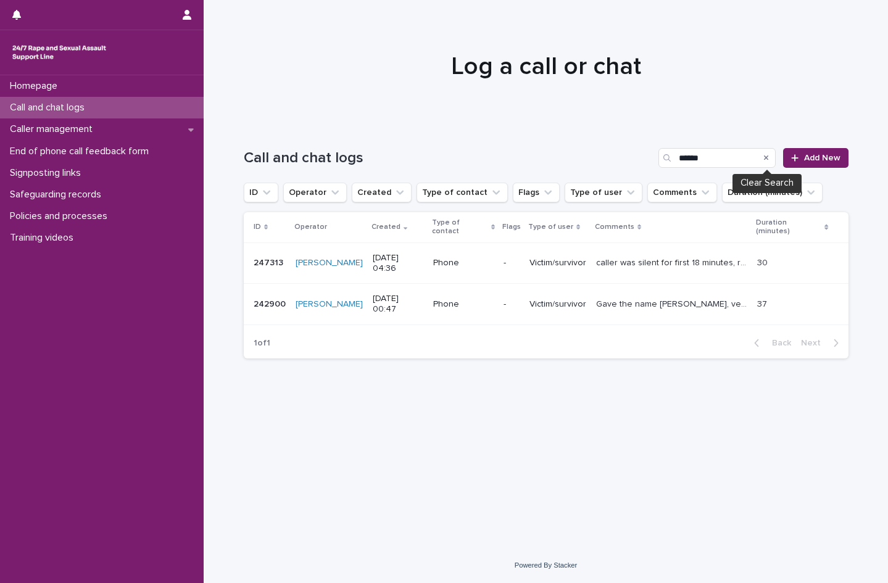
click at [766, 162] on button "Search" at bounding box center [766, 158] width 5 height 20
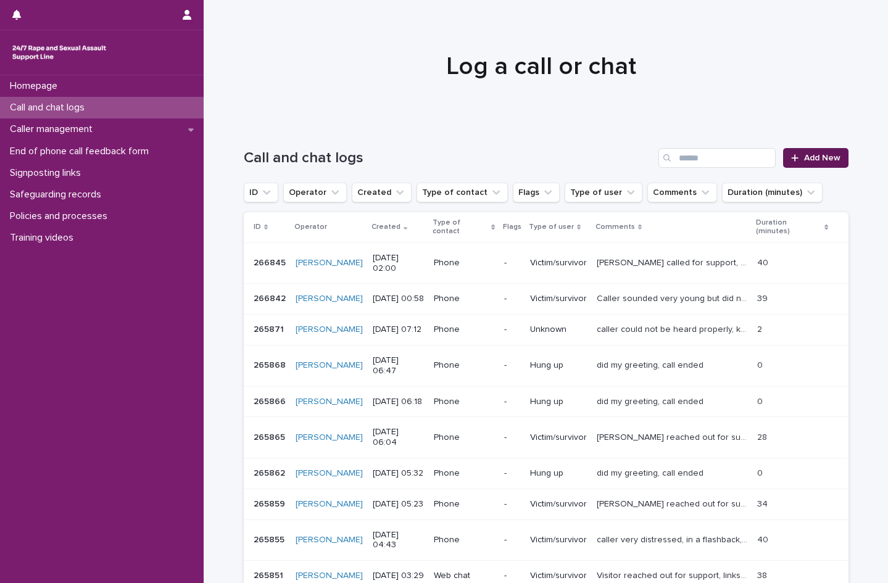
click at [814, 160] on span "Add New" at bounding box center [822, 158] width 36 height 9
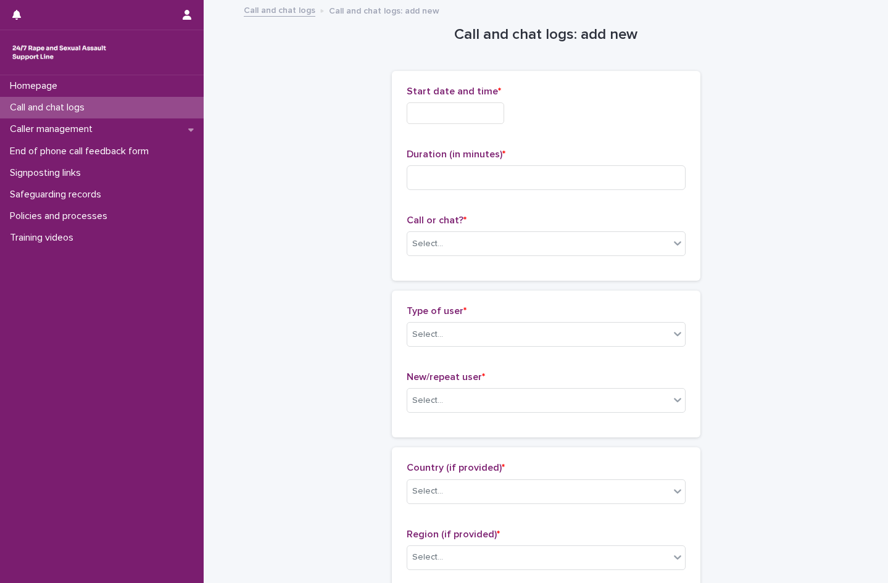
click at [434, 117] on input "text" at bounding box center [455, 113] width 97 height 22
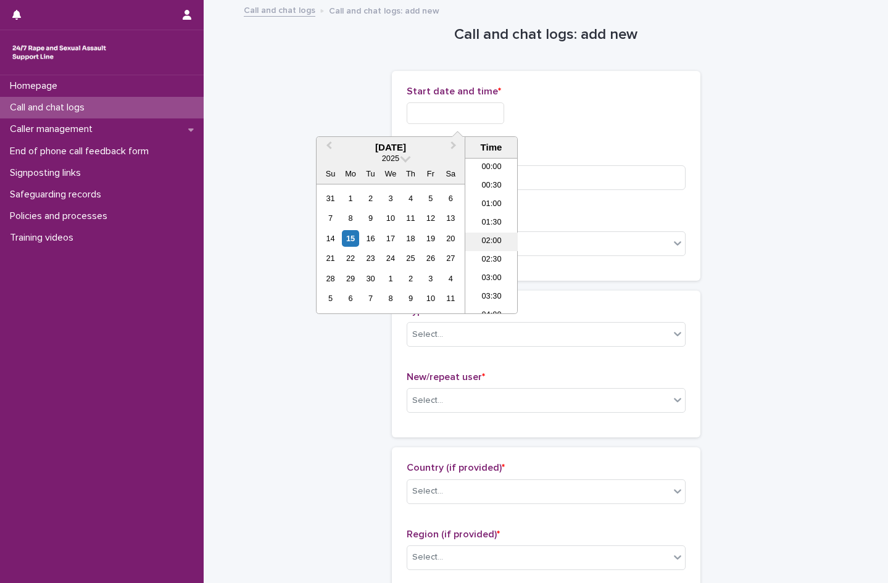
scroll to position [25, 0]
click at [492, 220] on li "02:00" at bounding box center [491, 217] width 52 height 19
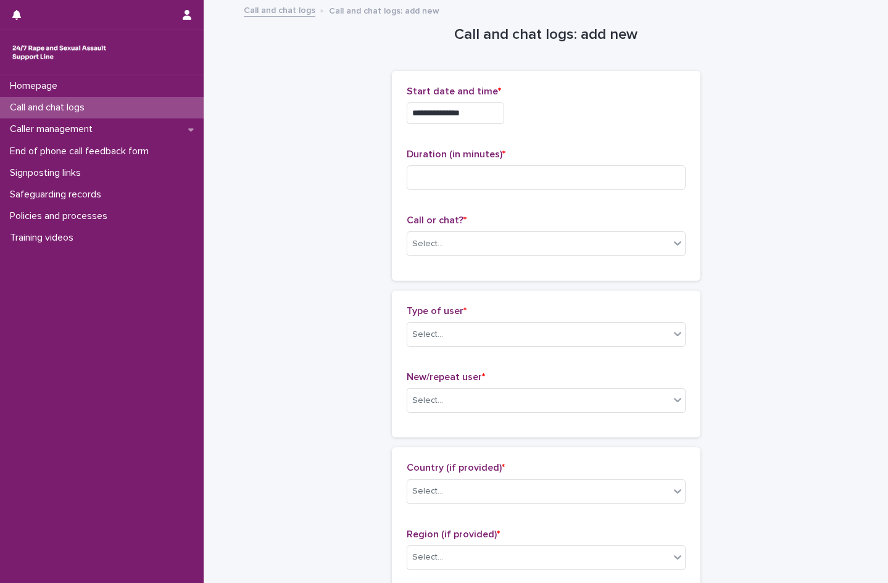
click at [481, 110] on input "**********" at bounding box center [455, 113] width 97 height 22
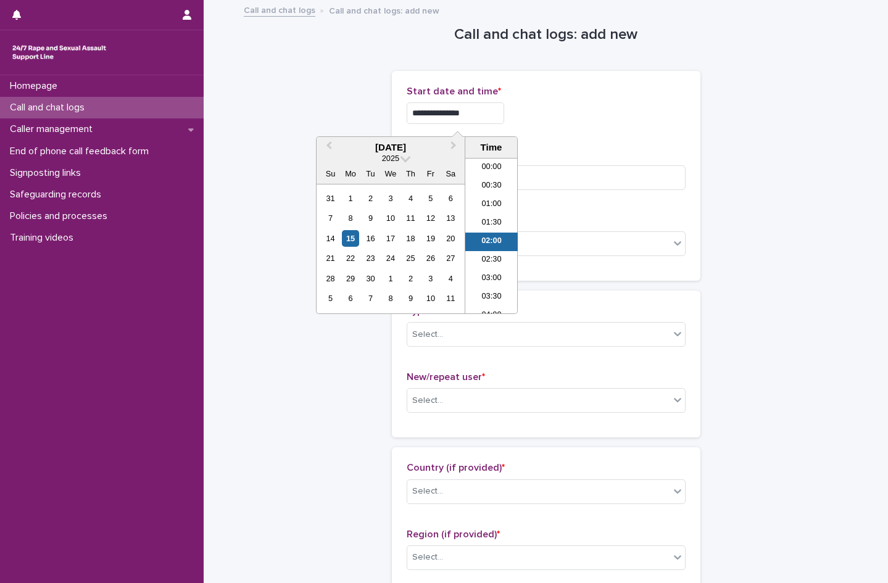
scroll to position [6, 0]
type input "**********"
click at [587, 101] on div "**********" at bounding box center [546, 110] width 279 height 48
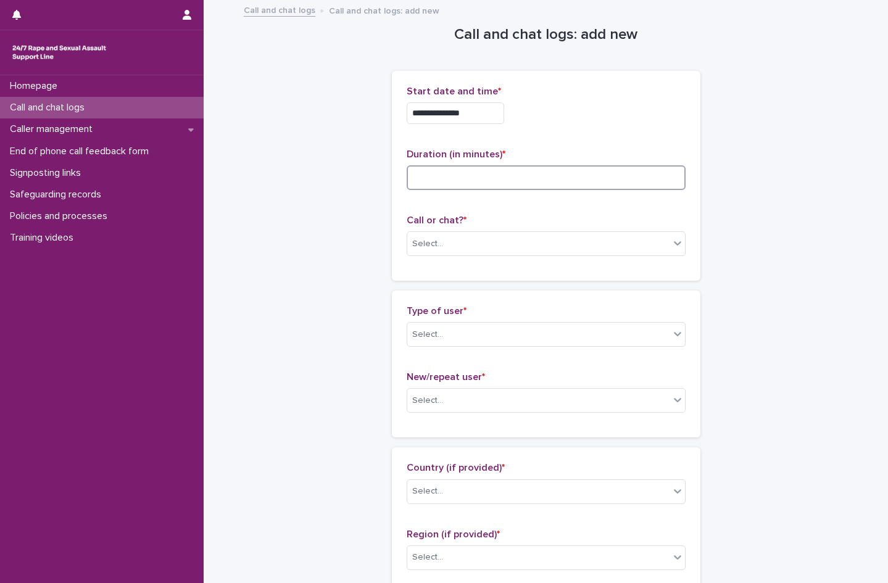
click at [484, 174] on input at bounding box center [546, 177] width 279 height 25
type input "**"
click at [444, 247] on div "Select..." at bounding box center [538, 244] width 262 height 20
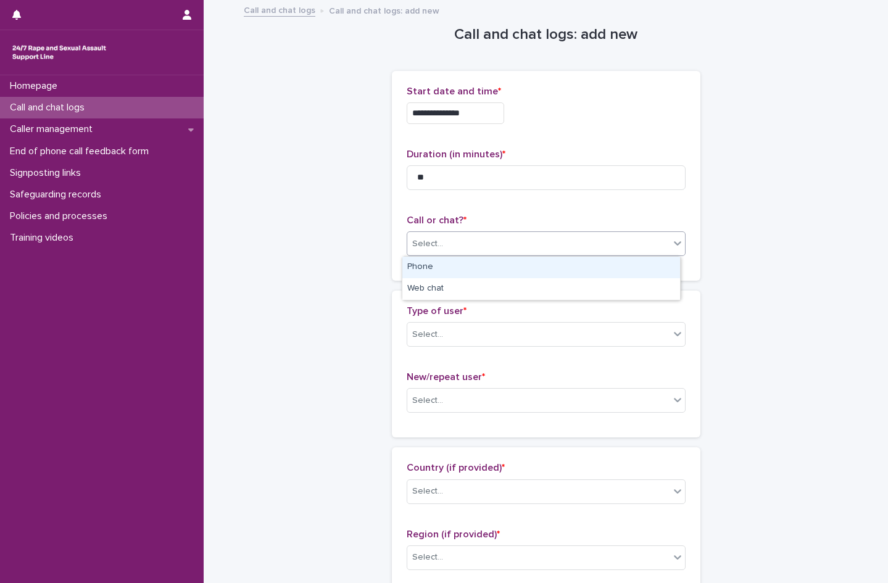
click at [433, 268] on div "Phone" at bounding box center [541, 268] width 278 height 22
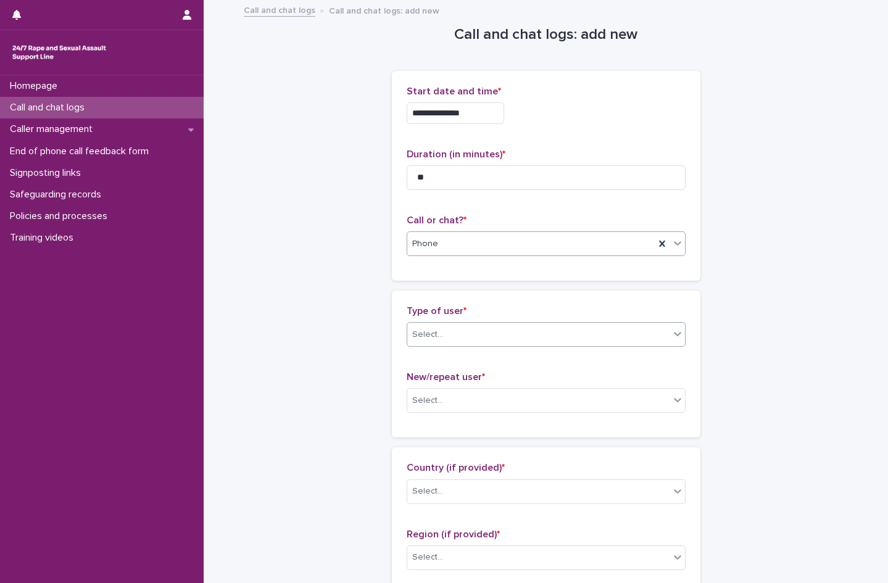
click at [444, 330] on div "Select..." at bounding box center [538, 335] width 262 height 20
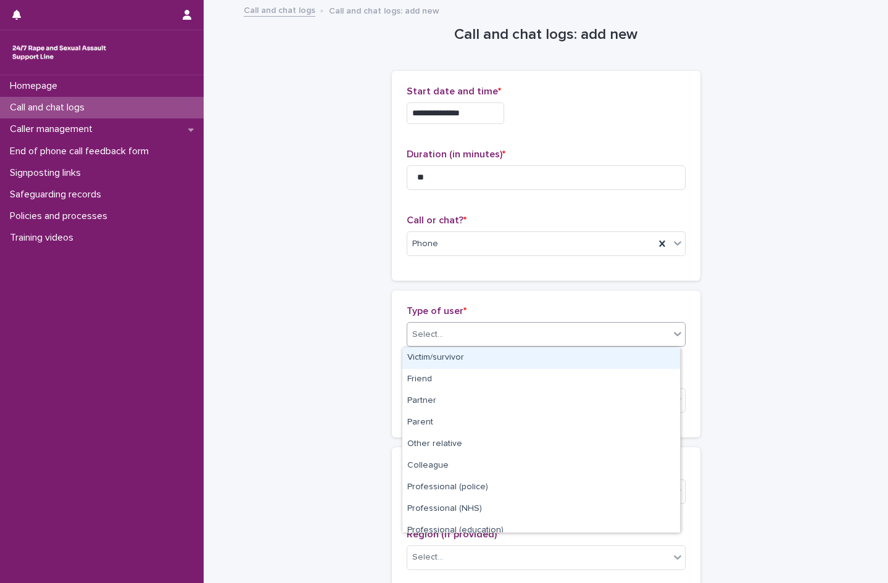
click at [442, 357] on div "Victim/survivor" at bounding box center [541, 358] width 278 height 22
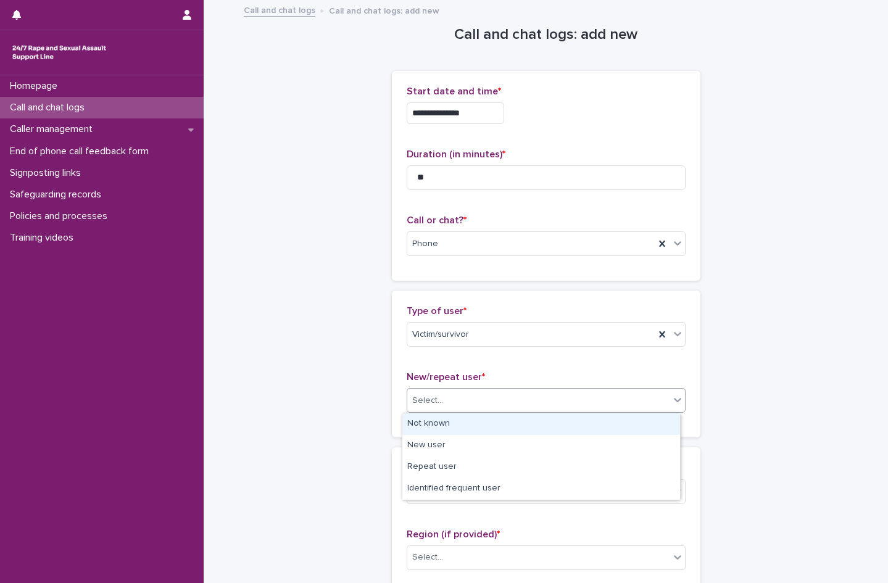
click at [443, 409] on div "Select..." at bounding box center [538, 401] width 262 height 20
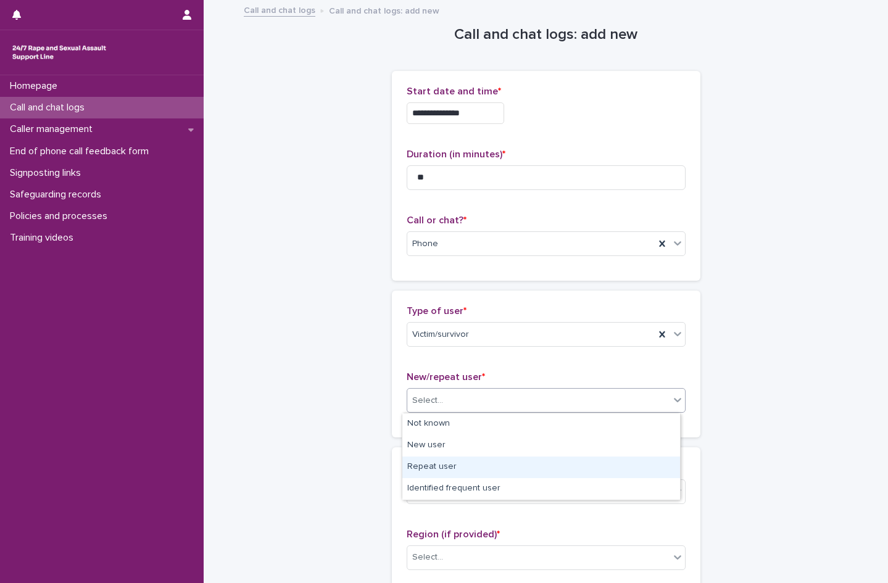
click at [439, 467] on div "Repeat user" at bounding box center [541, 468] width 278 height 22
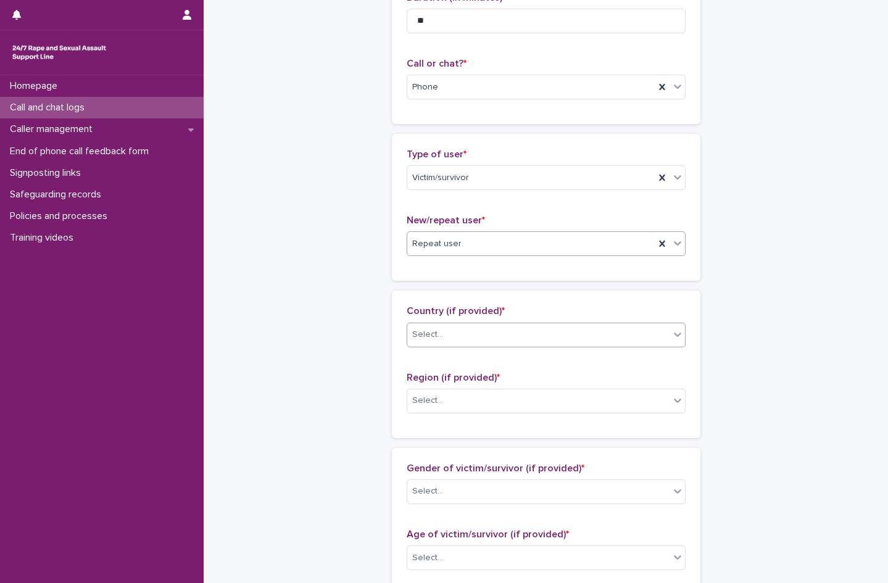
scroll to position [185, 0]
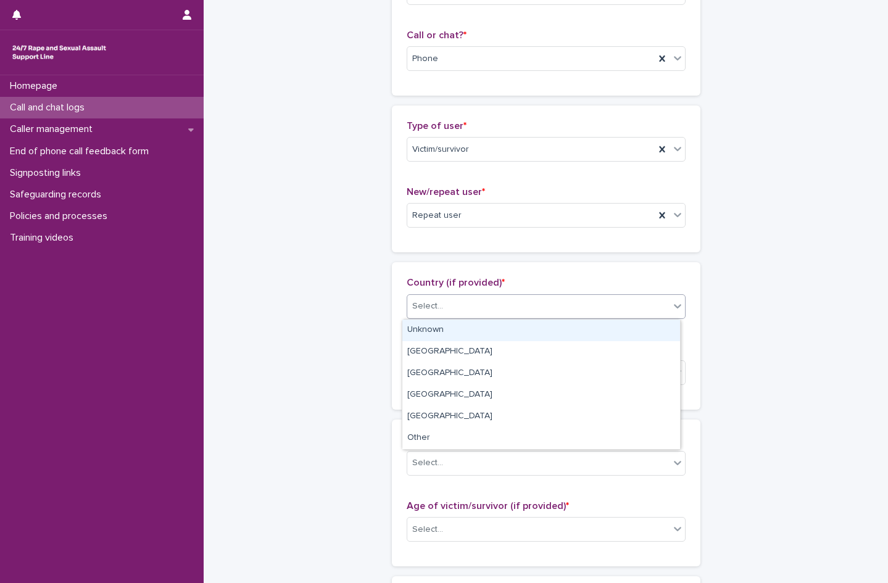
click at [475, 313] on div "Select..." at bounding box center [538, 306] width 262 height 20
drag, startPoint x: 456, startPoint y: 328, endPoint x: 452, endPoint y: 376, distance: 48.3
click at [456, 330] on div "Unknown" at bounding box center [541, 331] width 278 height 22
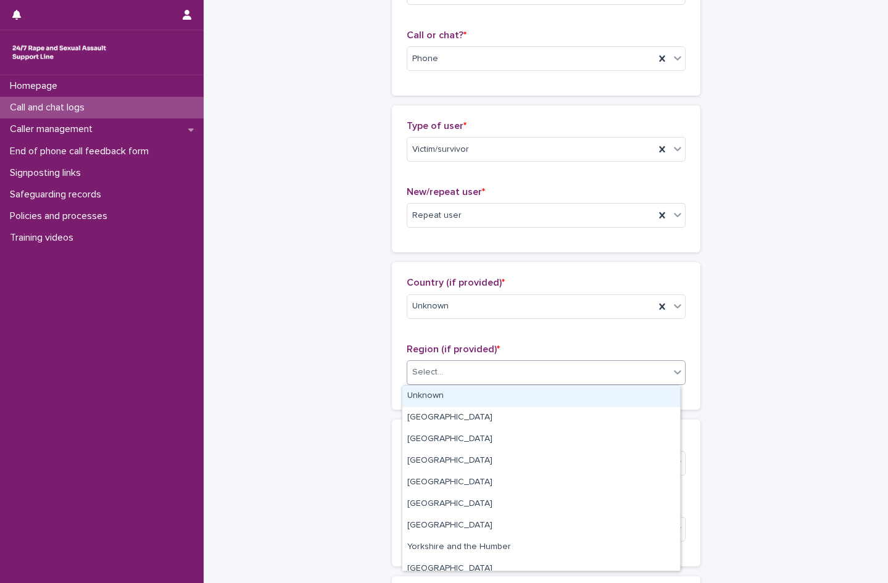
click at [444, 377] on div "Select..." at bounding box center [538, 372] width 262 height 20
drag, startPoint x: 446, startPoint y: 390, endPoint x: 453, endPoint y: 415, distance: 26.2
click at [446, 392] on div "Unknown" at bounding box center [541, 397] width 278 height 22
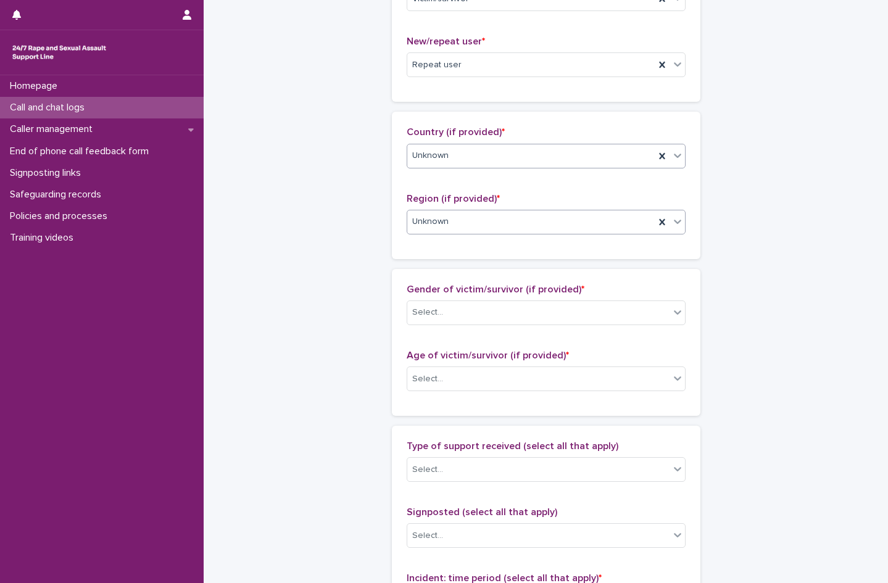
scroll to position [370, 0]
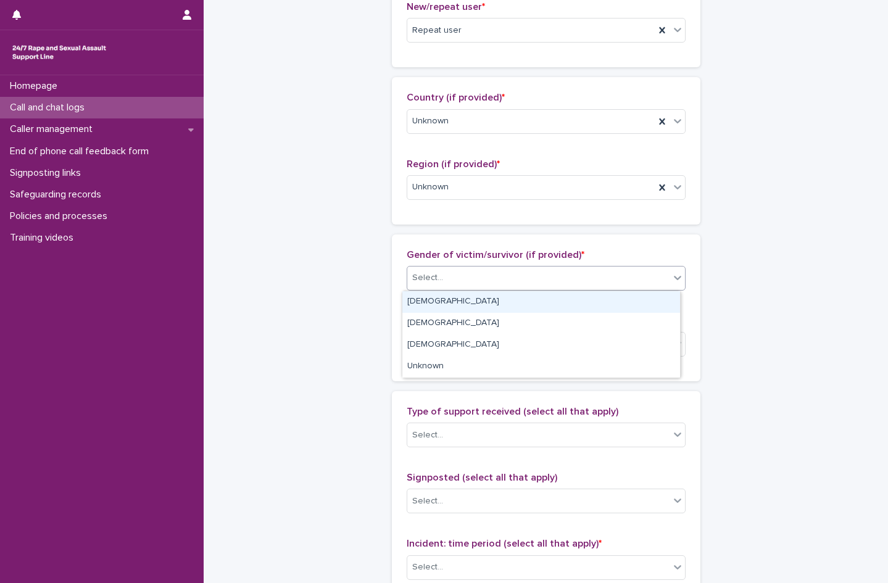
click at [444, 281] on input "text" at bounding box center [444, 278] width 1 height 10
click at [438, 302] on div "[DEMOGRAPHIC_DATA]" at bounding box center [541, 302] width 278 height 22
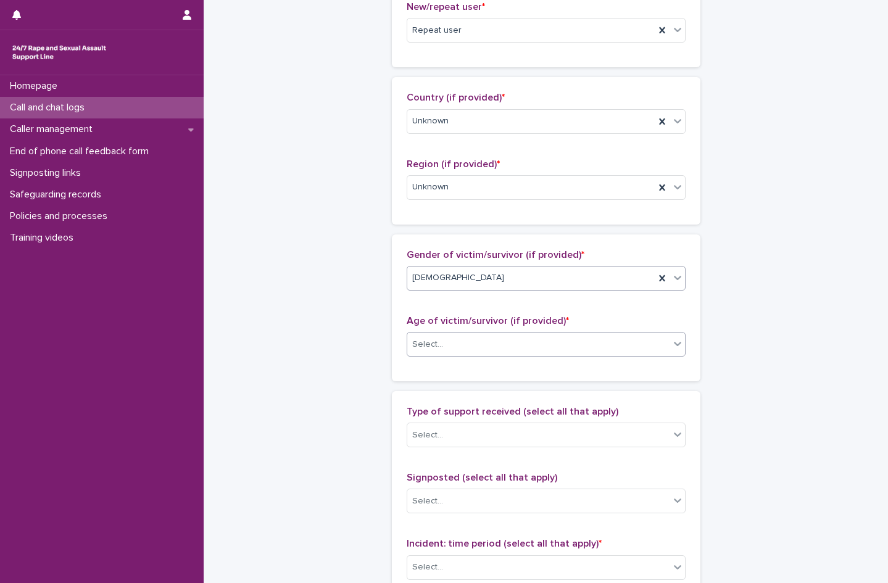
click at [446, 337] on div "Select..." at bounding box center [538, 344] width 262 height 20
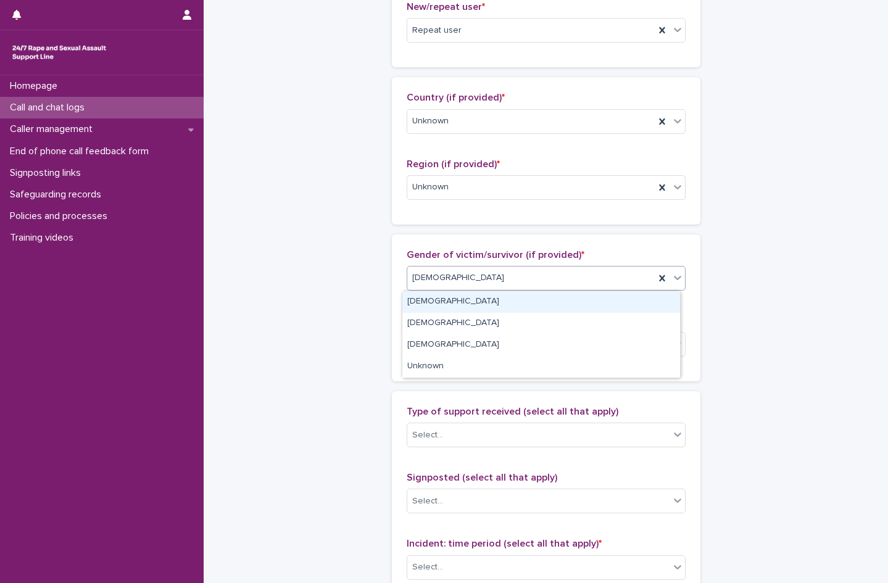
click at [440, 280] on div "[DEMOGRAPHIC_DATA]" at bounding box center [530, 278] width 247 height 20
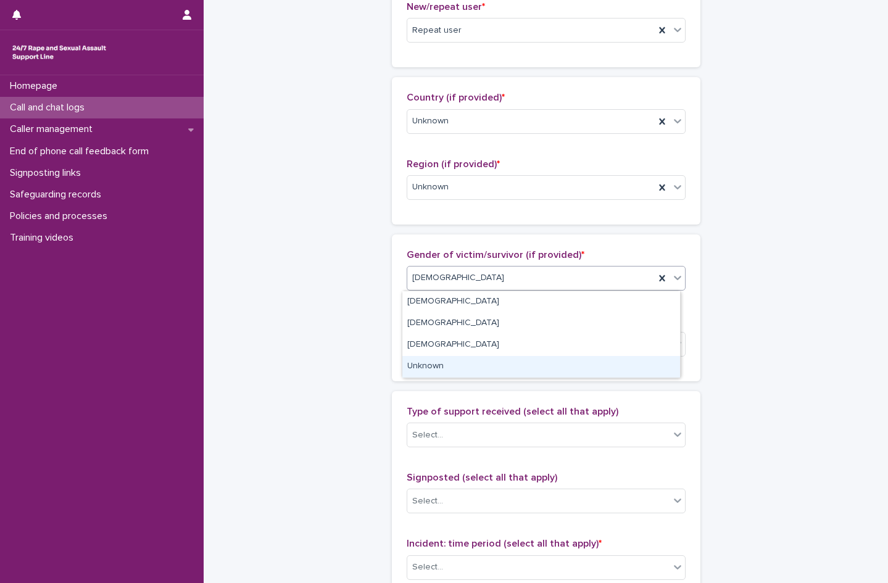
click at [431, 369] on div "Unknown" at bounding box center [541, 367] width 278 height 22
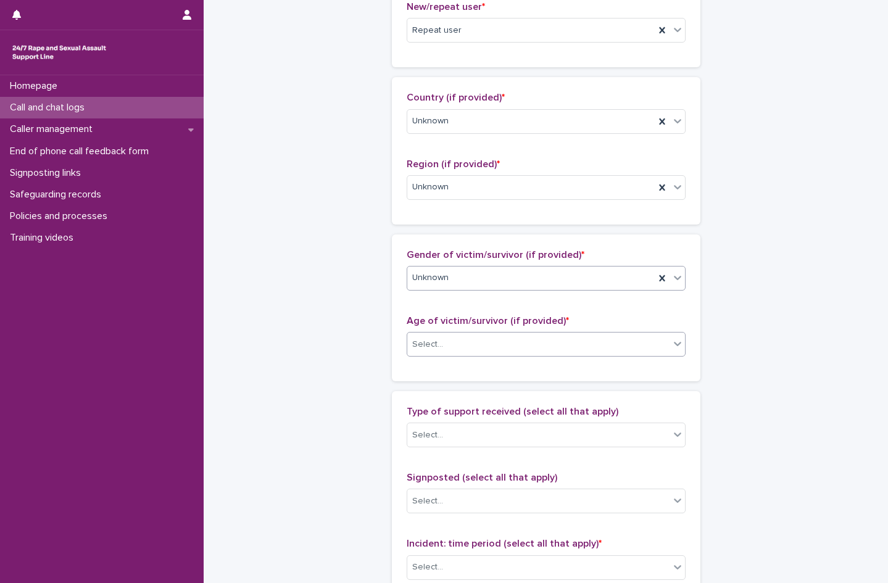
click at [431, 338] on div "Select..." at bounding box center [427, 344] width 31 height 13
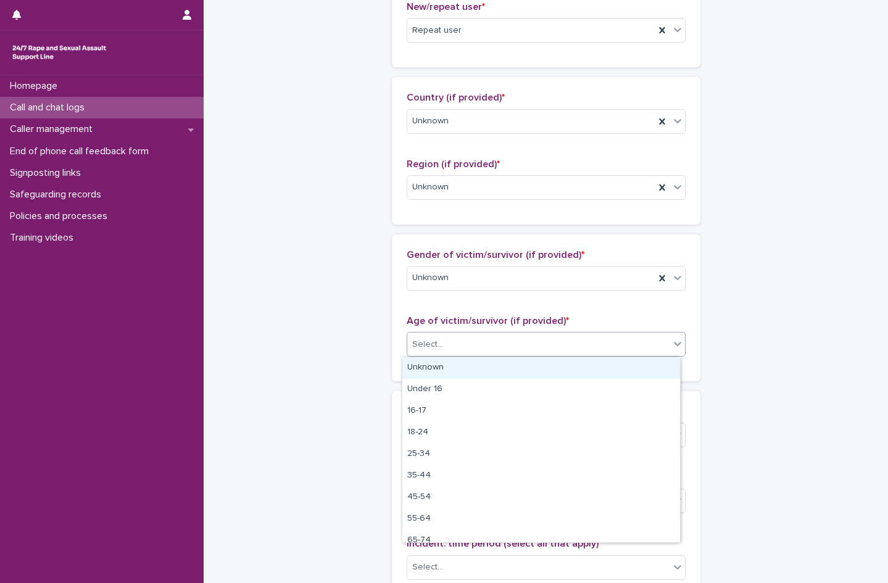
click at [432, 367] on div "Unknown" at bounding box center [541, 368] width 278 height 22
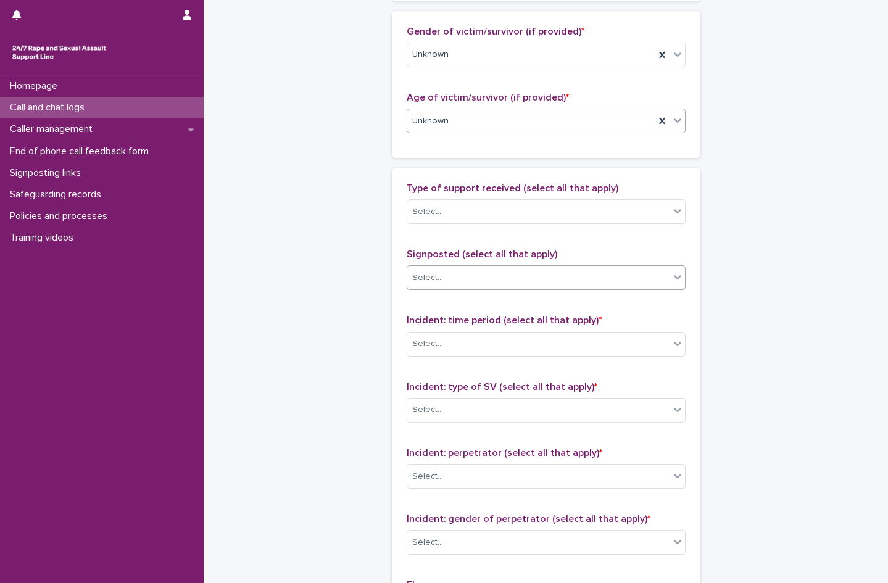
scroll to position [617, 0]
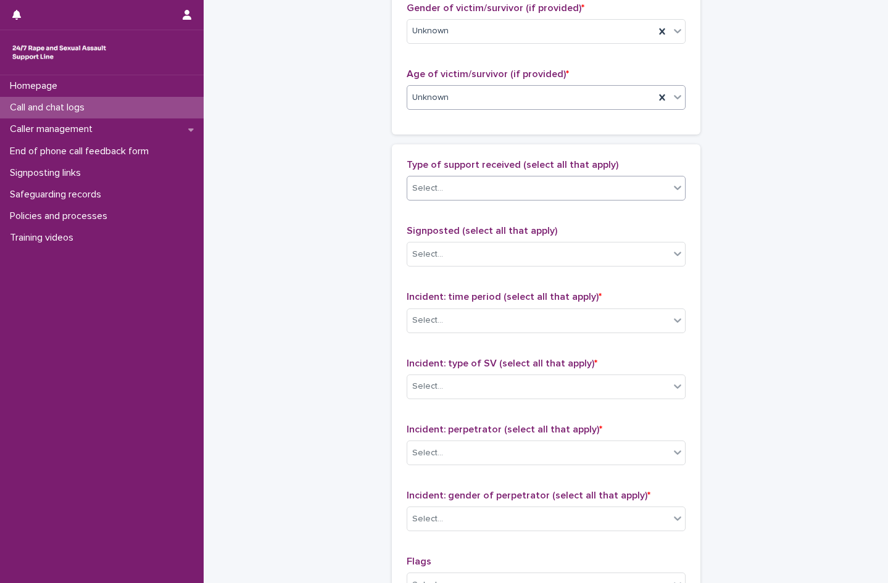
click at [468, 189] on div "Select..." at bounding box center [538, 188] width 262 height 20
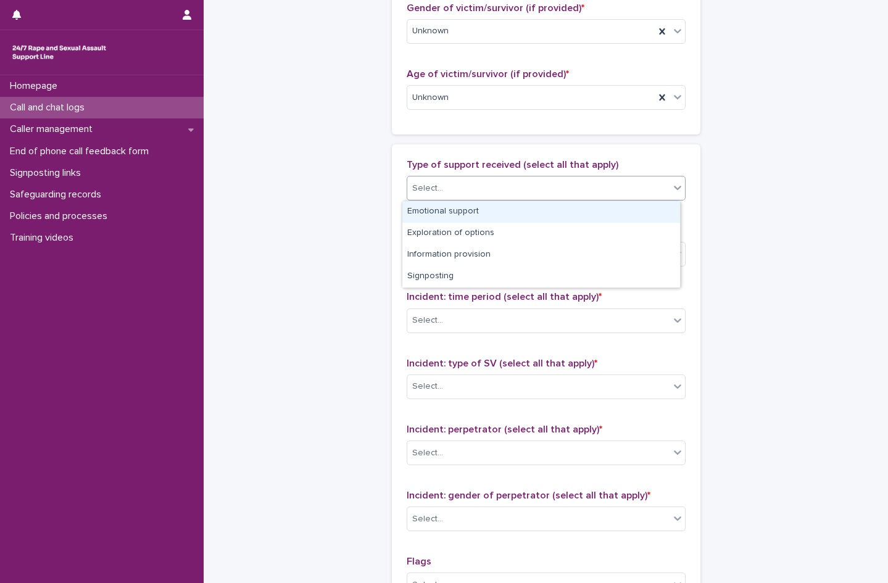
click at [460, 211] on div "Emotional support" at bounding box center [541, 212] width 278 height 22
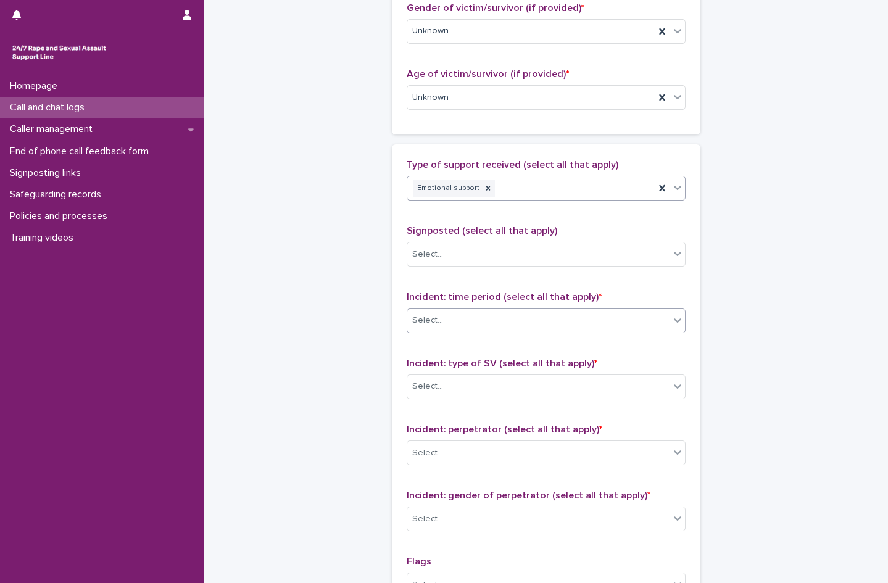
click at [454, 317] on div "Select..." at bounding box center [538, 320] width 262 height 20
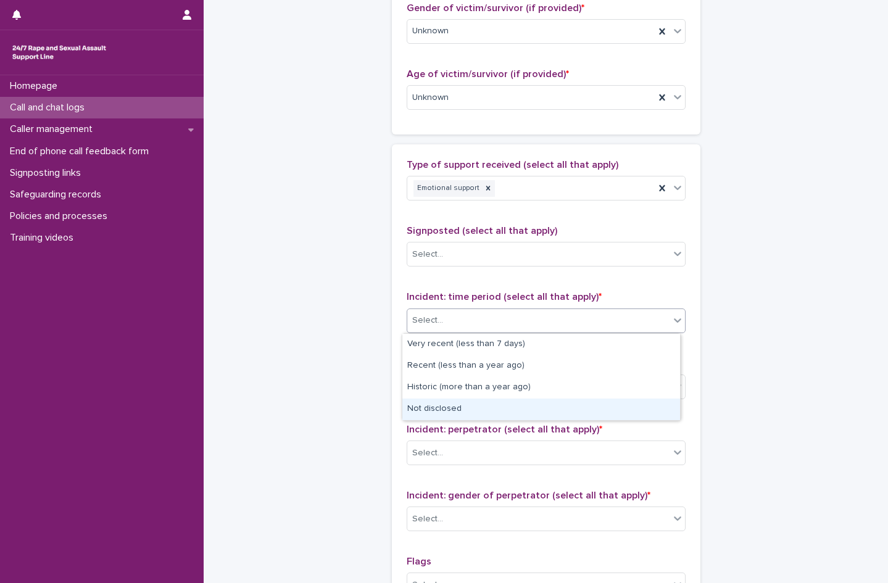
click at [447, 413] on div "Not disclosed" at bounding box center [541, 410] width 278 height 22
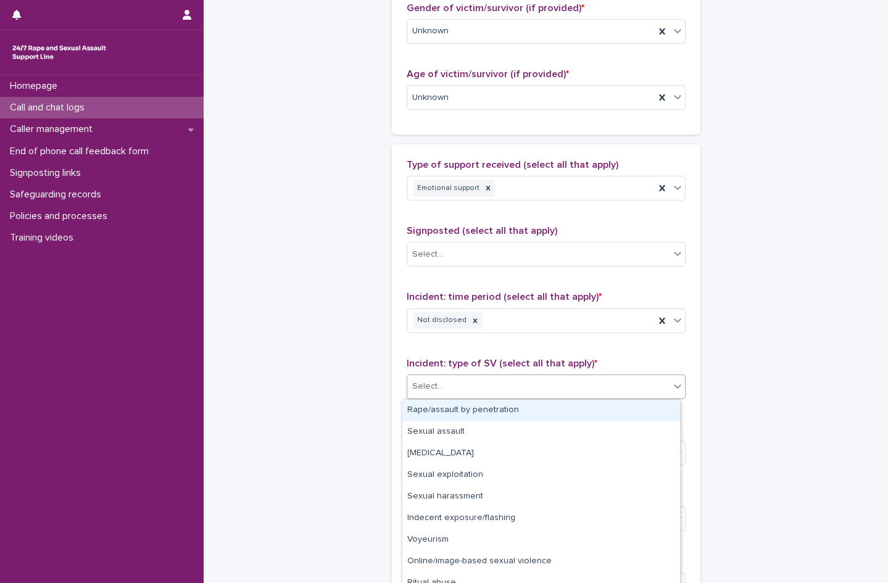
drag, startPoint x: 441, startPoint y: 381, endPoint x: 449, endPoint y: 410, distance: 30.1
click at [441, 381] on div "Select..." at bounding box center [538, 386] width 262 height 20
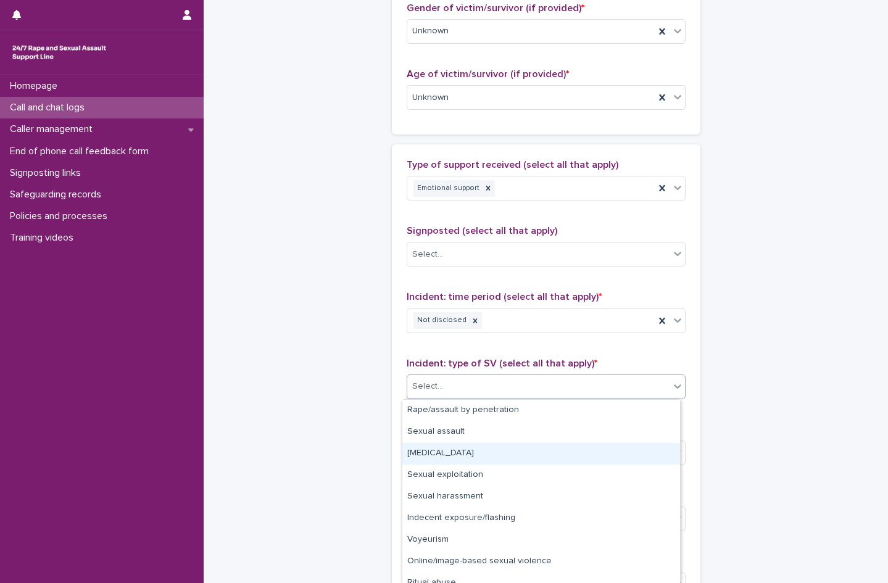
scroll to position [32, 0]
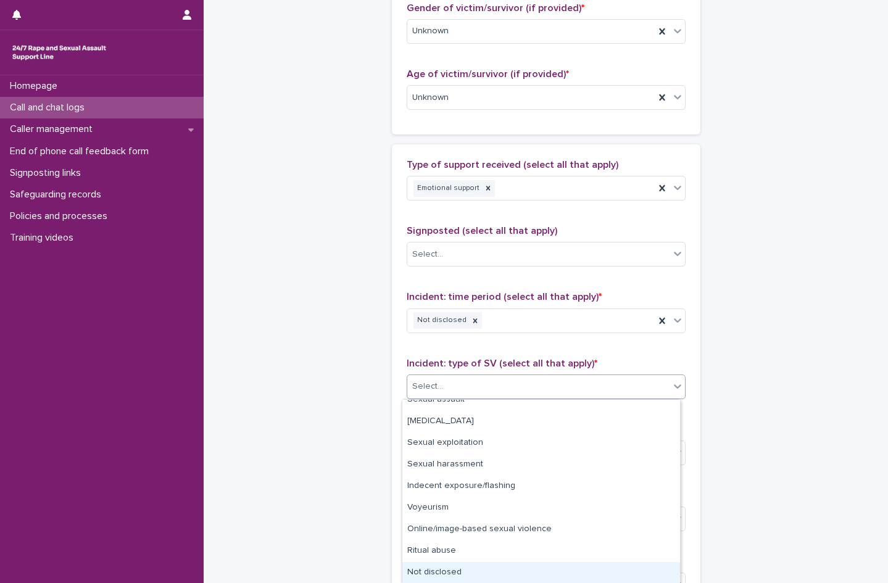
click at [475, 576] on div "Not disclosed" at bounding box center [541, 573] width 278 height 22
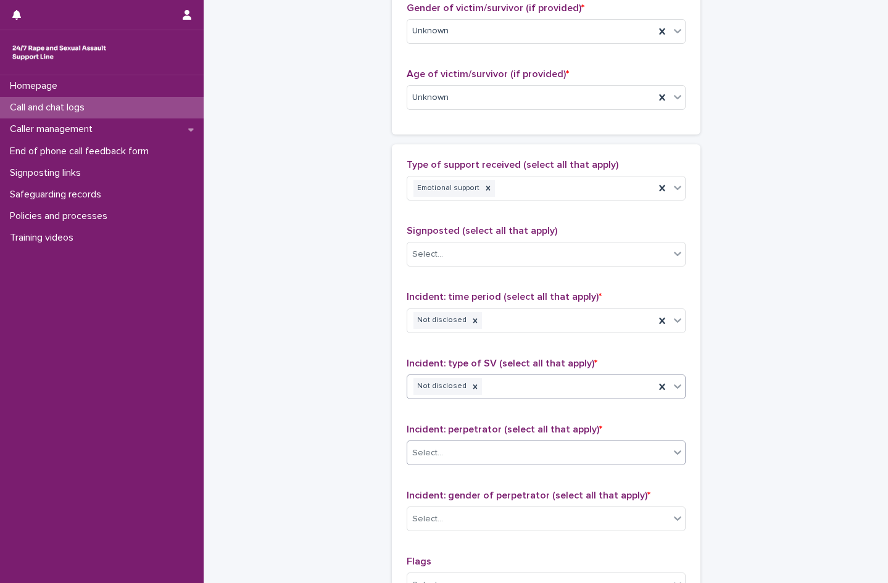
click at [436, 447] on div "Select..." at bounding box center [427, 453] width 31 height 13
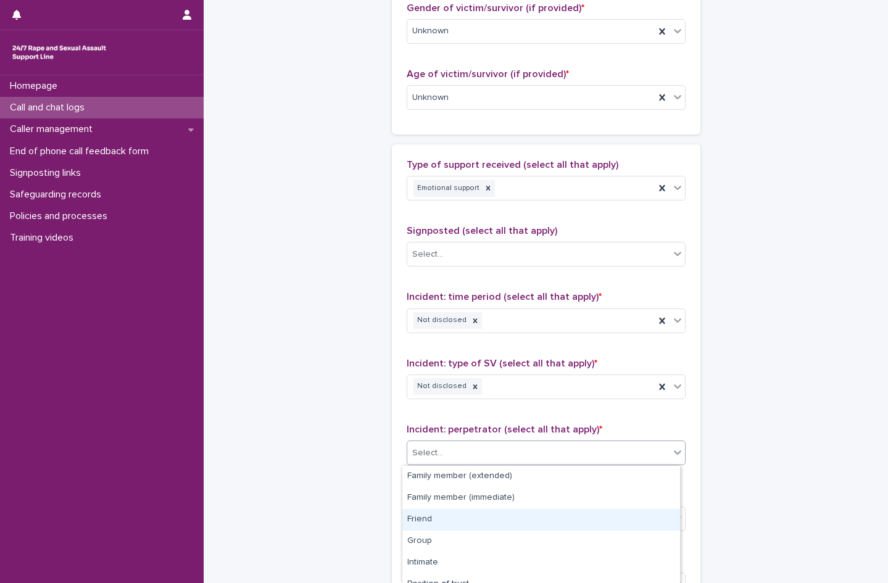
scroll to position [120, 0]
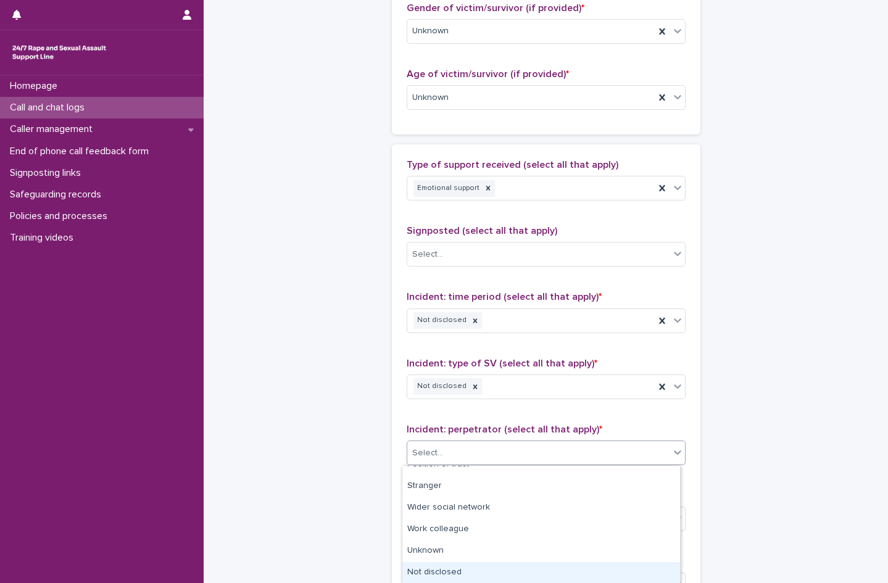
click at [494, 564] on div "Not disclosed" at bounding box center [541, 573] width 278 height 22
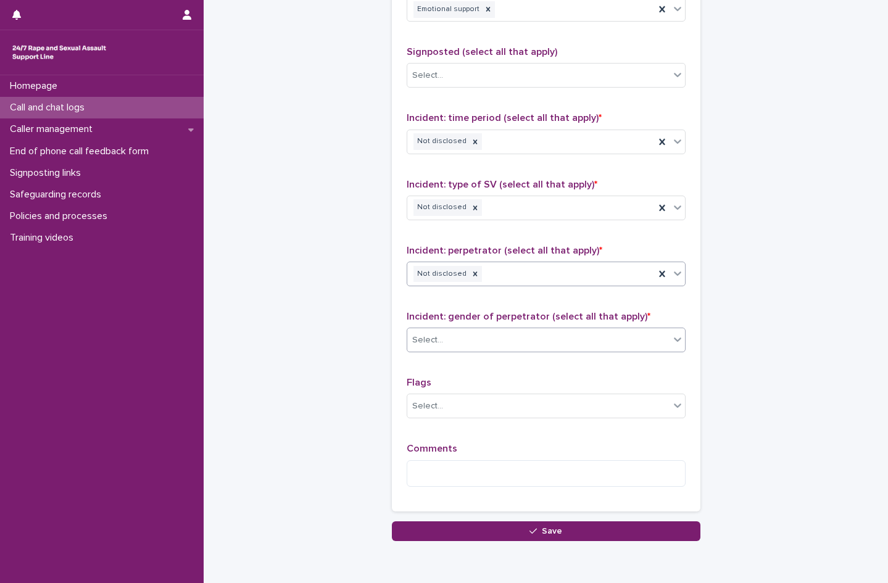
scroll to position [802, 0]
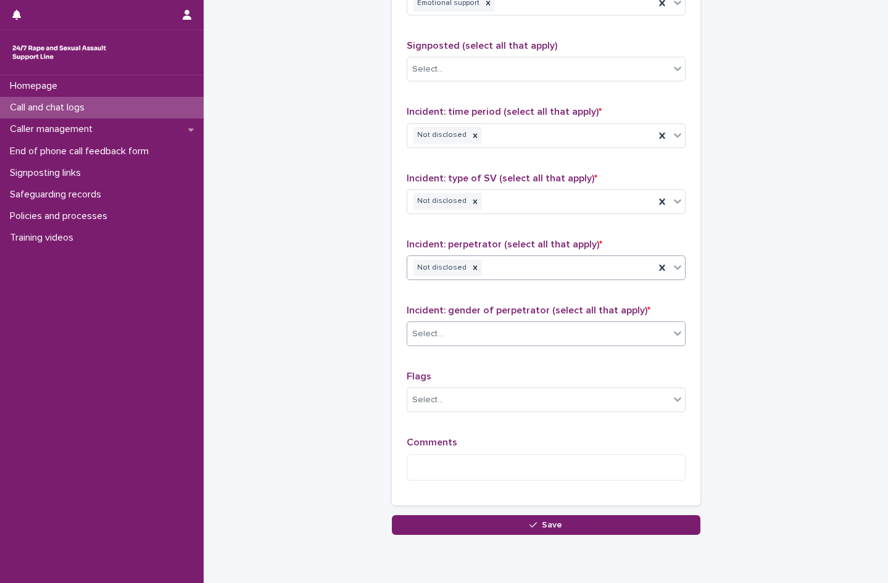
click at [455, 340] on div "Select..." at bounding box center [538, 334] width 262 height 20
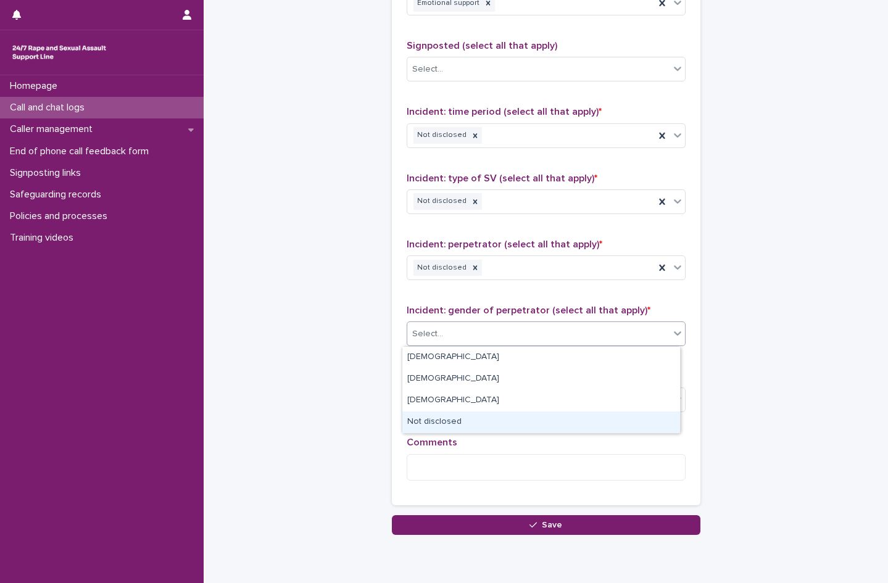
click at [454, 418] on div "Not disclosed" at bounding box center [541, 423] width 278 height 22
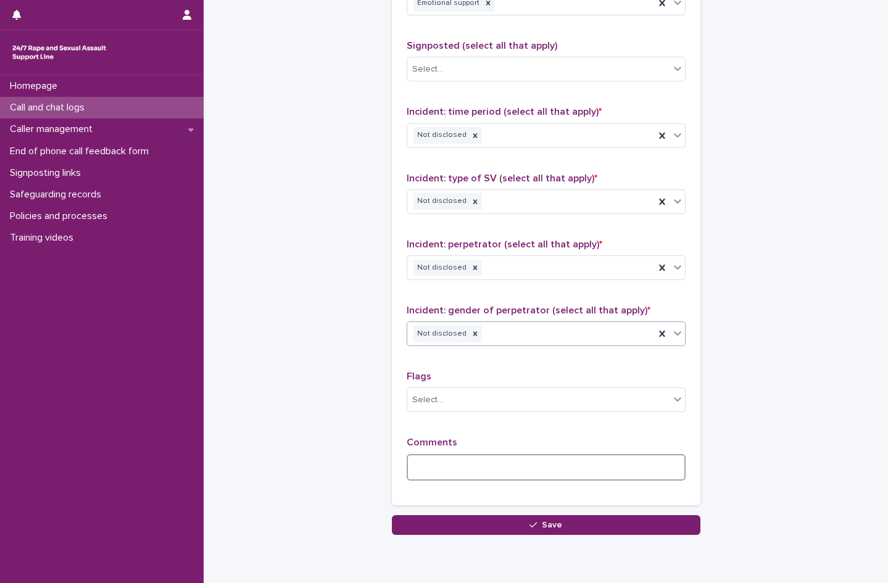
click at [460, 479] on textarea at bounding box center [546, 467] width 279 height 27
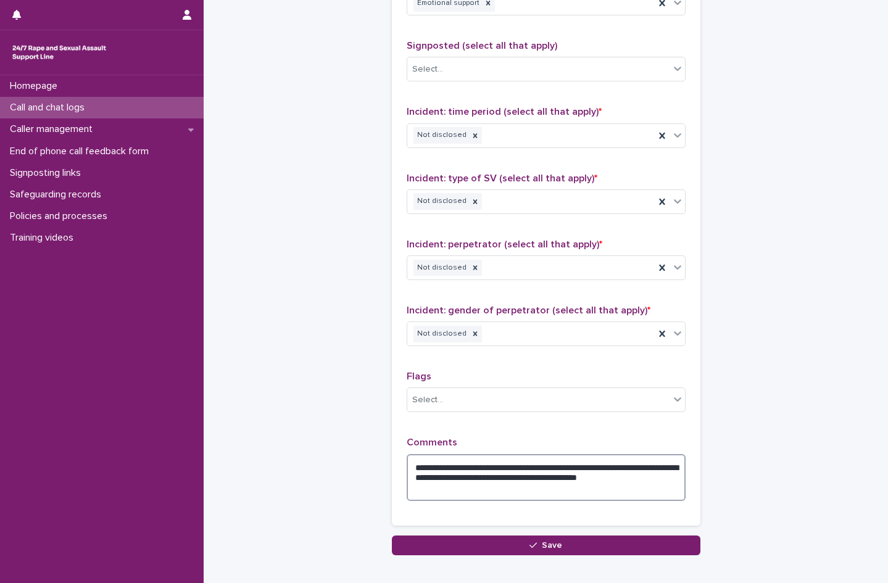
click at [554, 477] on textarea "**********" at bounding box center [546, 477] width 279 height 47
type textarea "**********"
click at [505, 539] on button "Save" at bounding box center [546, 546] width 309 height 20
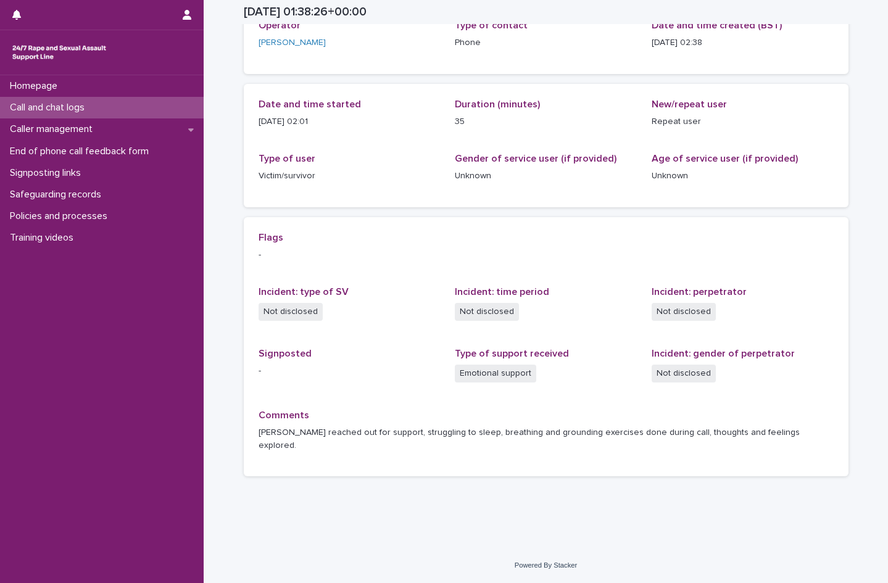
scroll to position [72, 0]
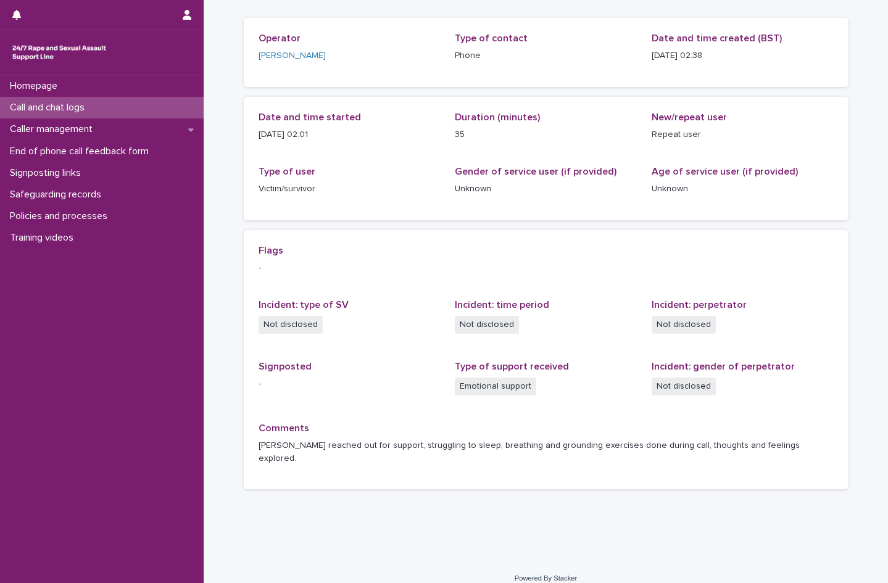
click at [81, 107] on p "Call and chat logs" at bounding box center [49, 108] width 89 height 12
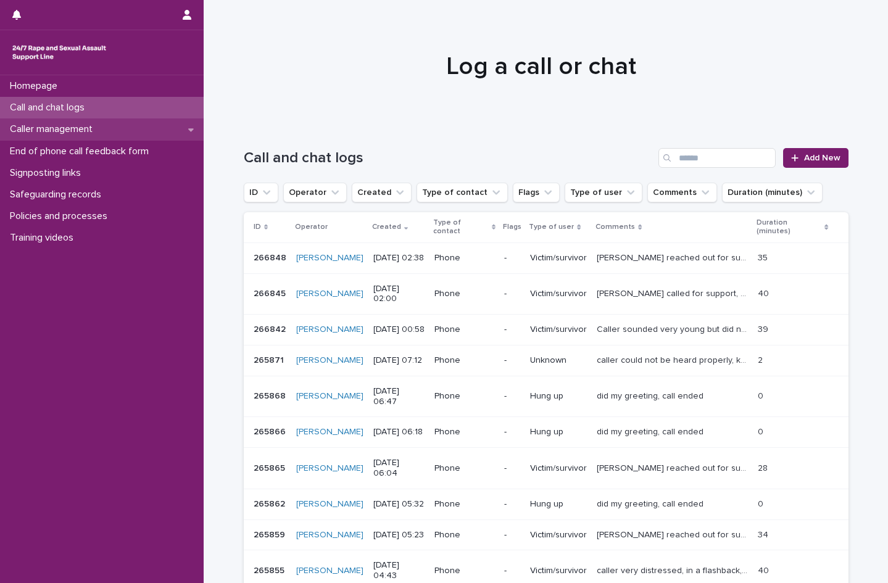
click at [70, 126] on p "Caller management" at bounding box center [53, 129] width 97 height 12
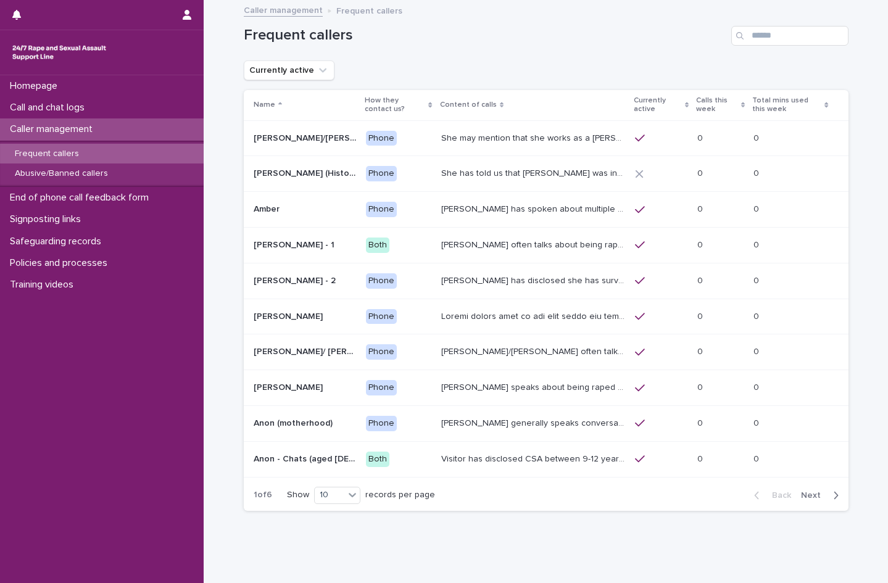
click at [70, 149] on p "Frequent callers" at bounding box center [47, 154] width 84 height 10
click at [537, 241] on p "[PERSON_NAME] often talks about being raped a night before or [DATE] or a month…" at bounding box center [534, 244] width 186 height 13
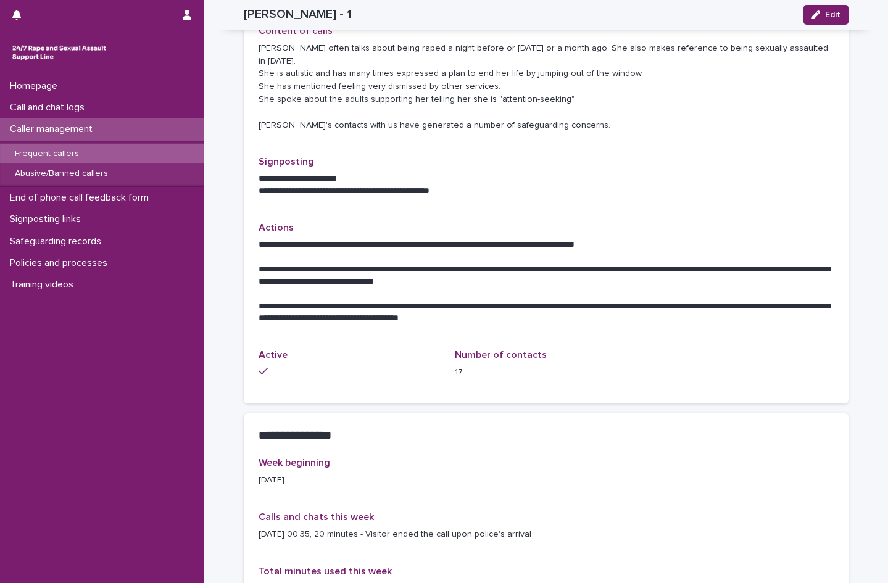
scroll to position [247, 0]
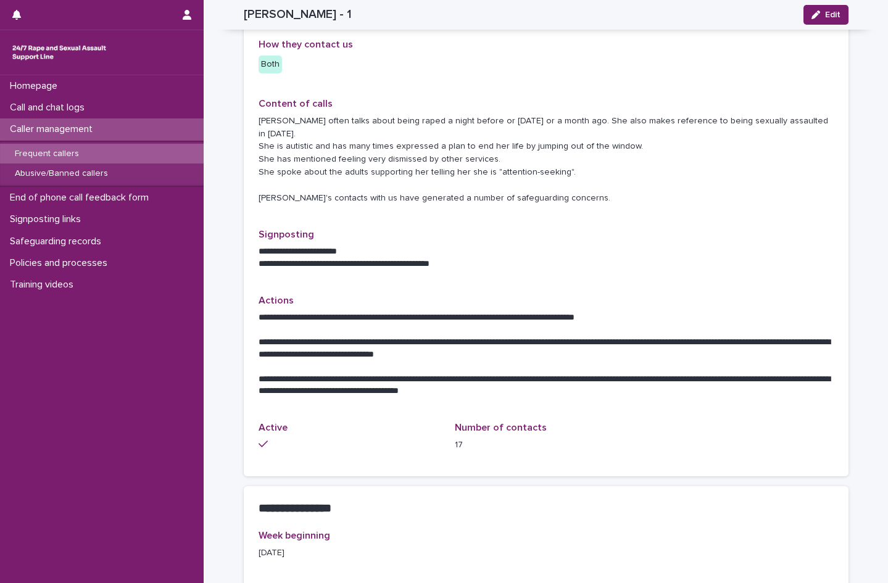
click at [34, 154] on p "Frequent callers" at bounding box center [47, 154] width 84 height 10
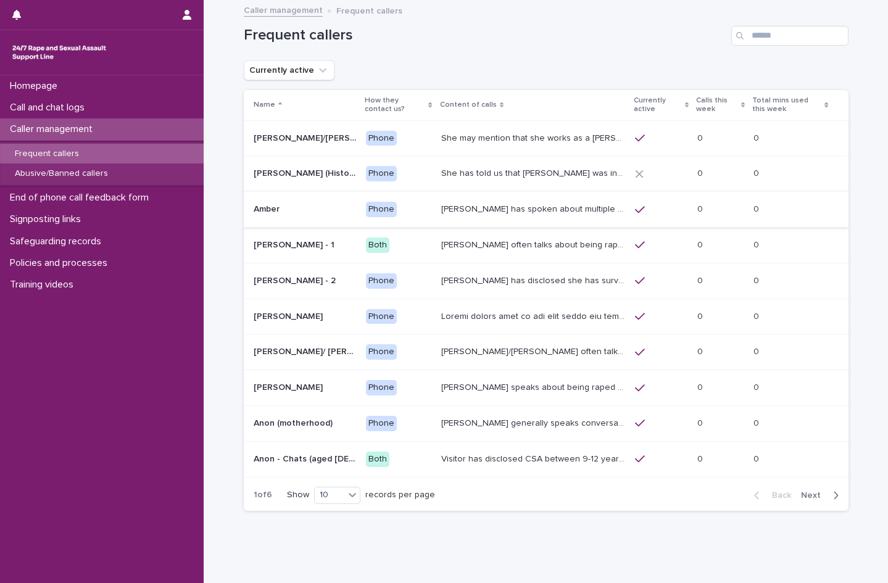
click at [443, 282] on p "[PERSON_NAME] has disclosed she has survived two rapes, one in the [GEOGRAPHIC_…" at bounding box center [534, 279] width 186 height 13
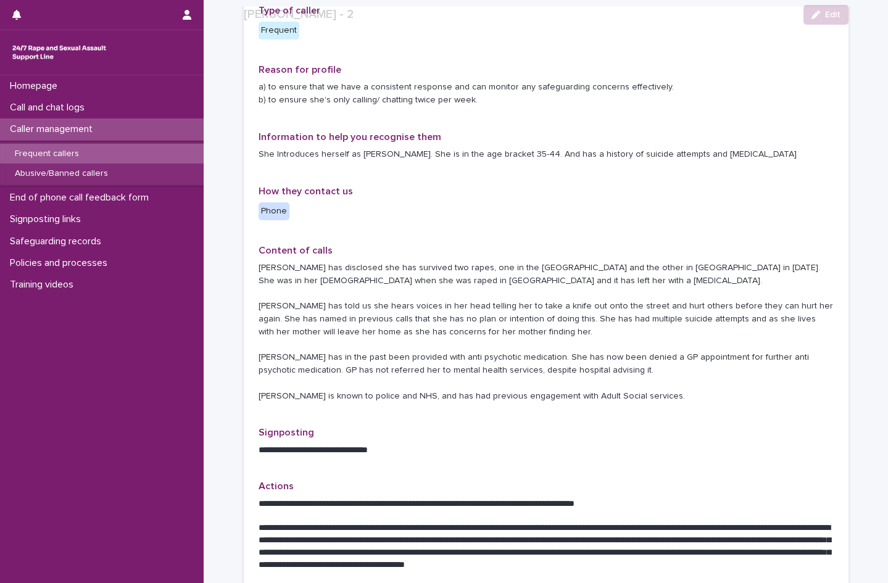
scroll to position [123, 0]
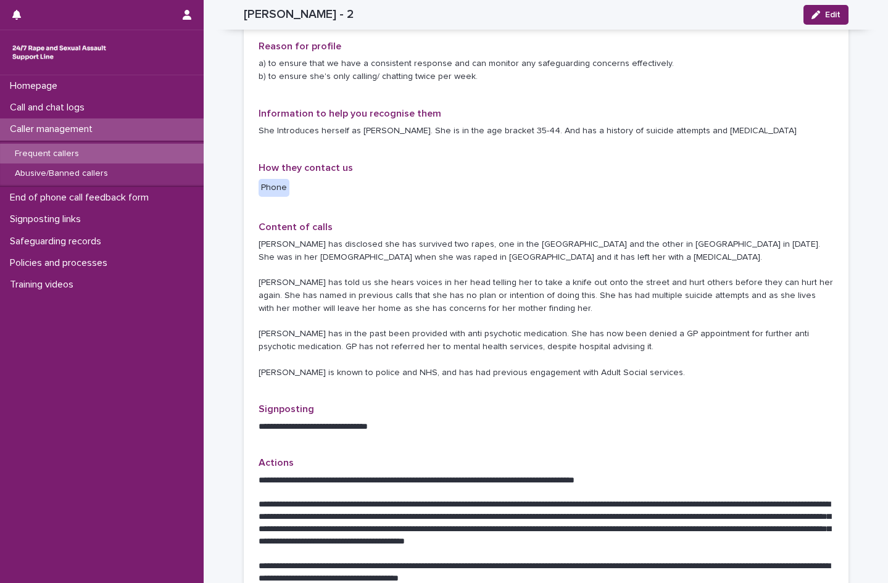
click at [55, 154] on p "Frequent callers" at bounding box center [47, 154] width 84 height 10
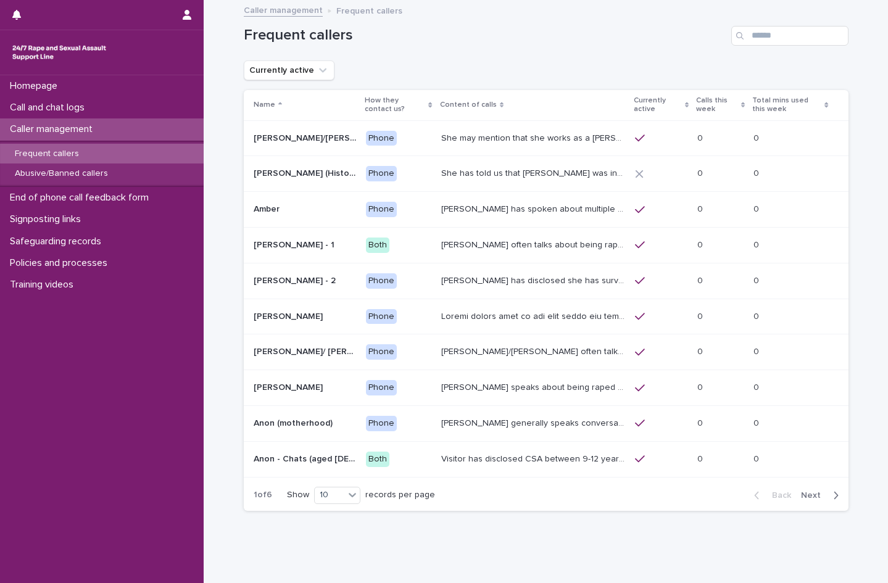
click at [488, 244] on p "[PERSON_NAME] often talks about being raped a night before or [DATE] or a month…" at bounding box center [534, 244] width 186 height 13
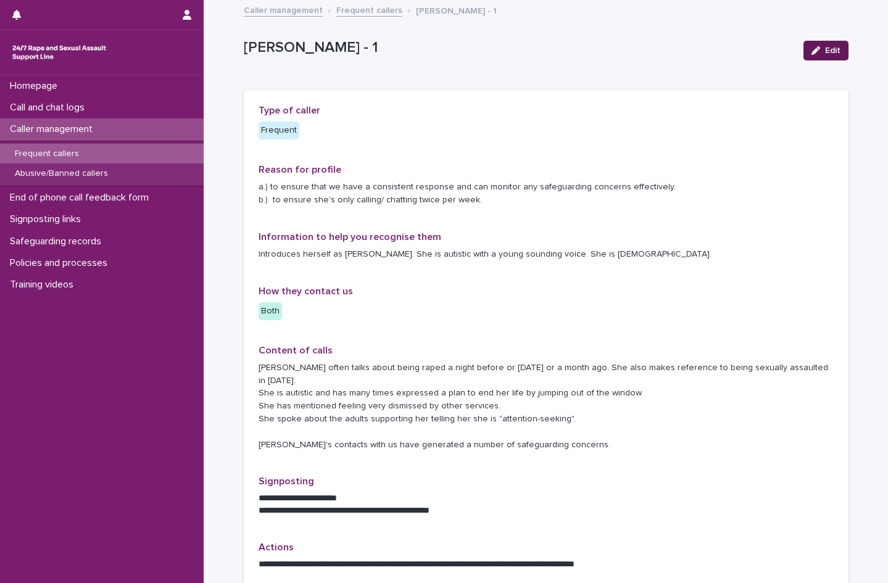
click at [833, 54] on span "Edit" at bounding box center [832, 50] width 15 height 9
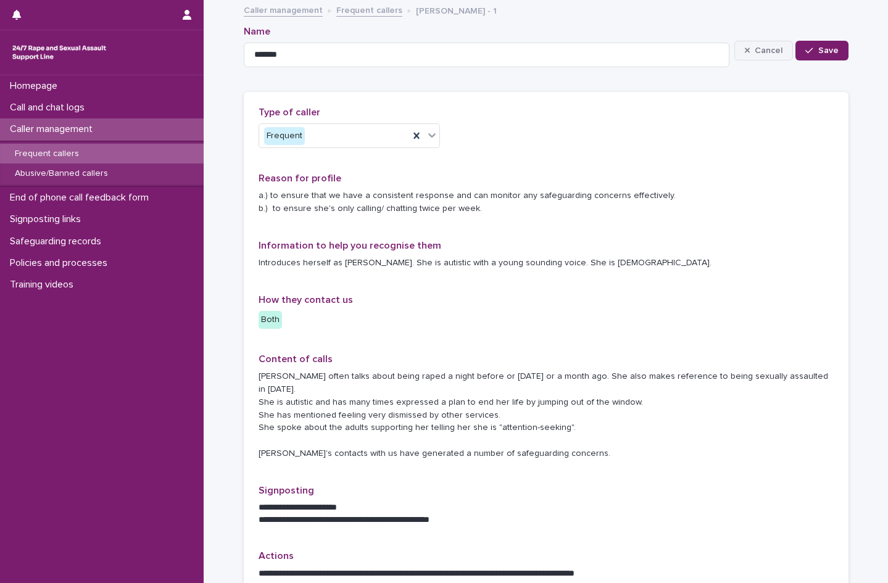
click at [760, 52] on span "Cancel" at bounding box center [769, 50] width 28 height 9
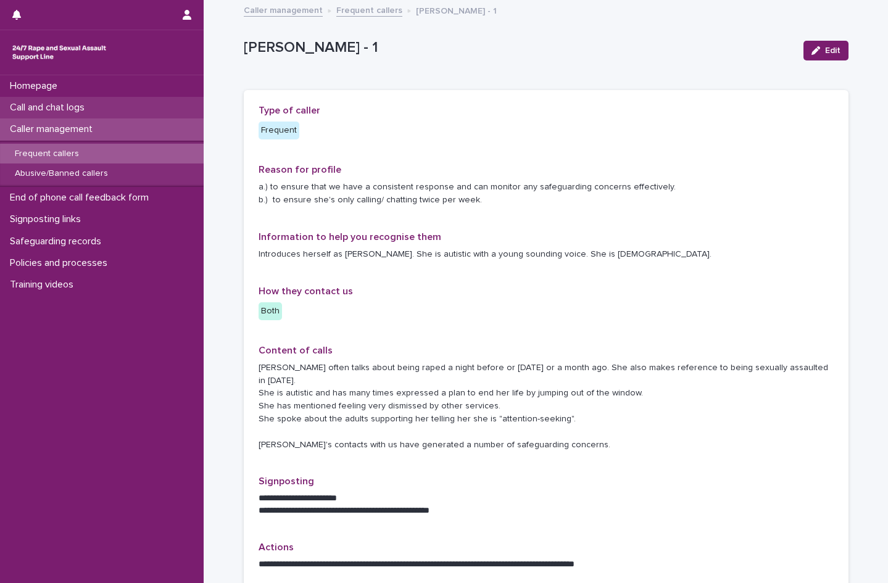
click at [60, 109] on p "Call and chat logs" at bounding box center [49, 108] width 89 height 12
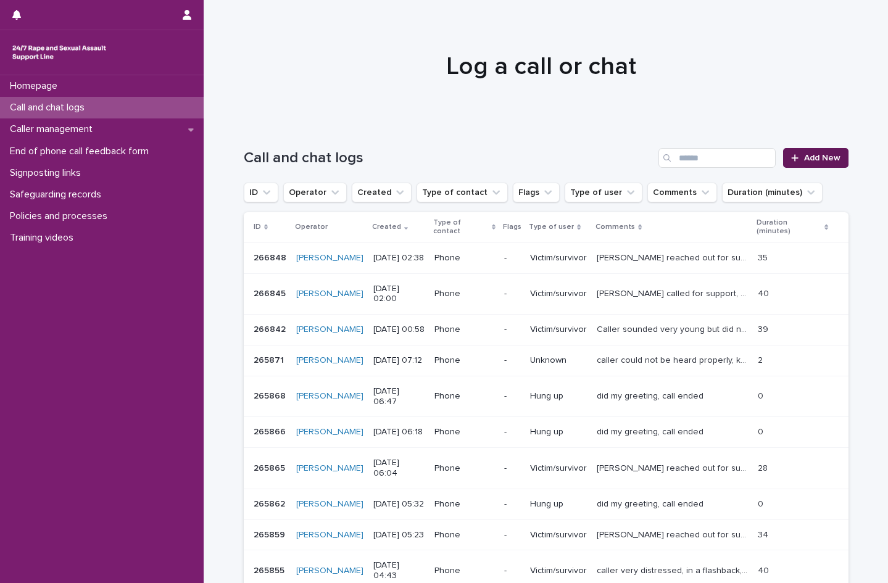
click at [832, 156] on span "Add New" at bounding box center [822, 158] width 36 height 9
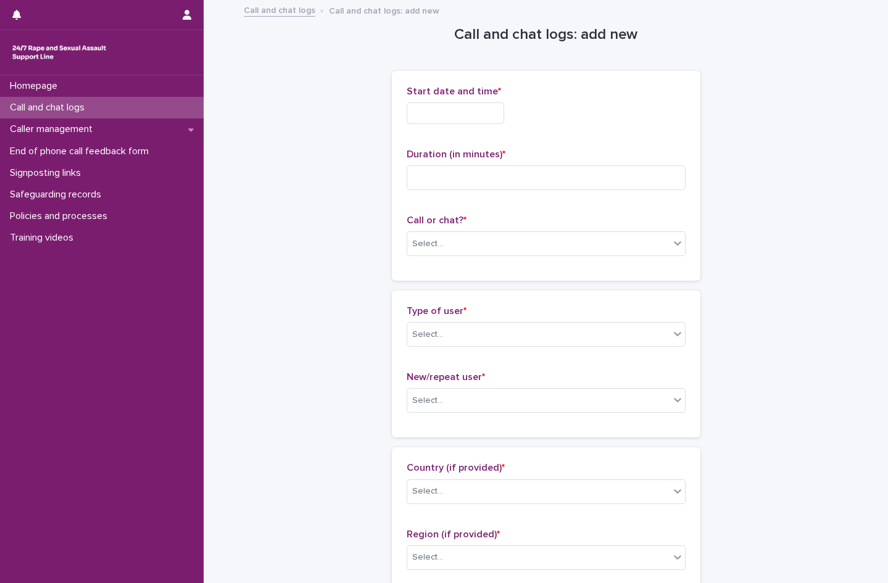
click at [431, 112] on input "text" at bounding box center [455, 113] width 97 height 22
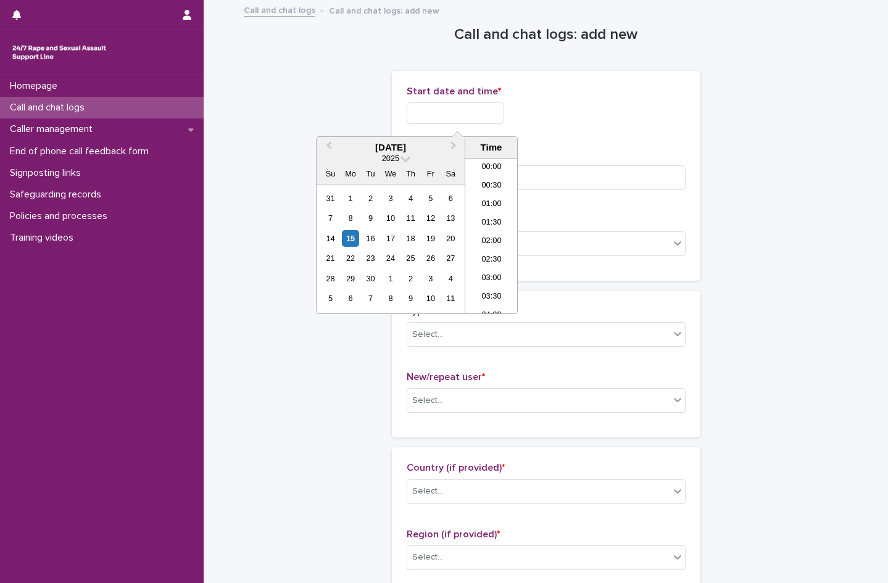
scroll to position [62, 0]
click at [496, 176] on li "02:00" at bounding box center [491, 180] width 52 height 19
click at [493, 113] on input "**********" at bounding box center [455, 113] width 97 height 22
type input "**********"
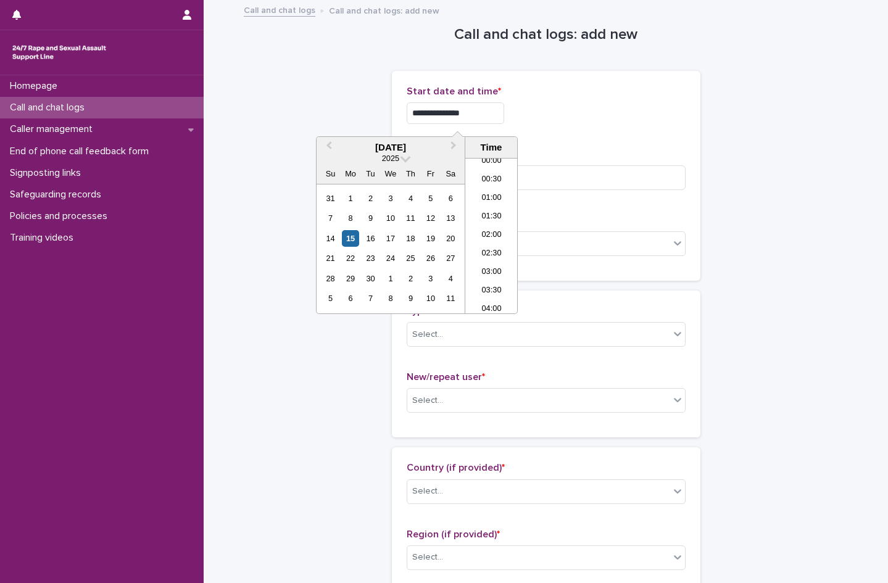
click at [655, 125] on div "**********" at bounding box center [546, 110] width 279 height 48
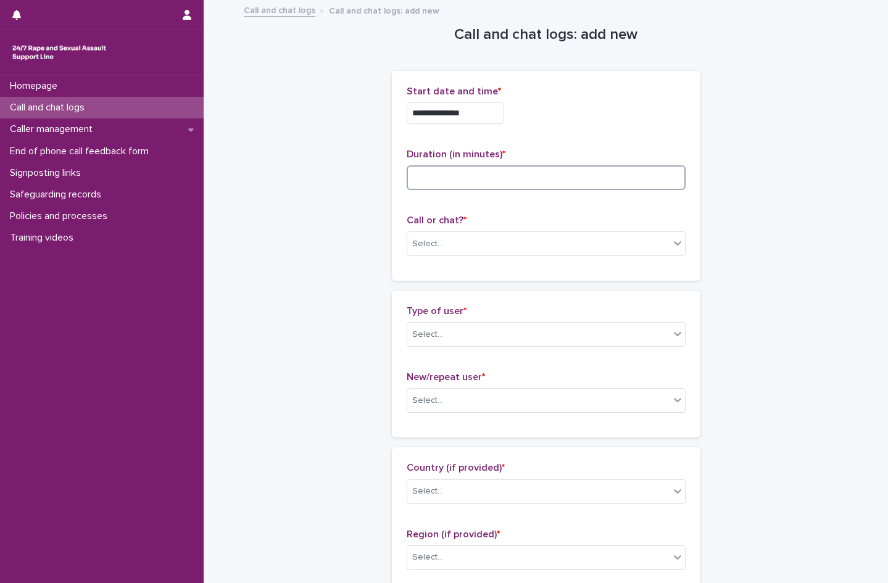
click at [439, 181] on input at bounding box center [546, 177] width 279 height 25
type input "**"
click at [455, 243] on div "Select..." at bounding box center [538, 244] width 262 height 20
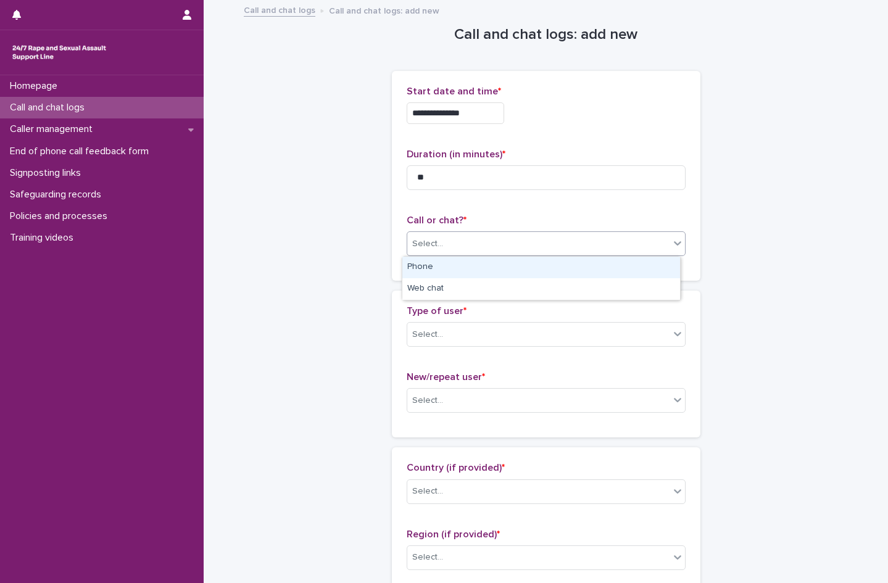
click at [444, 270] on div "Phone" at bounding box center [541, 268] width 278 height 22
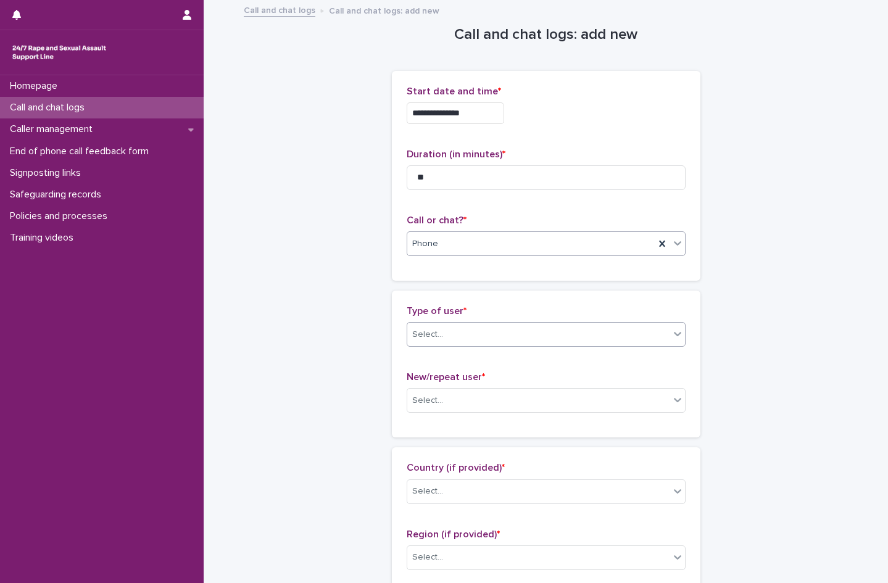
click at [457, 336] on div "Select..." at bounding box center [538, 335] width 262 height 20
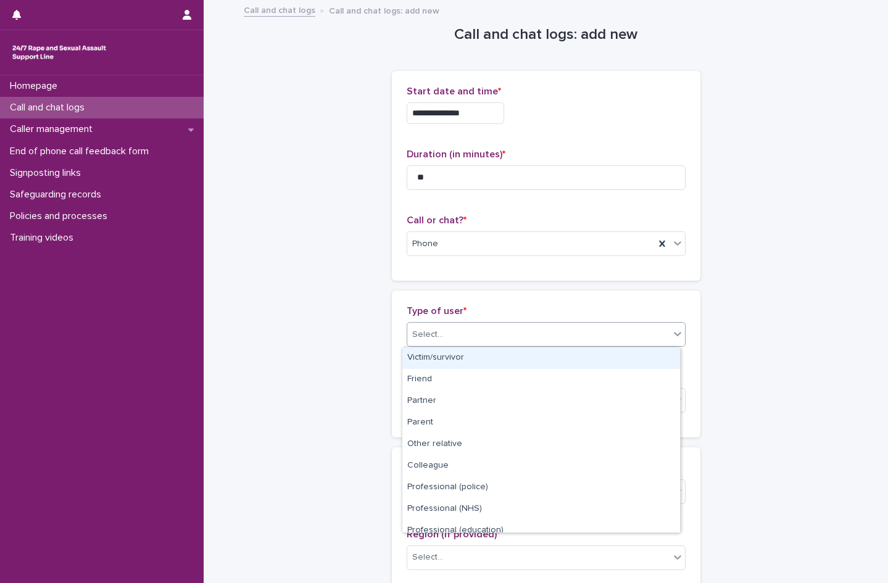
click at [454, 359] on div "Victim/survivor" at bounding box center [541, 358] width 278 height 22
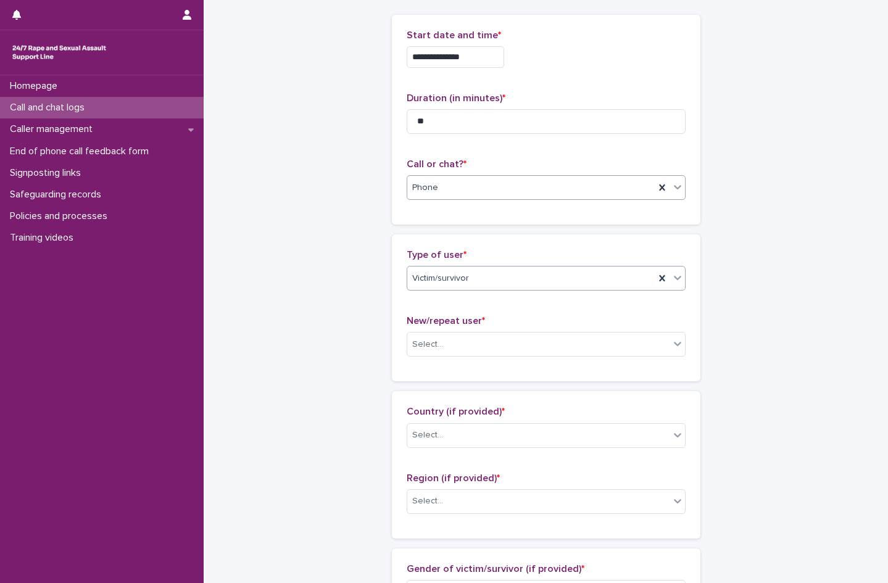
scroll to position [123, 0]
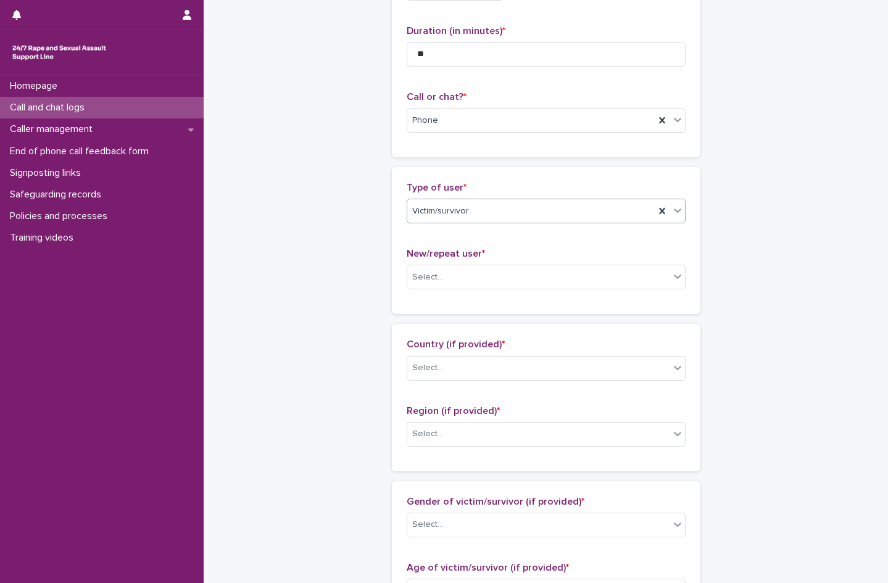
click at [466, 216] on div "Victim/survivor" at bounding box center [530, 211] width 247 height 20
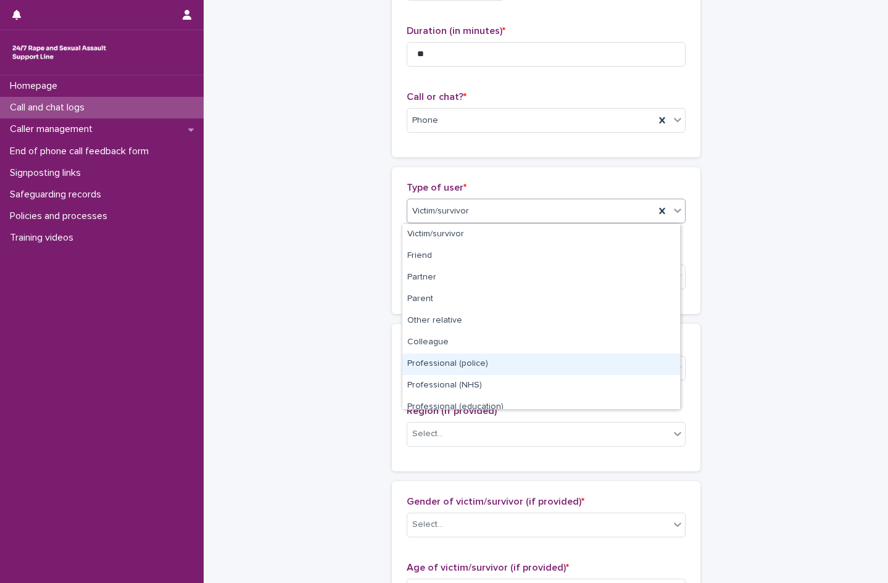
scroll to position [139, 0]
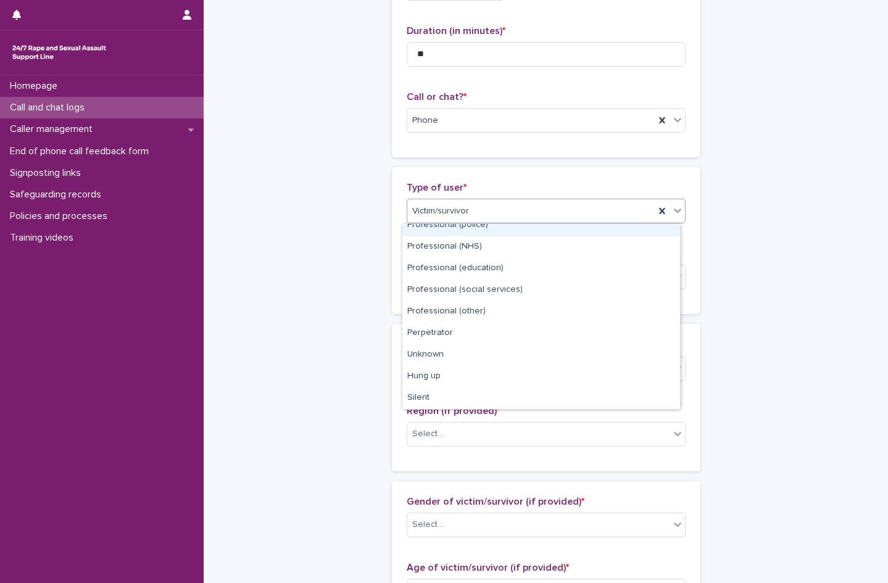
click at [479, 207] on div "Victim/survivor" at bounding box center [530, 211] width 247 height 20
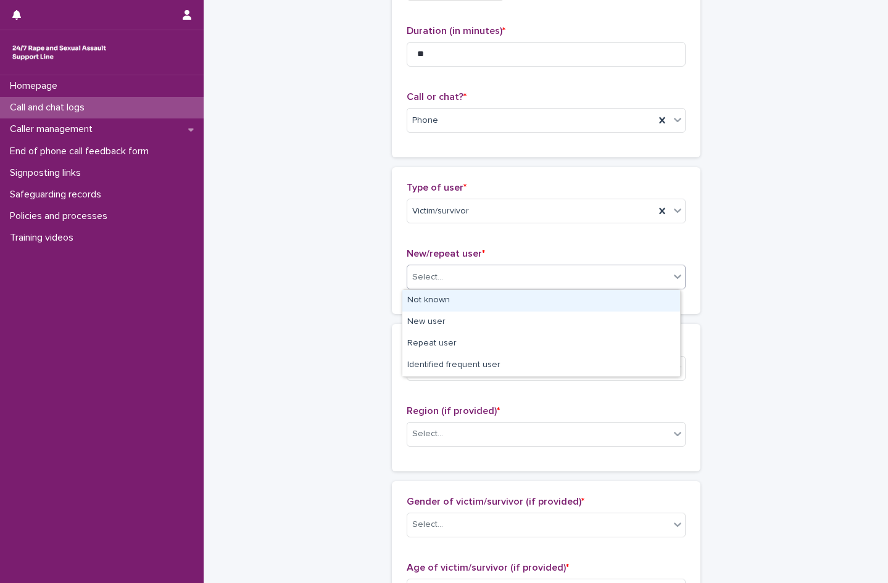
click at [441, 277] on div "Select..." at bounding box center [538, 277] width 262 height 20
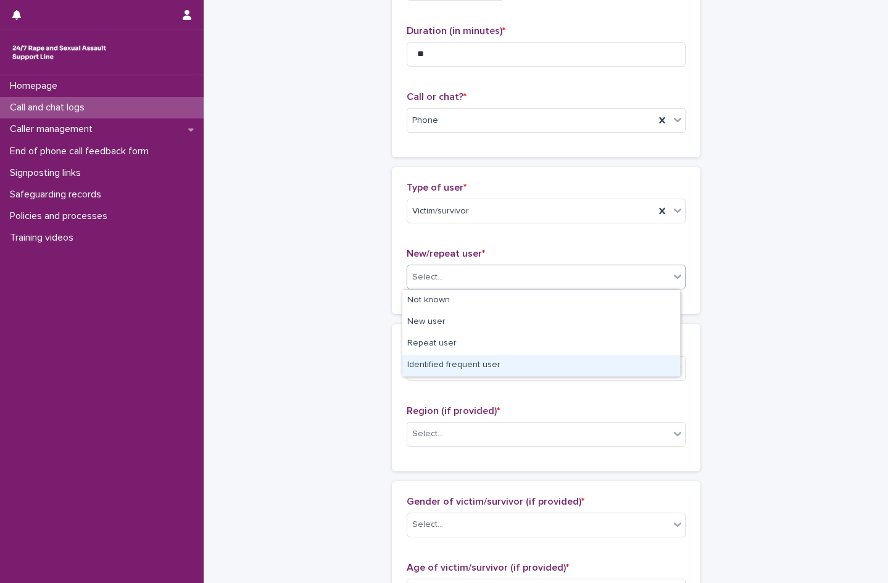
click at [470, 365] on div "Identified frequent user" at bounding box center [541, 366] width 278 height 22
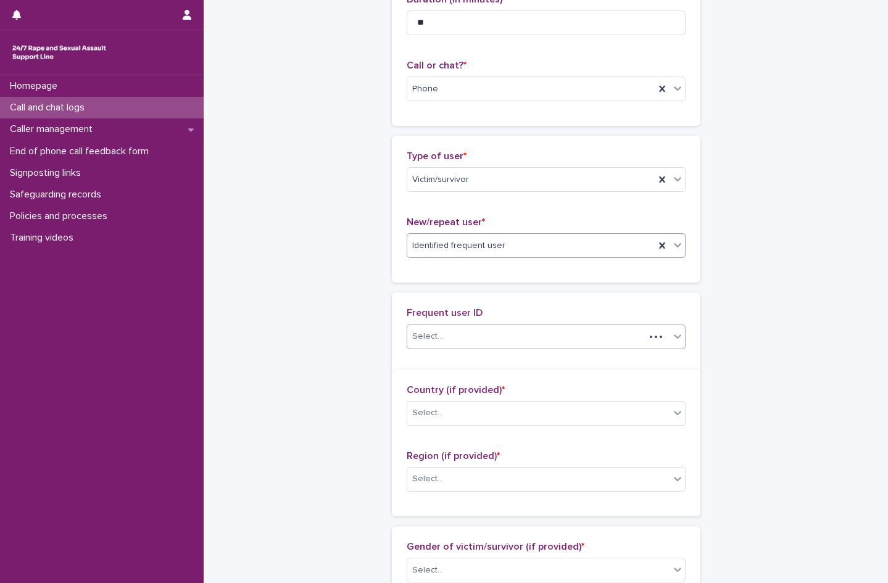
scroll to position [168, 0]
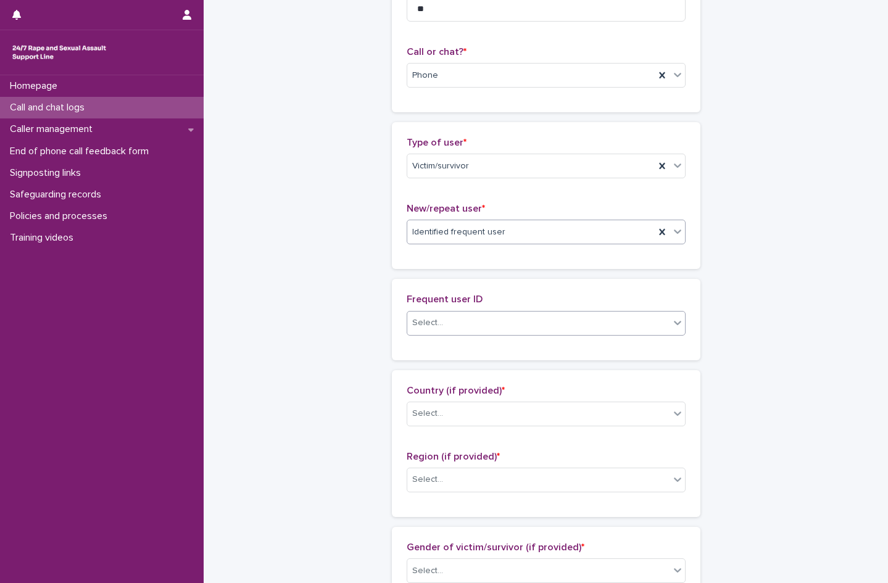
click at [446, 325] on div "Select..." at bounding box center [538, 323] width 262 height 20
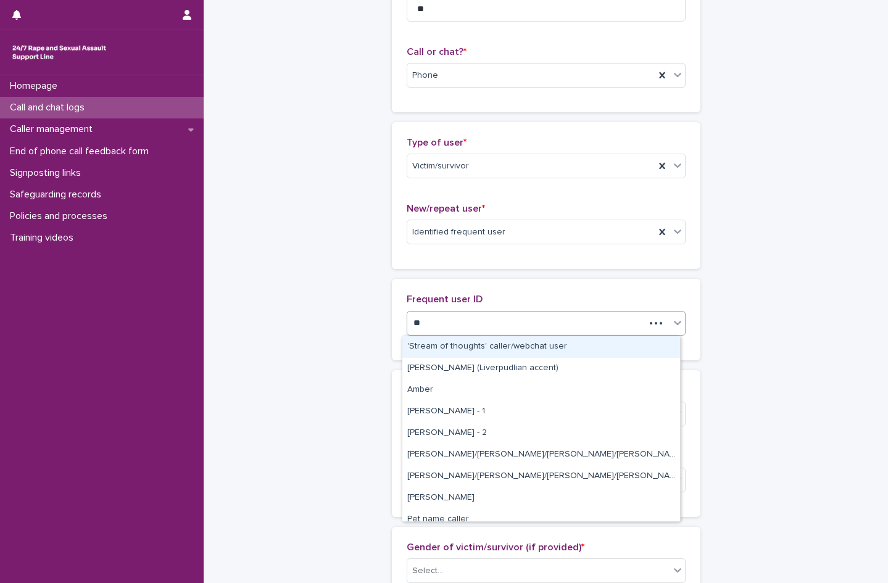
type input "***"
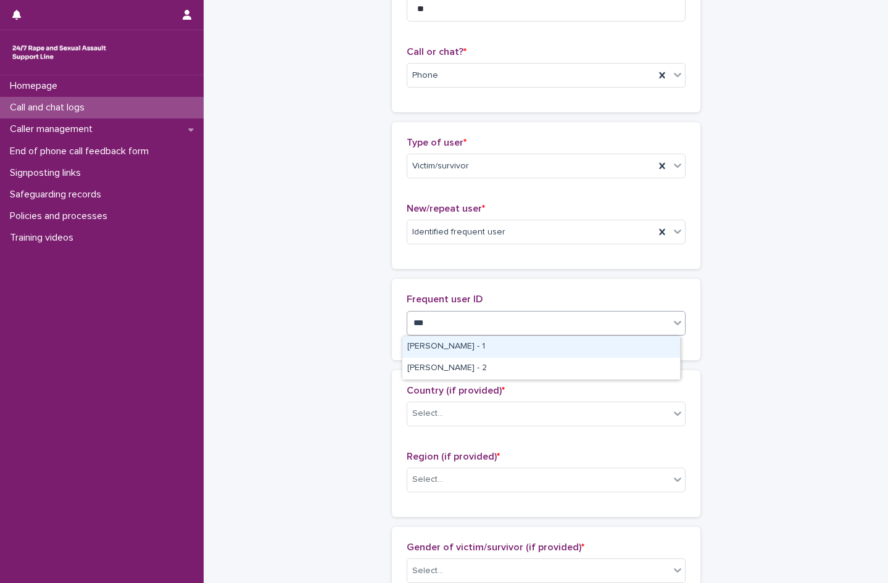
click at [446, 344] on div "[PERSON_NAME] - 1" at bounding box center [541, 347] width 278 height 22
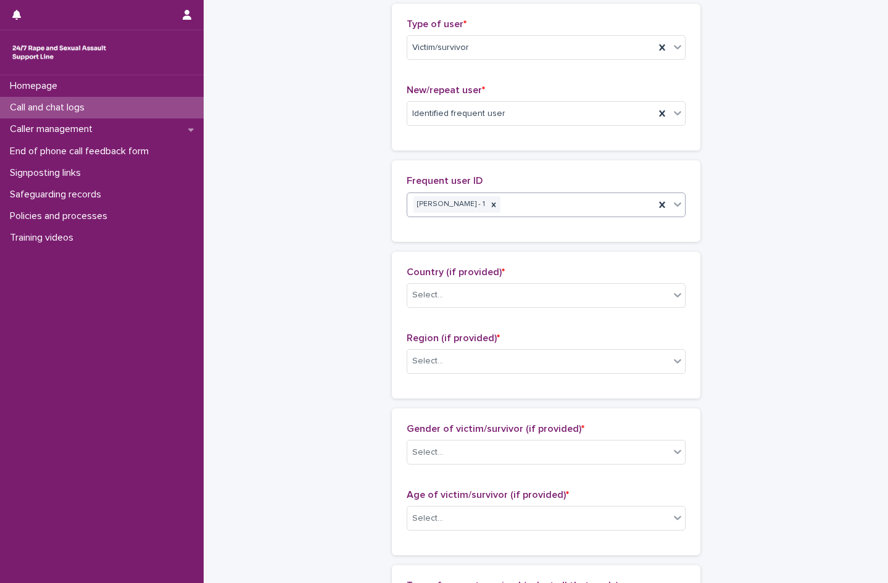
scroll to position [292, 0]
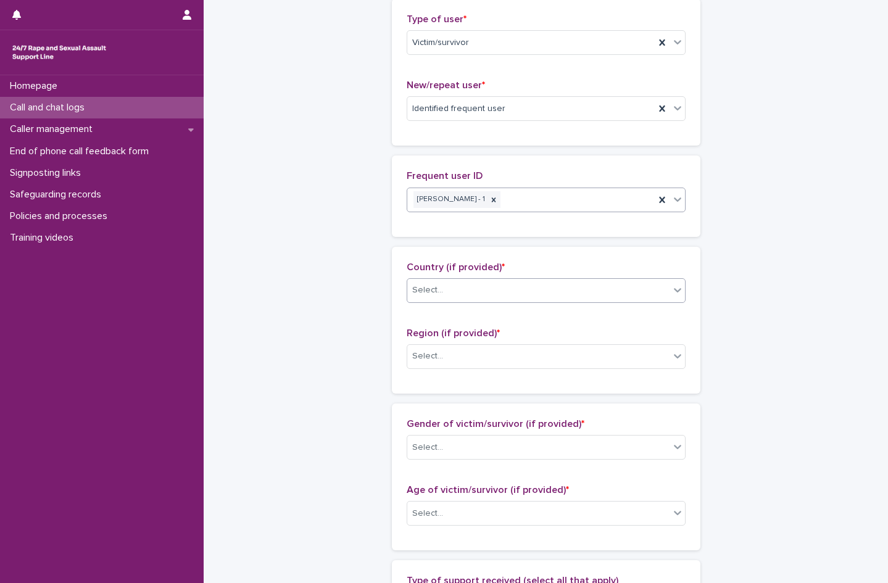
click at [420, 295] on div "Select..." at bounding box center [427, 290] width 31 height 13
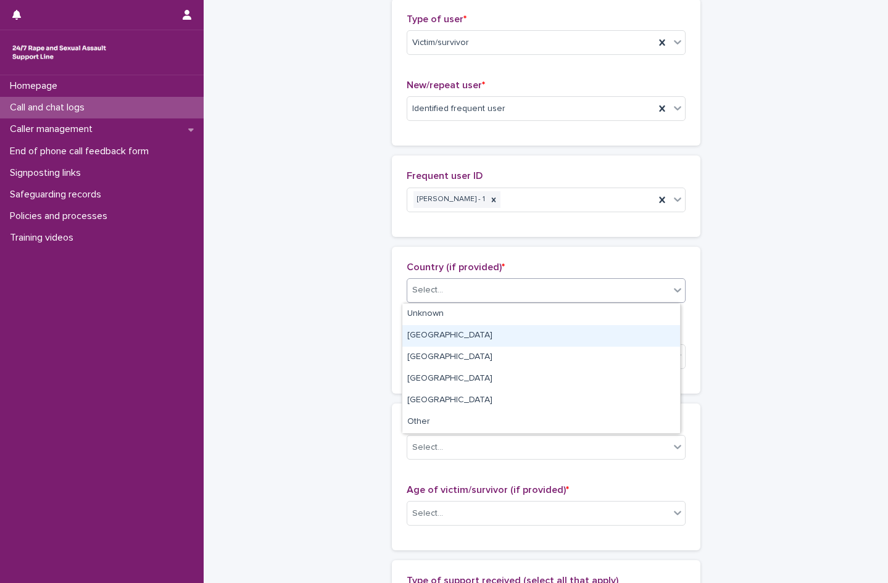
click at [440, 334] on div "[GEOGRAPHIC_DATA]" at bounding box center [541, 336] width 278 height 22
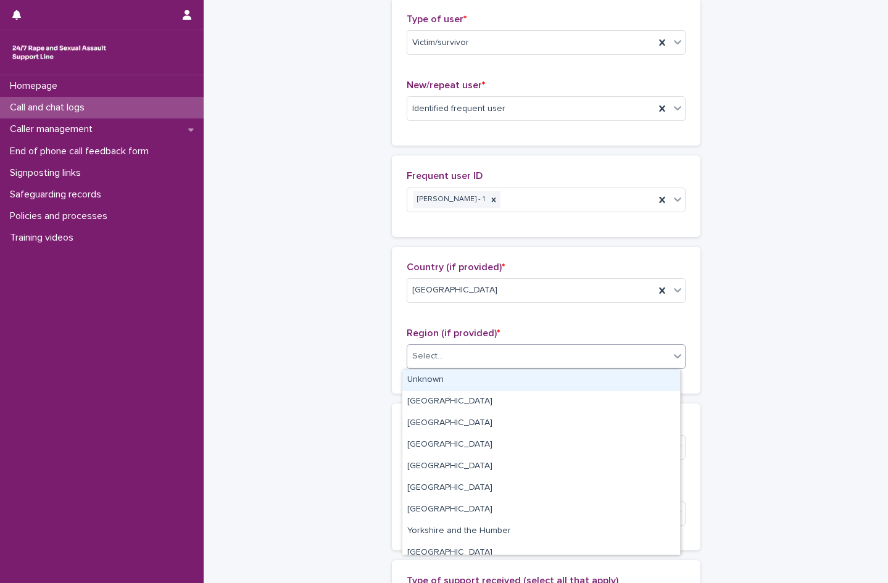
click at [434, 357] on div "Select..." at bounding box center [427, 356] width 31 height 13
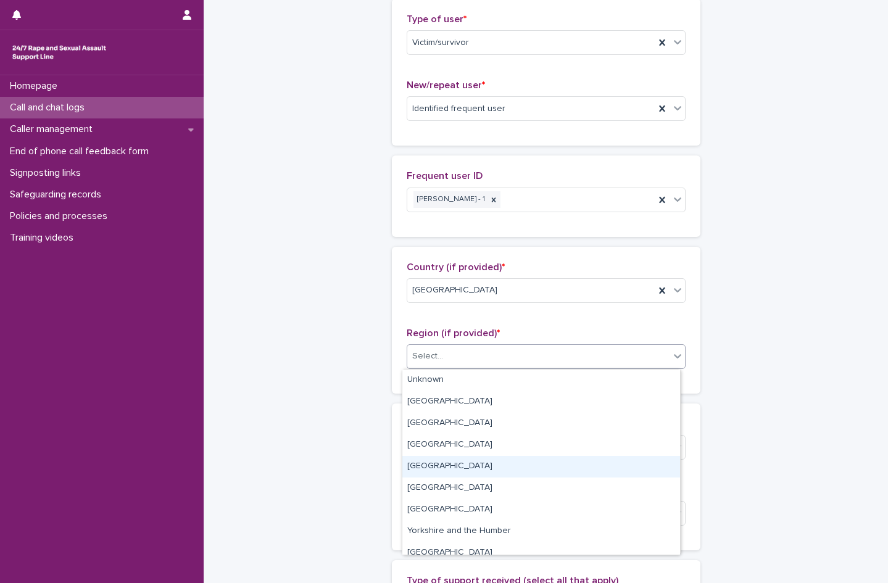
click at [445, 467] on div "[GEOGRAPHIC_DATA]" at bounding box center [541, 467] width 278 height 22
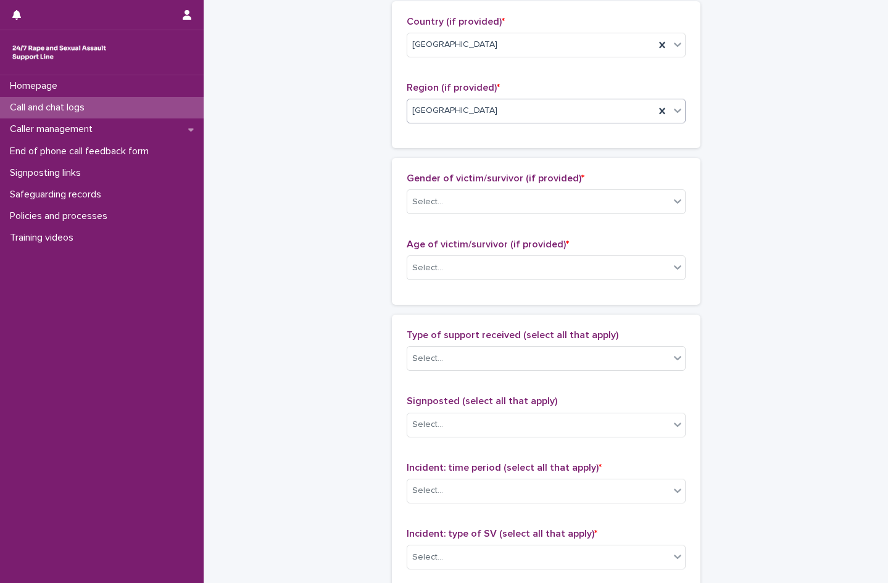
scroll to position [539, 0]
click at [447, 206] on div "Select..." at bounding box center [538, 201] width 262 height 20
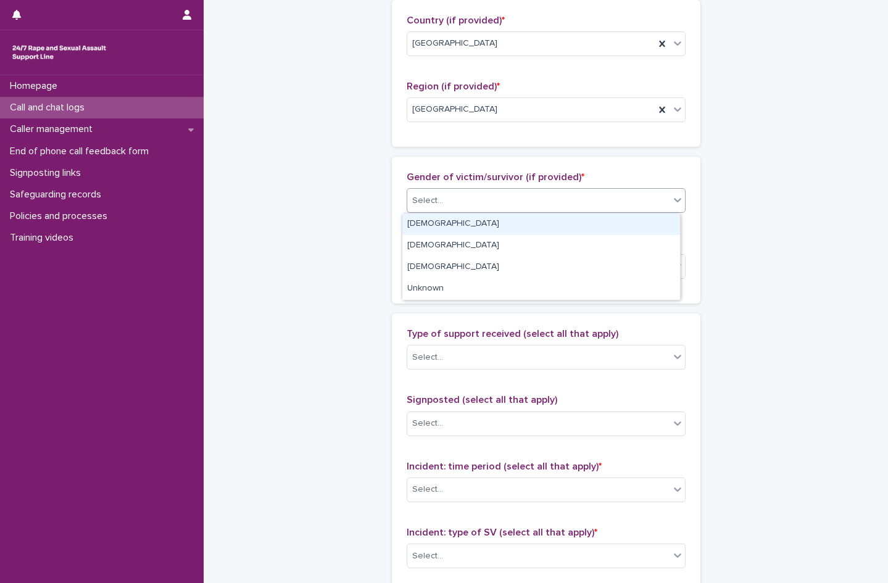
click at [426, 223] on div "[DEMOGRAPHIC_DATA]" at bounding box center [541, 225] width 278 height 22
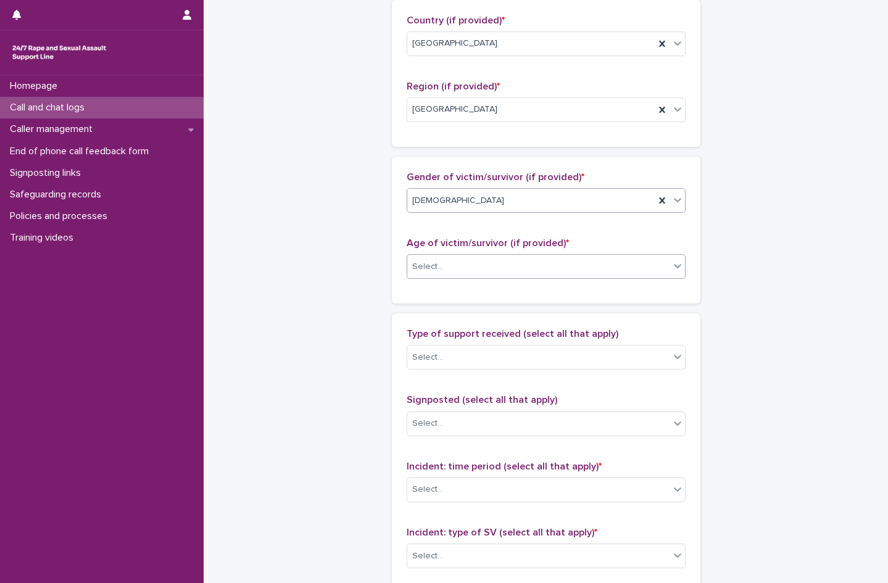
click at [446, 269] on div "Select..." at bounding box center [538, 267] width 262 height 20
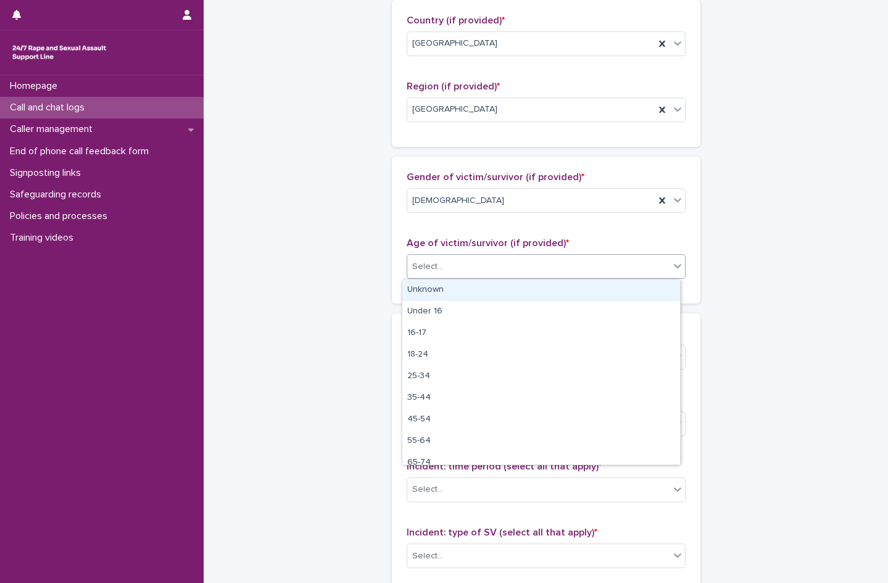
click at [446, 292] on div "Unknown" at bounding box center [541, 291] width 278 height 22
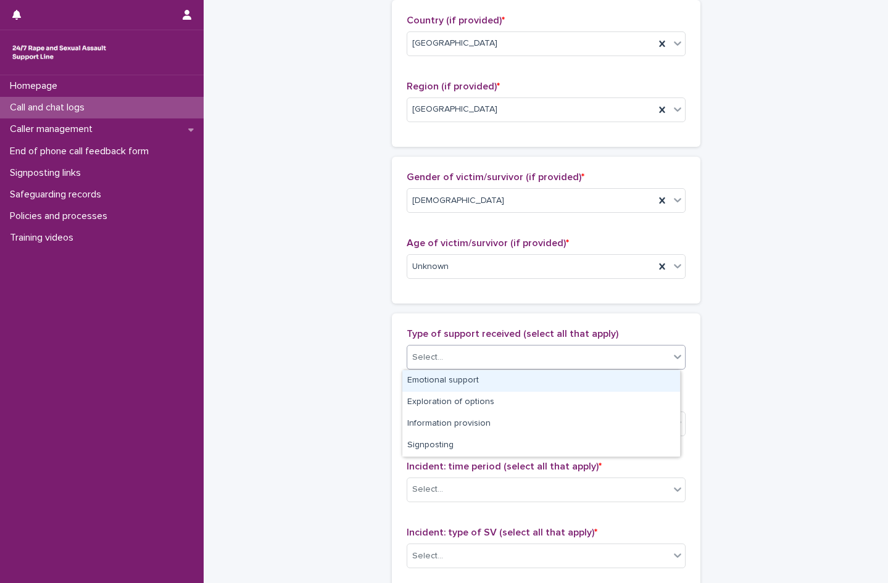
click at [447, 354] on div "Select..." at bounding box center [538, 357] width 262 height 20
click at [458, 384] on div "Emotional support" at bounding box center [541, 381] width 278 height 22
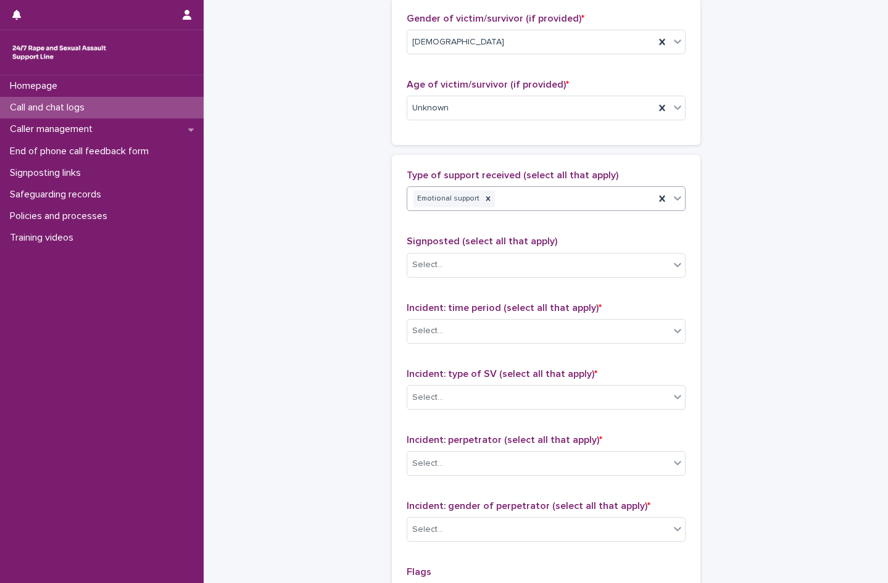
scroll to position [724, 0]
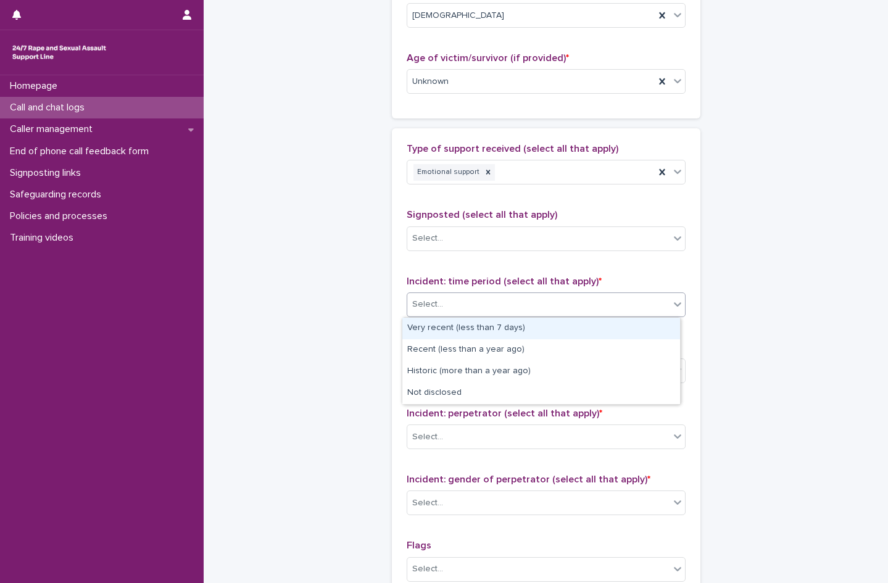
click at [460, 302] on div "Select..." at bounding box center [538, 304] width 262 height 20
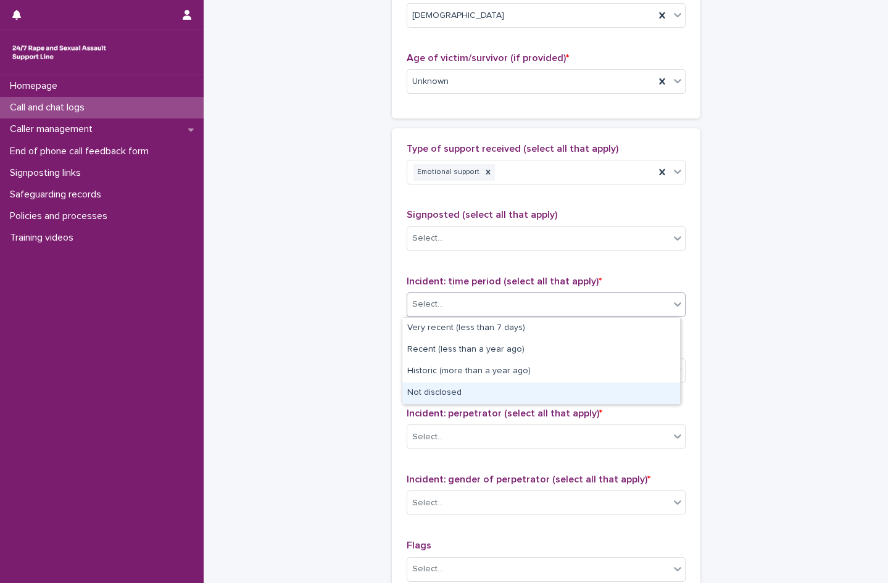
click at [469, 388] on div "Not disclosed" at bounding box center [541, 394] width 278 height 22
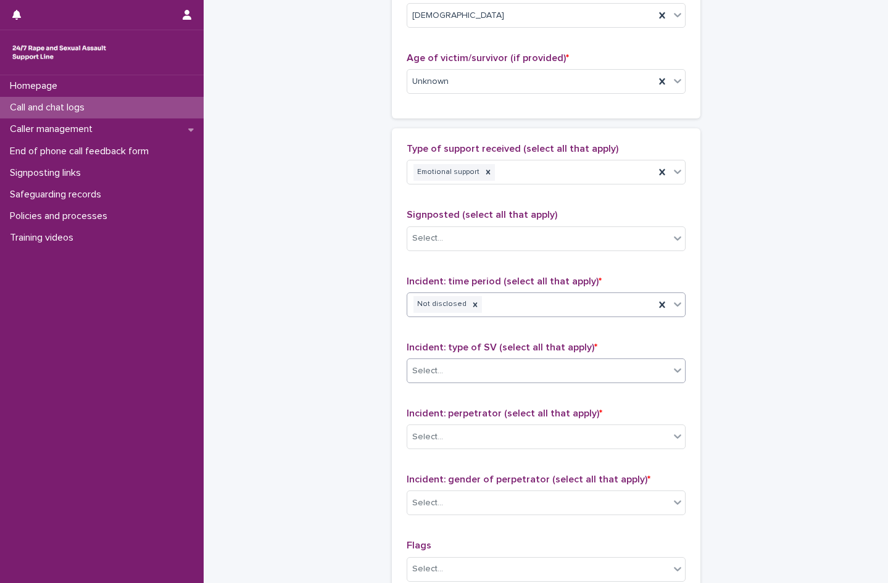
click at [467, 369] on div "Select..." at bounding box center [538, 371] width 262 height 20
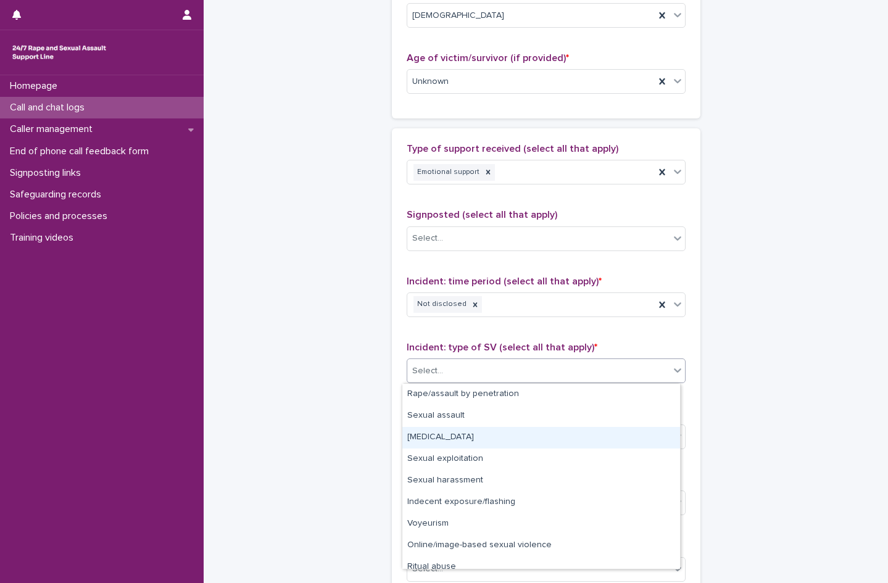
scroll to position [31, 0]
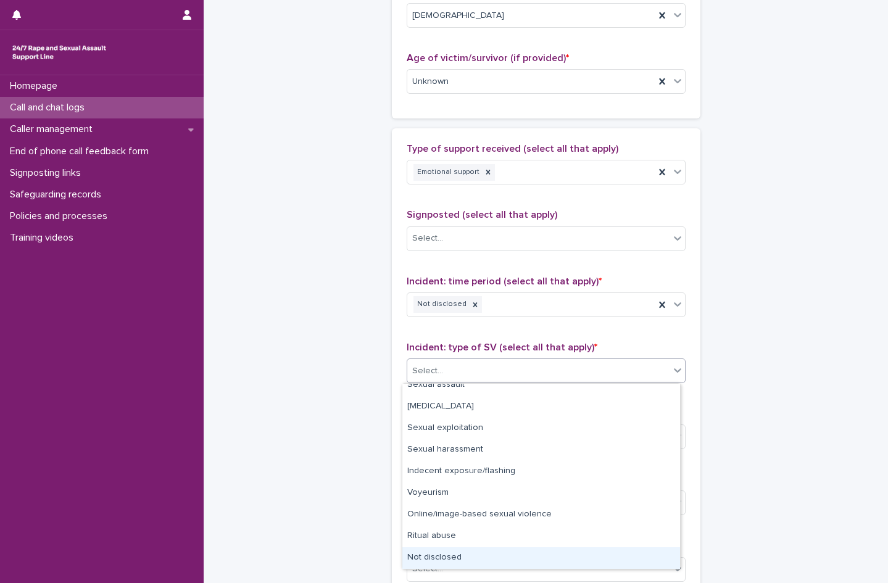
click at [473, 555] on div "Not disclosed" at bounding box center [541, 558] width 278 height 22
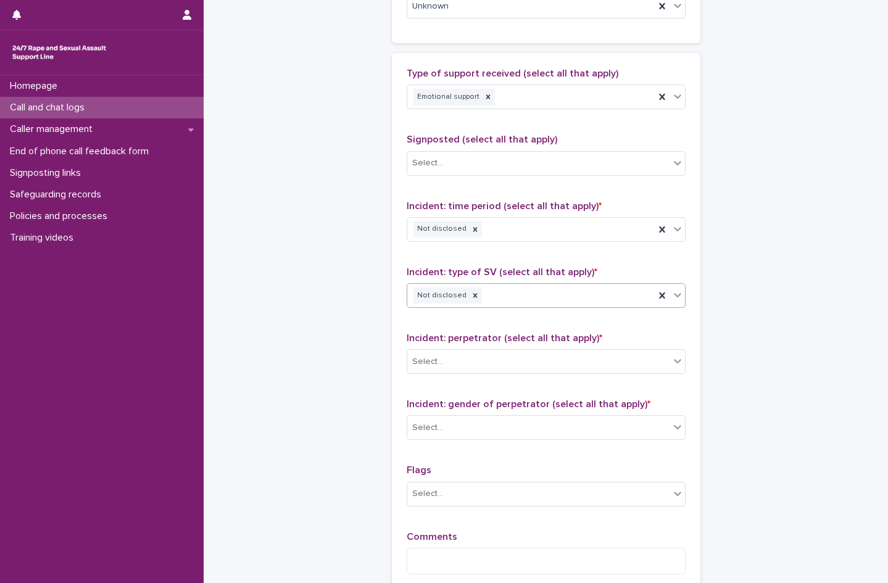
scroll to position [942, 0]
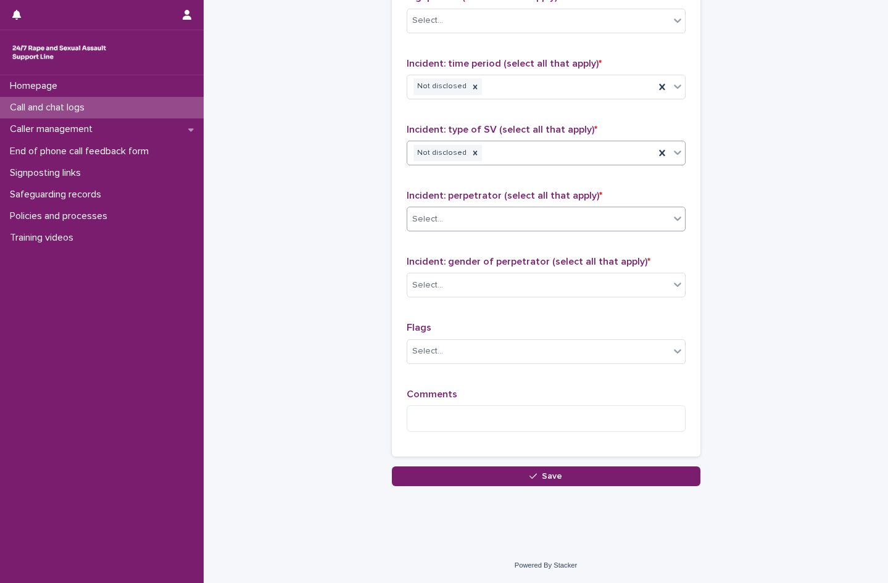
click at [448, 220] on div "Select..." at bounding box center [538, 219] width 262 height 20
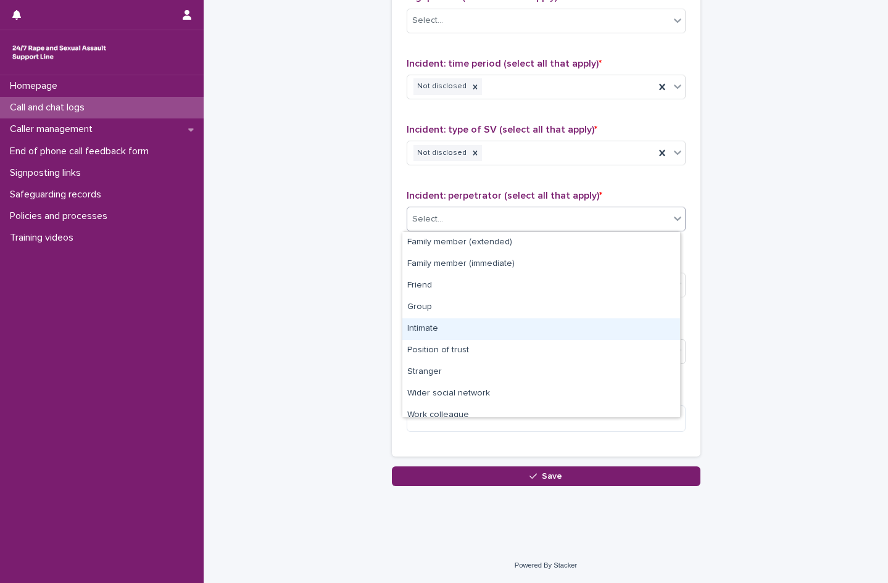
scroll to position [52, 0]
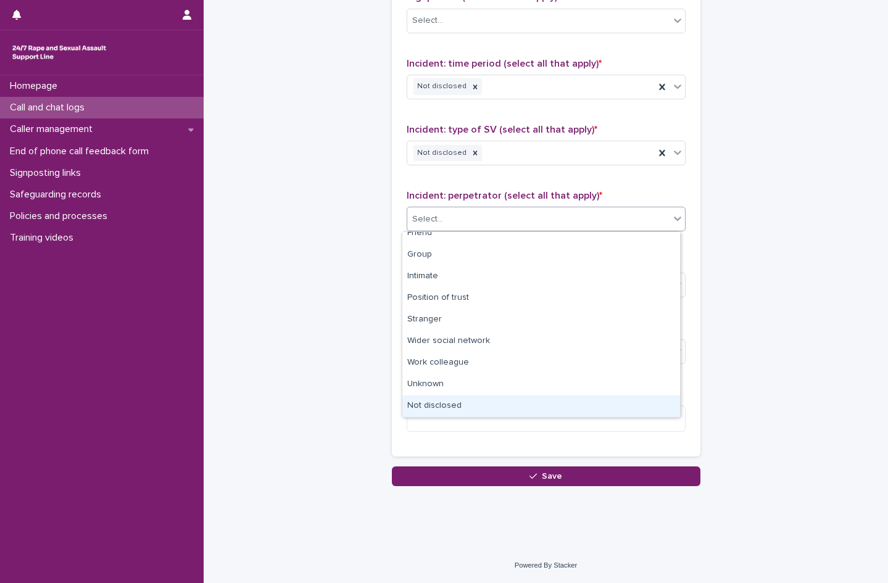
click at [480, 410] on div "Not disclosed" at bounding box center [541, 407] width 278 height 22
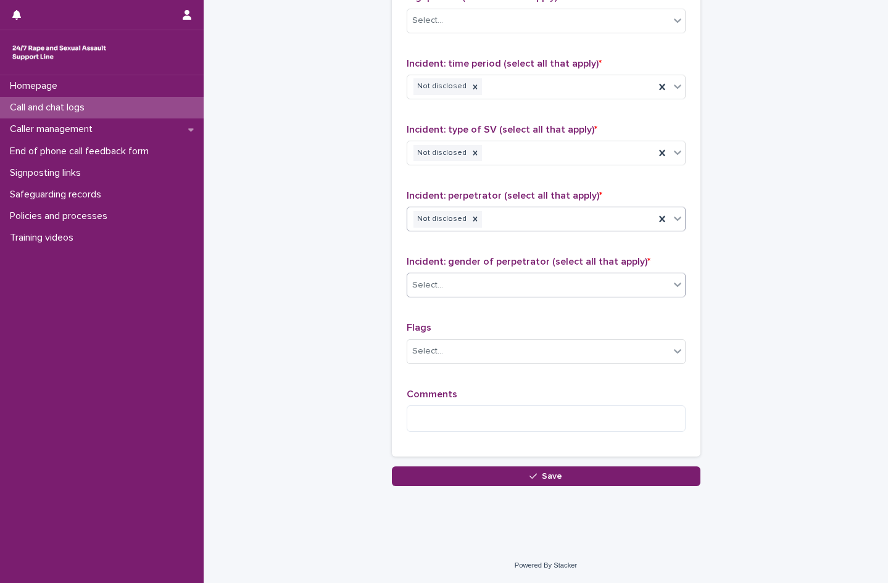
click at [447, 283] on div "Select..." at bounding box center [538, 285] width 262 height 20
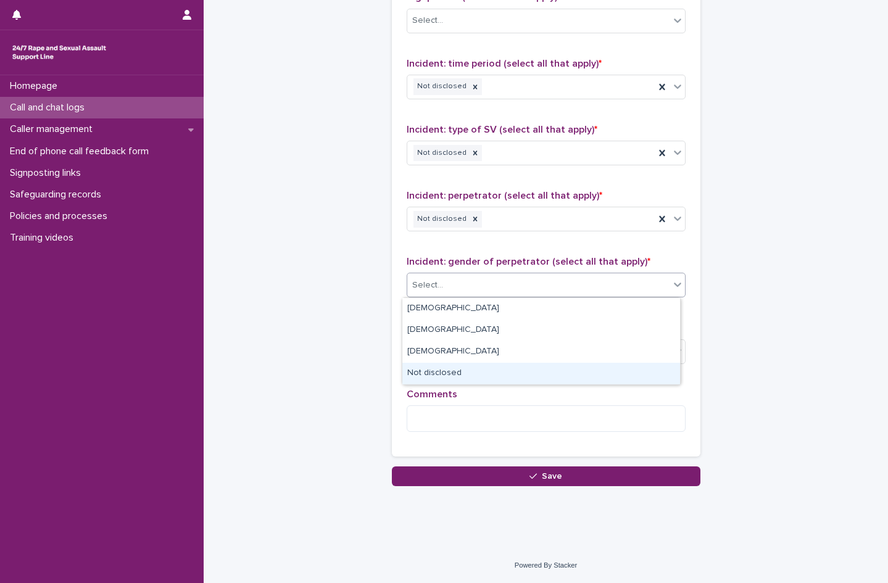
click at [453, 373] on div "Not disclosed" at bounding box center [541, 374] width 278 height 22
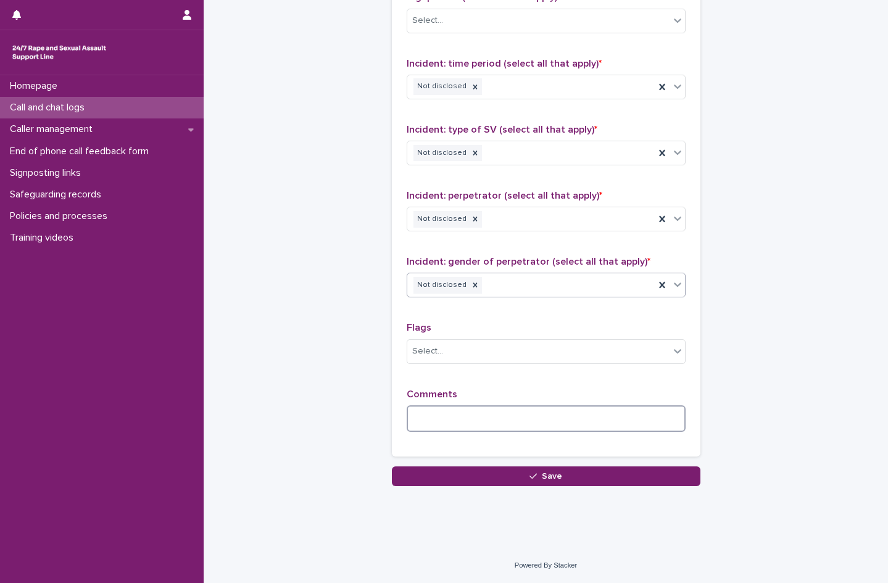
click at [450, 422] on textarea at bounding box center [546, 418] width 279 height 27
click at [528, 344] on div "Select..." at bounding box center [538, 351] width 262 height 20
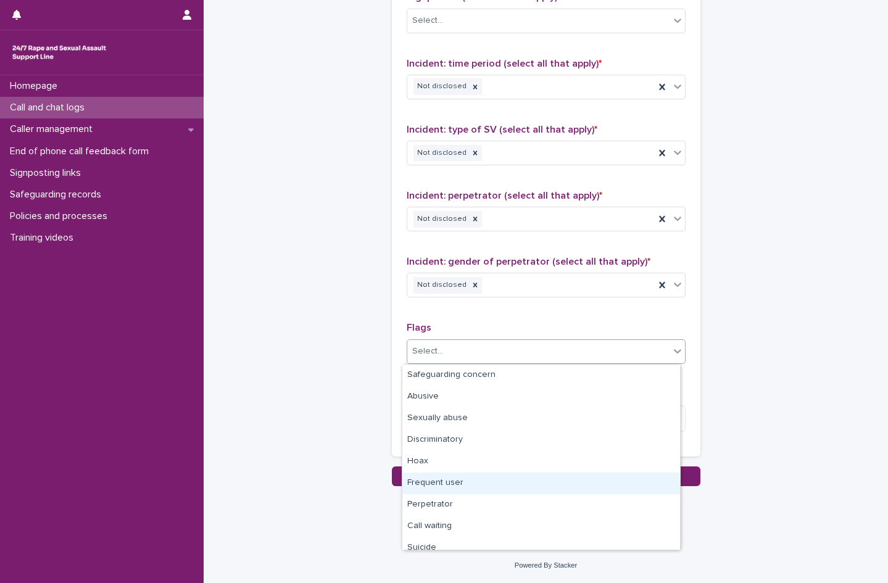
click at [438, 484] on div "Frequent user" at bounding box center [541, 484] width 278 height 22
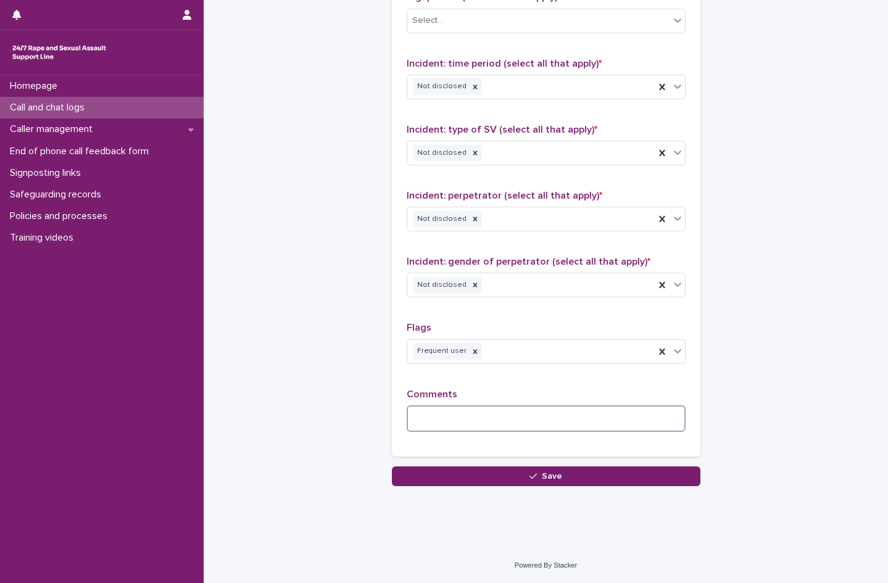
click at [454, 420] on textarea at bounding box center [546, 418] width 279 height 27
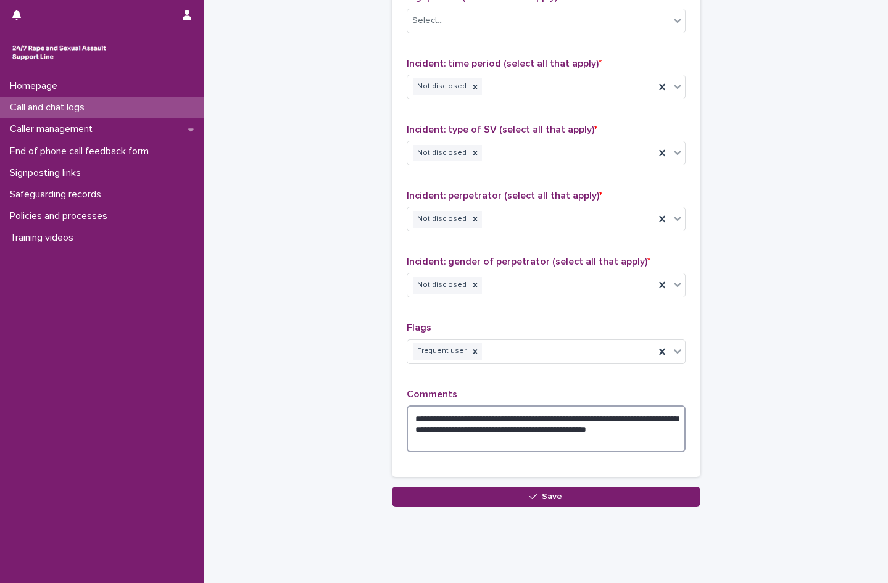
drag, startPoint x: 457, startPoint y: 446, endPoint x: 402, endPoint y: 411, distance: 64.4
click at [407, 411] on textarea "**********" at bounding box center [546, 428] width 279 height 47
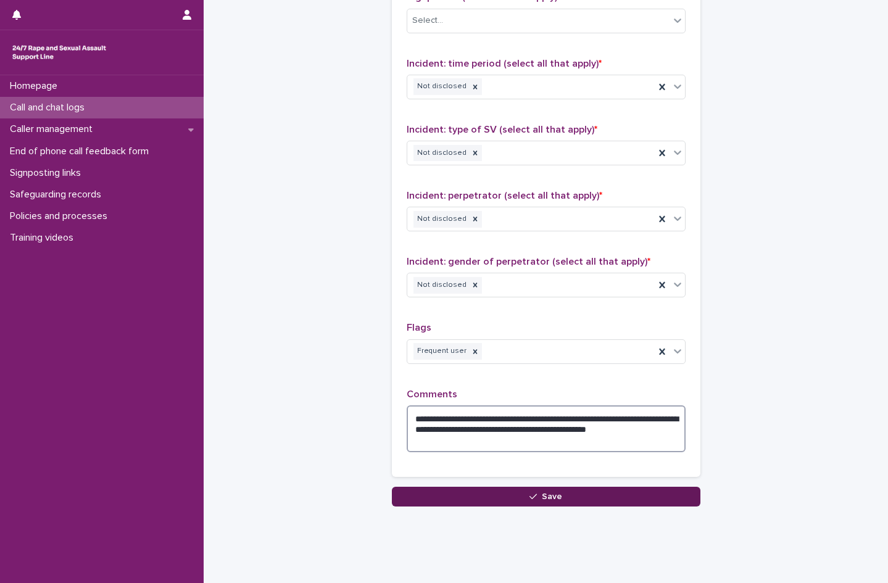
type textarea "**********"
click at [549, 494] on span "Save" at bounding box center [552, 496] width 20 height 9
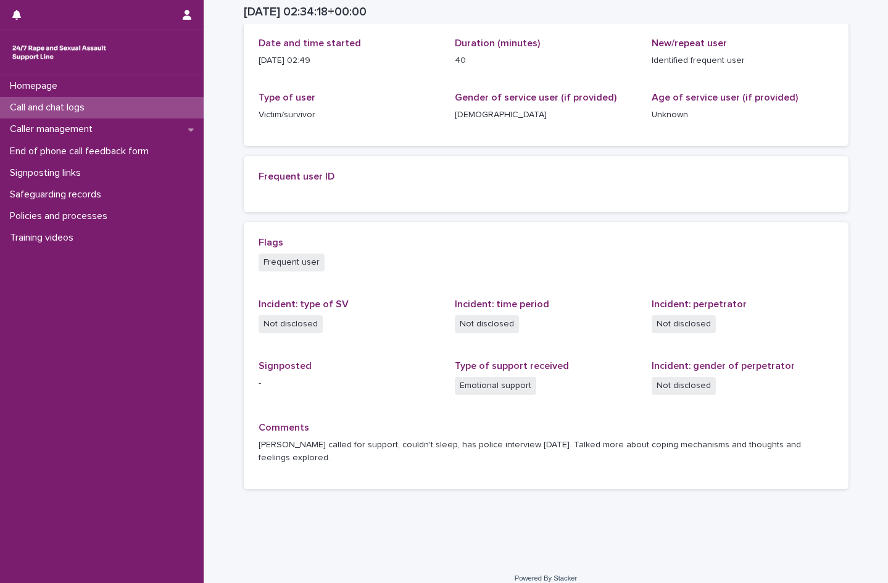
scroll to position [166, 0]
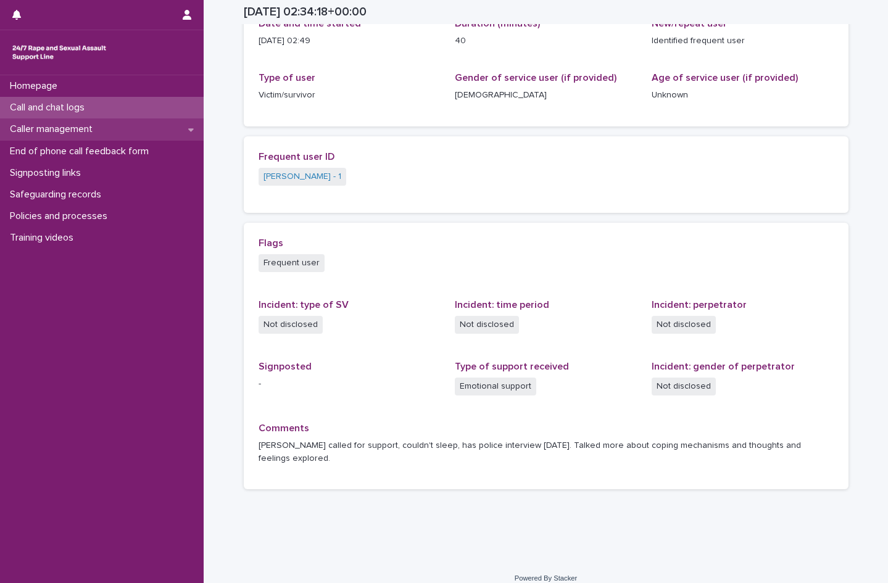
click at [106, 131] on div "Caller management" at bounding box center [102, 129] width 204 height 22
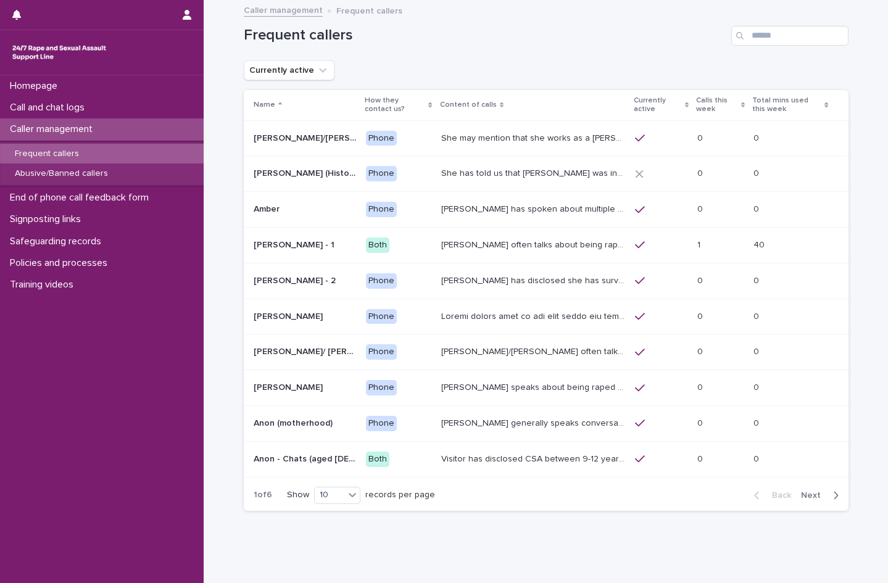
click at [109, 149] on div "Frequent callers" at bounding box center [102, 154] width 204 height 20
click at [525, 249] on p "[PERSON_NAME] often talks about being raped a night before or [DATE] or a month…" at bounding box center [534, 244] width 186 height 13
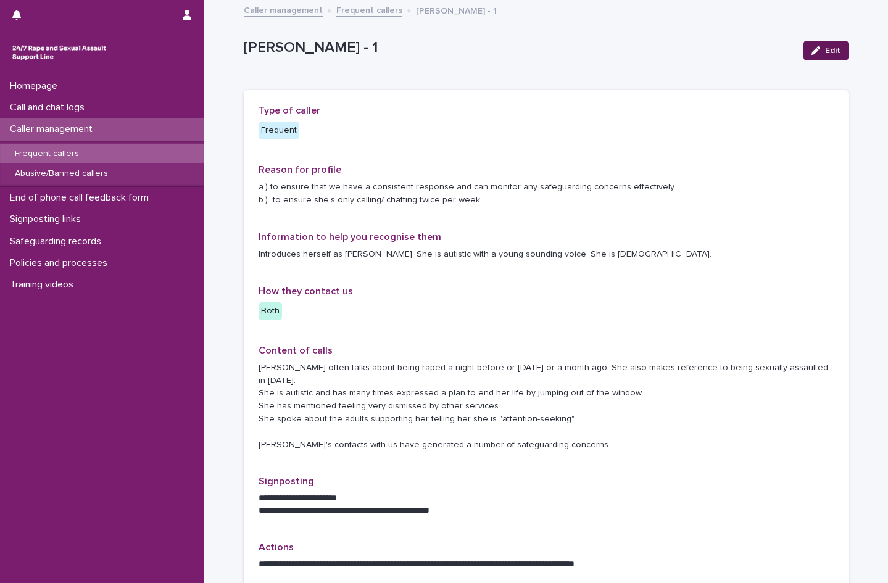
click at [832, 48] on span "Edit" at bounding box center [832, 50] width 15 height 9
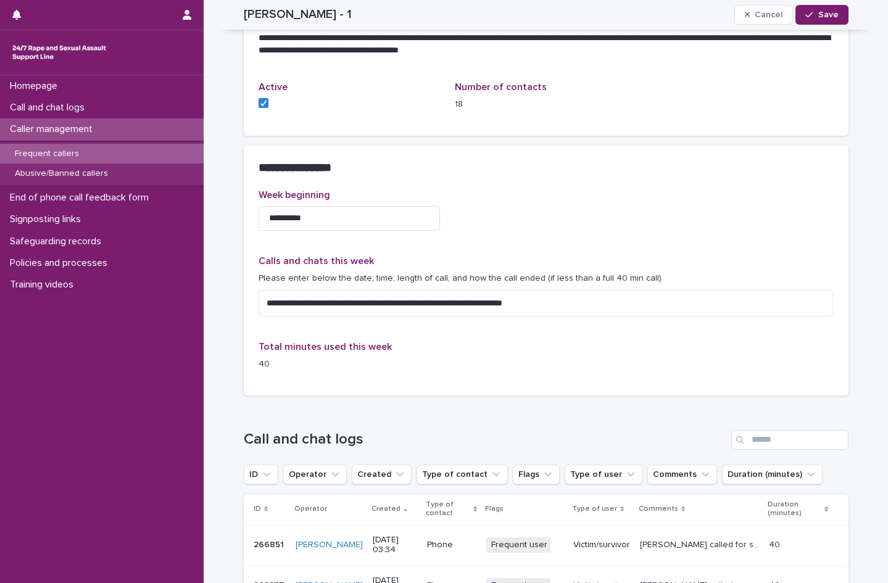
scroll to position [617, 0]
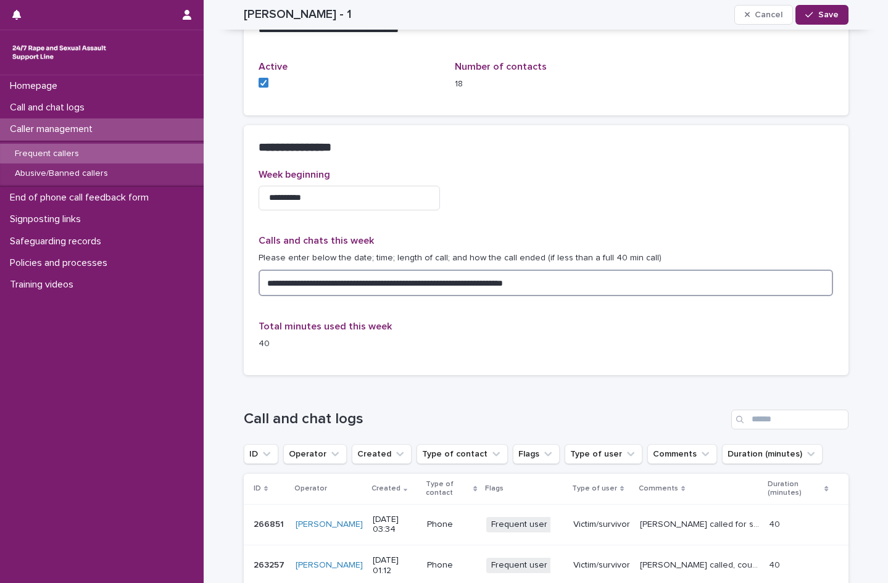
click at [550, 270] on textarea "**********" at bounding box center [546, 283] width 575 height 27
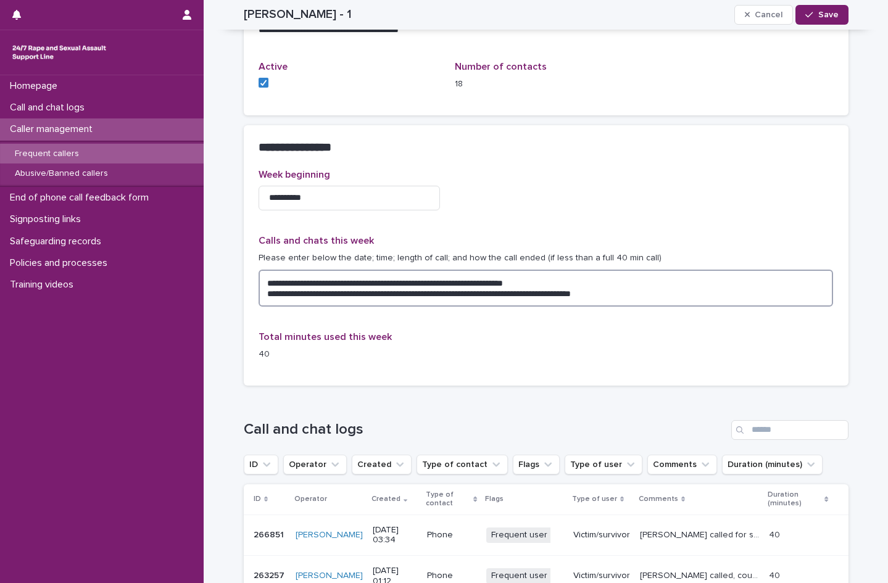
click at [401, 281] on textarea "**********" at bounding box center [546, 288] width 575 height 37
click at [455, 281] on textarea "**********" at bounding box center [546, 288] width 575 height 37
type textarea "**********"
click at [808, 18] on icon "button" at bounding box center [808, 14] width 7 height 9
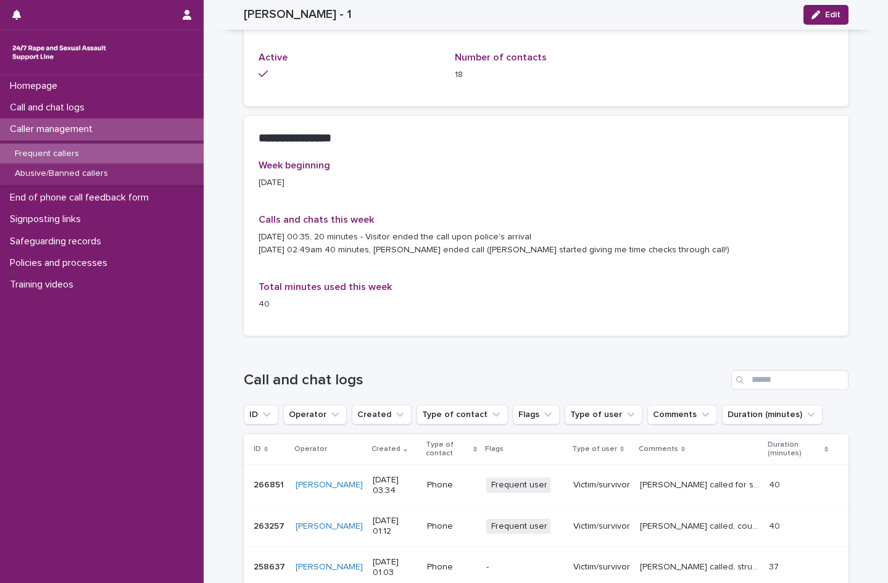
scroll to position [592, 0]
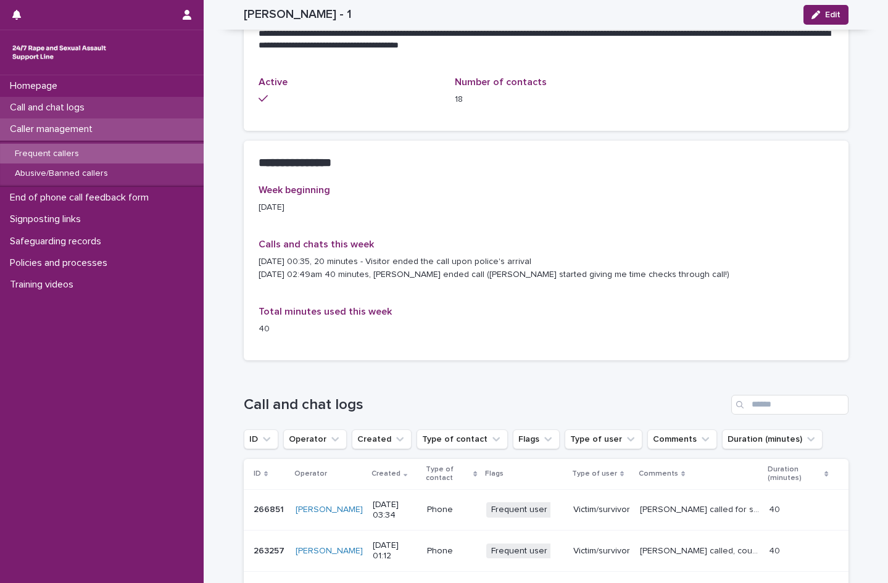
click at [68, 104] on p "Call and chat logs" at bounding box center [49, 108] width 89 height 12
